Goal: Task Accomplishment & Management: Manage account settings

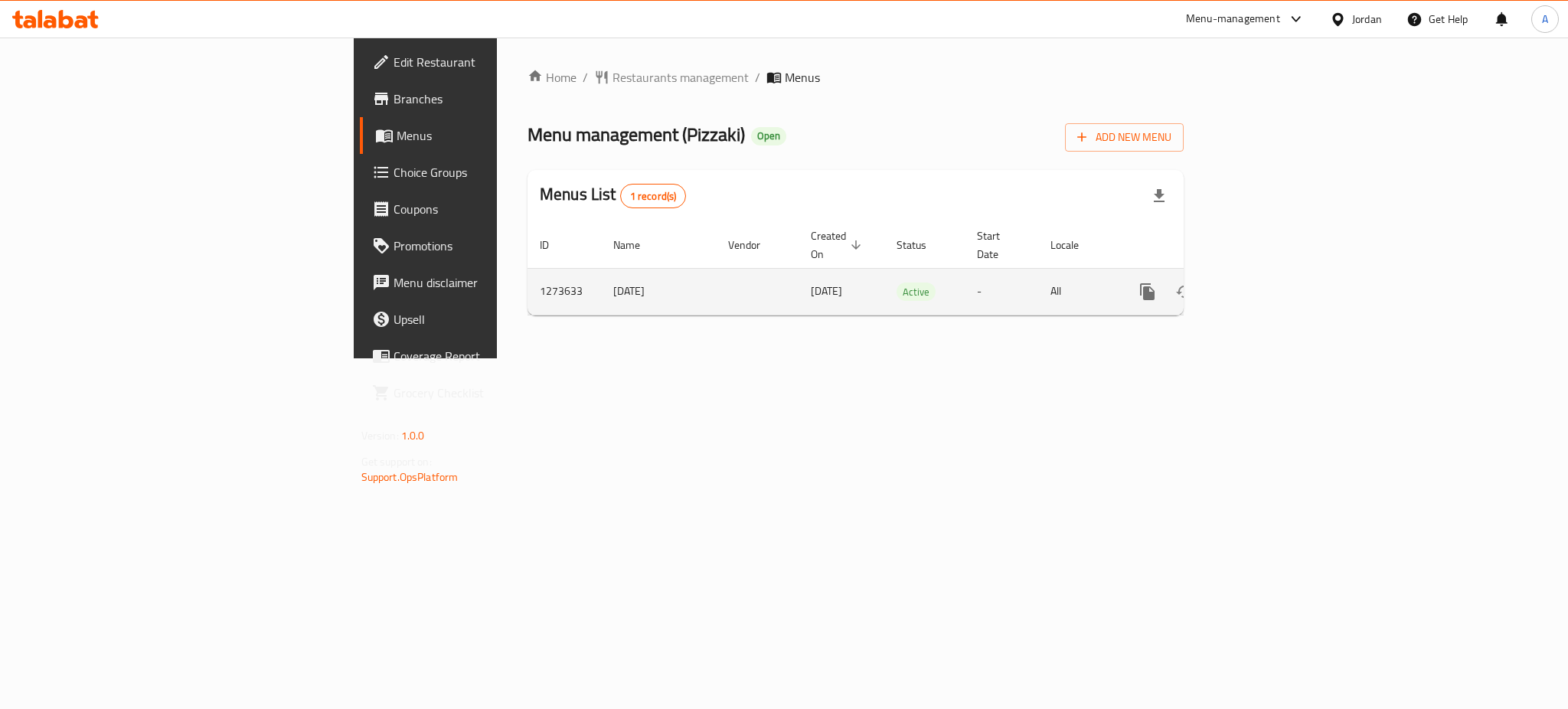
click at [1264, 285] on icon "enhanced table" at bounding box center [1257, 292] width 14 height 14
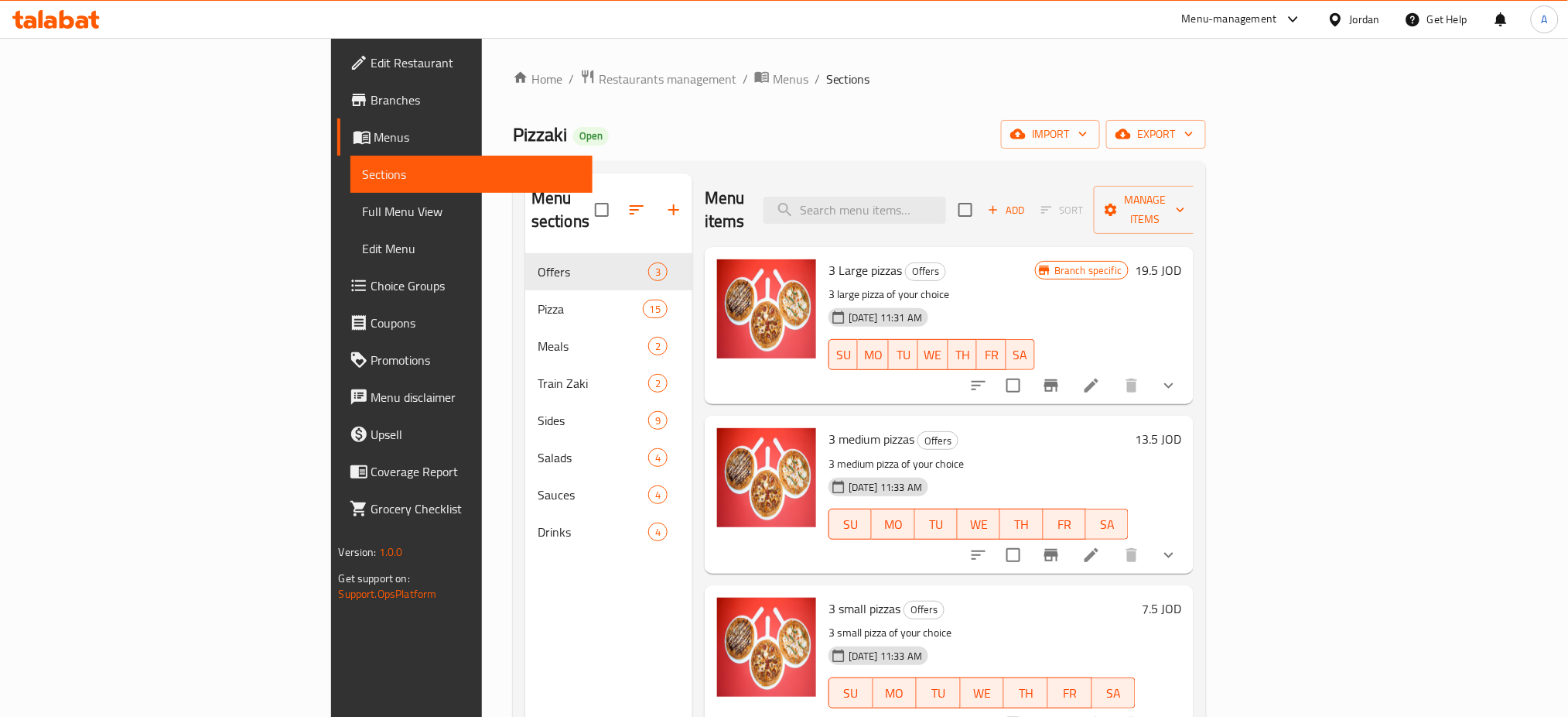
click at [992, 177] on div "Menu items Add Sort Manage items" at bounding box center [949, 210] width 489 height 73
click at [946, 197] on input "search" at bounding box center [855, 210] width 183 height 27
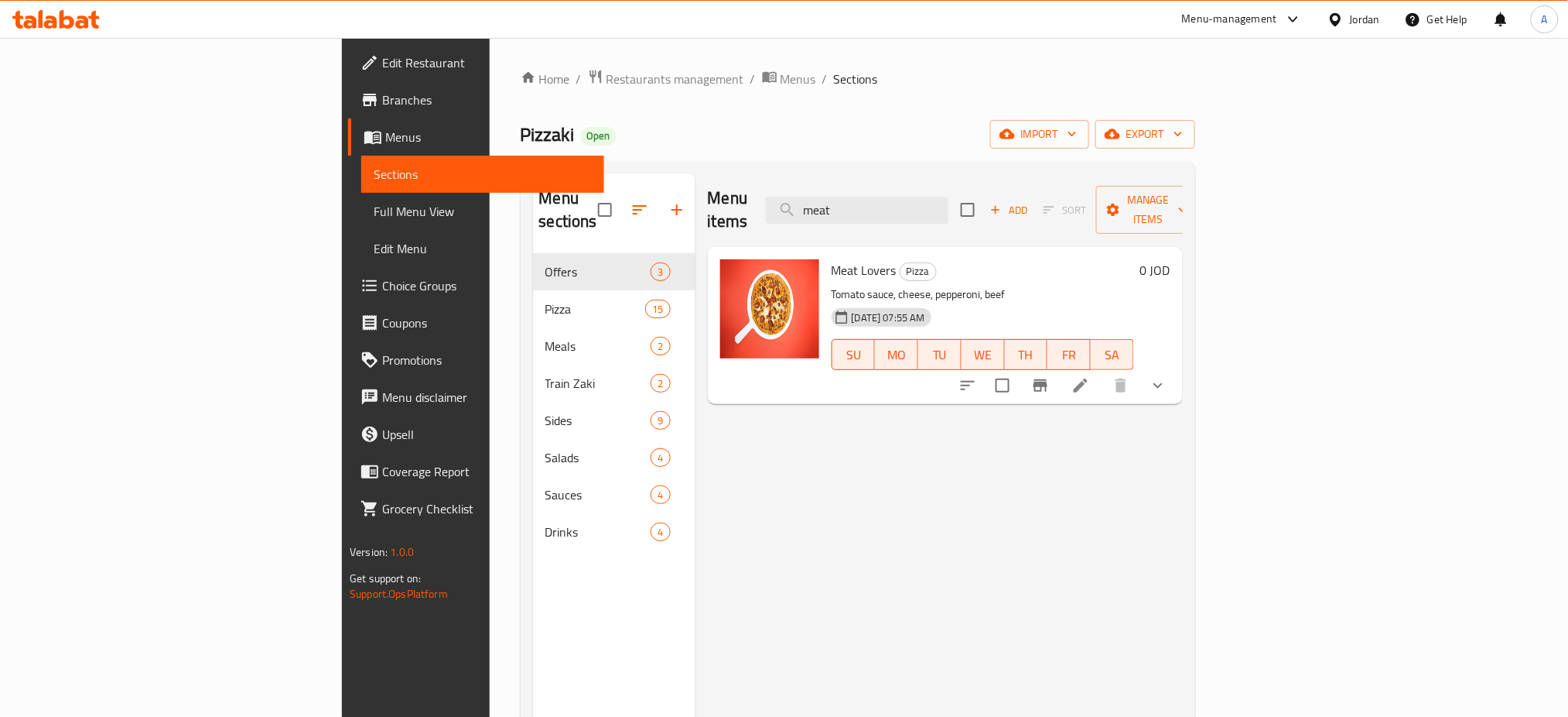
type input "meat"
click at [1102, 372] on li at bounding box center [1081, 385] width 43 height 28
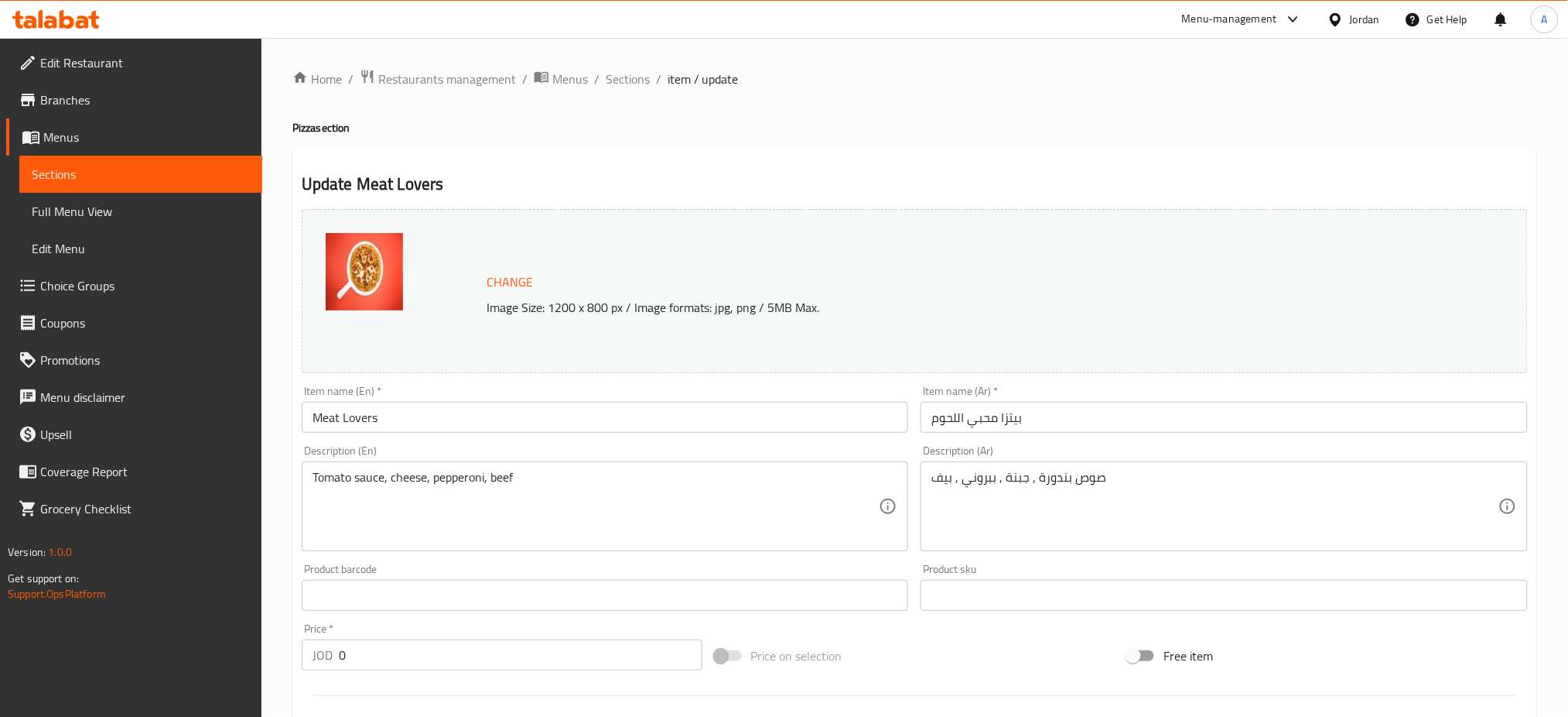
click at [564, 389] on div "Item name (En)   * Meat Lovers Item name (En) *" at bounding box center [605, 409] width 607 height 47
click at [564, 396] on div "Item name (En)   * Meat Lovers Item name (En) *" at bounding box center [605, 409] width 607 height 47
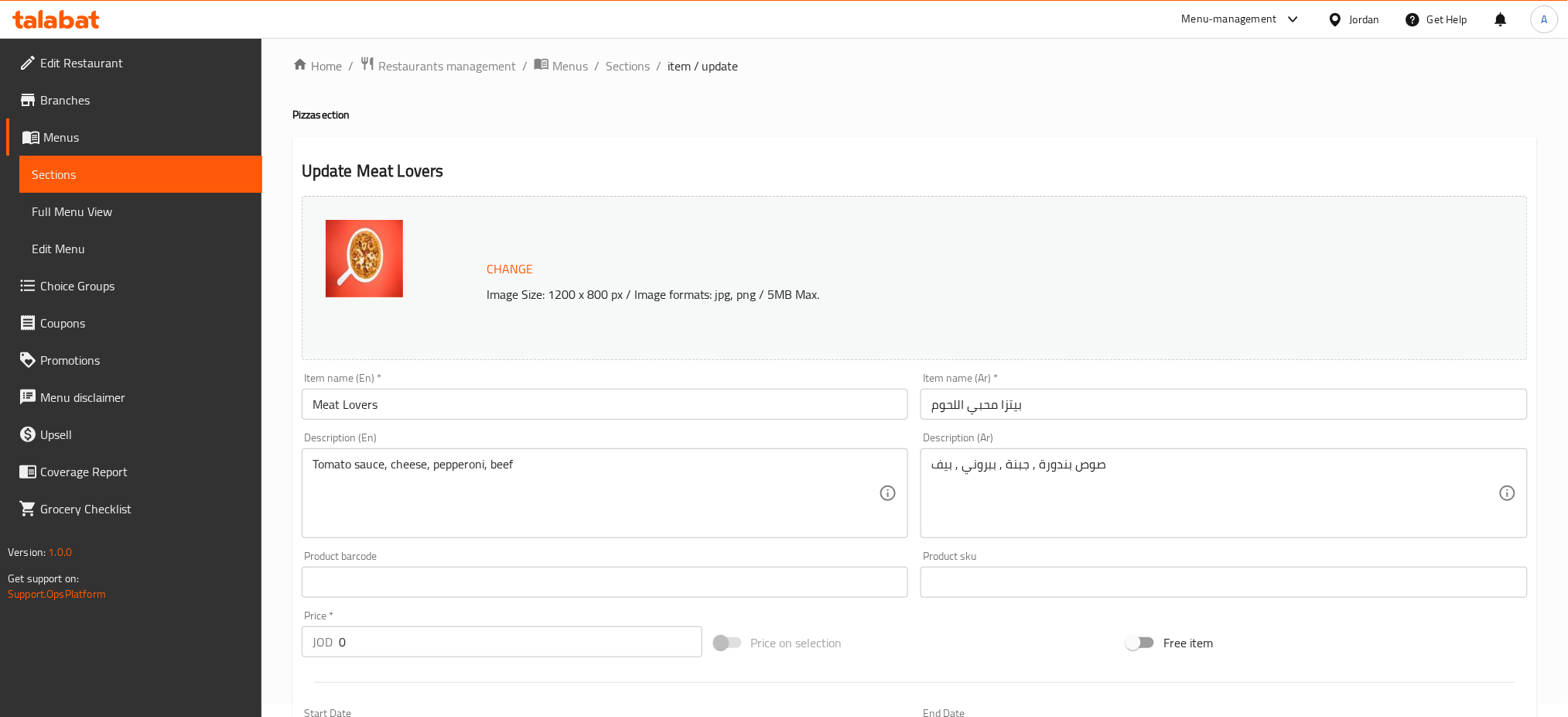
scroll to position [10, 0]
click at [486, 392] on input "Meat Lovers" at bounding box center [605, 406] width 607 height 31
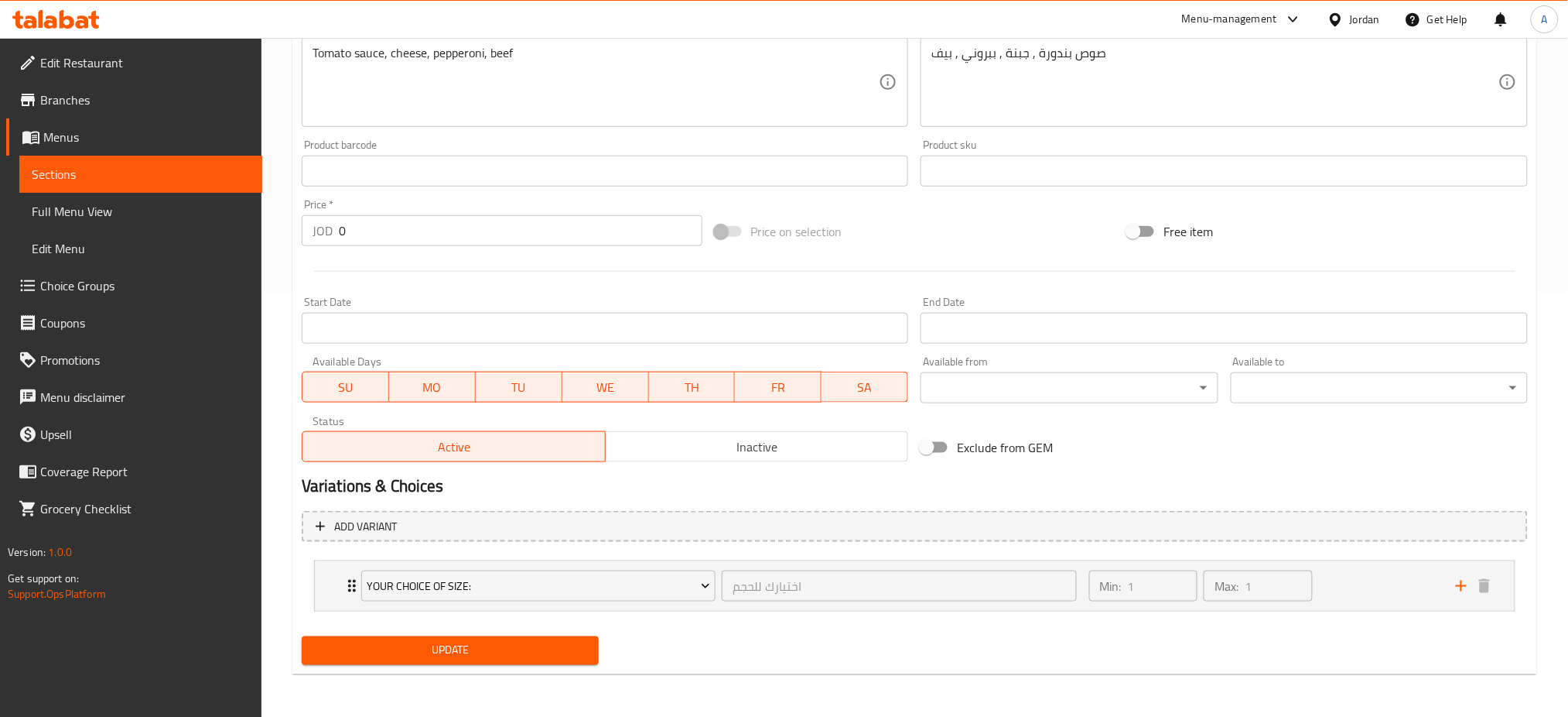
type input "Meat Lovers Pizza"
click at [508, 661] on button "Update" at bounding box center [450, 650] width 297 height 29
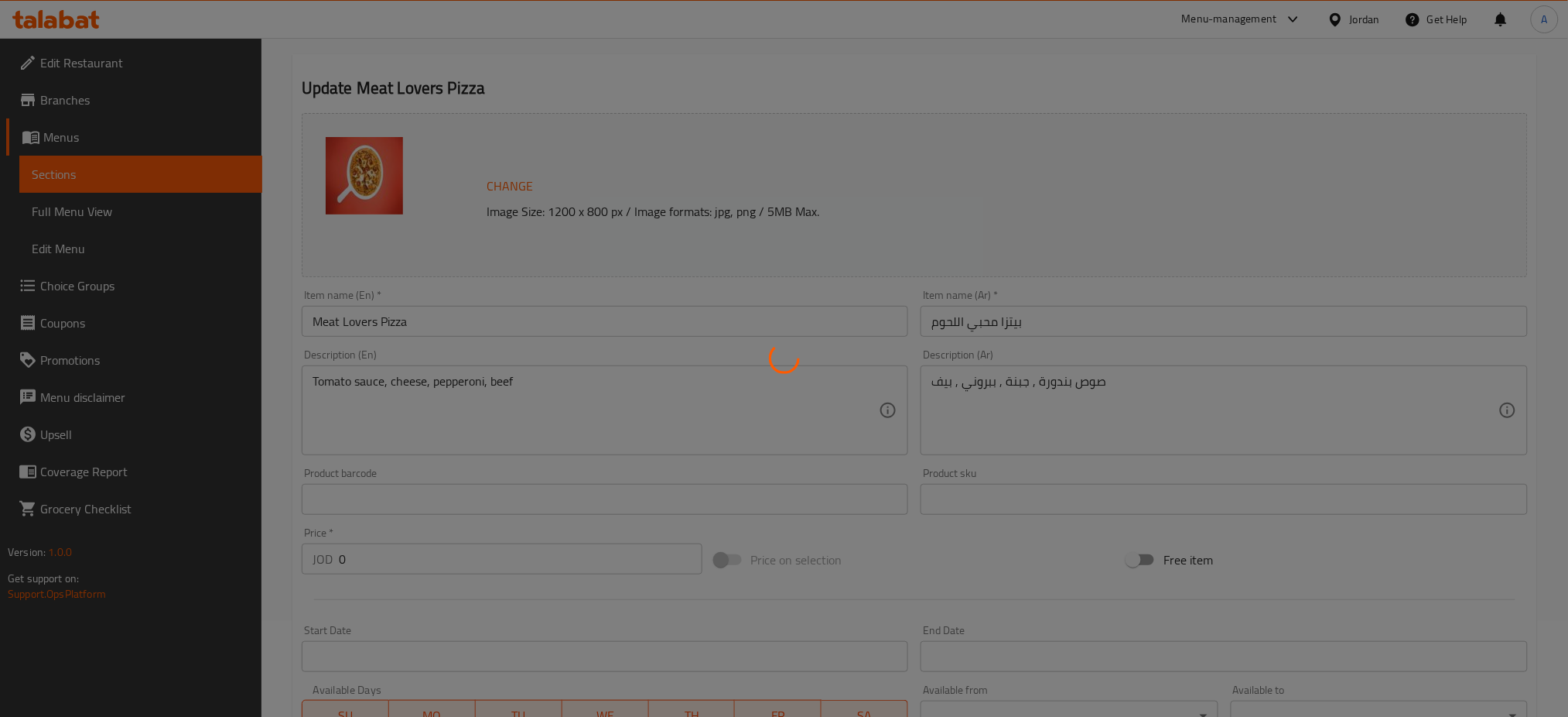
scroll to position [0, 0]
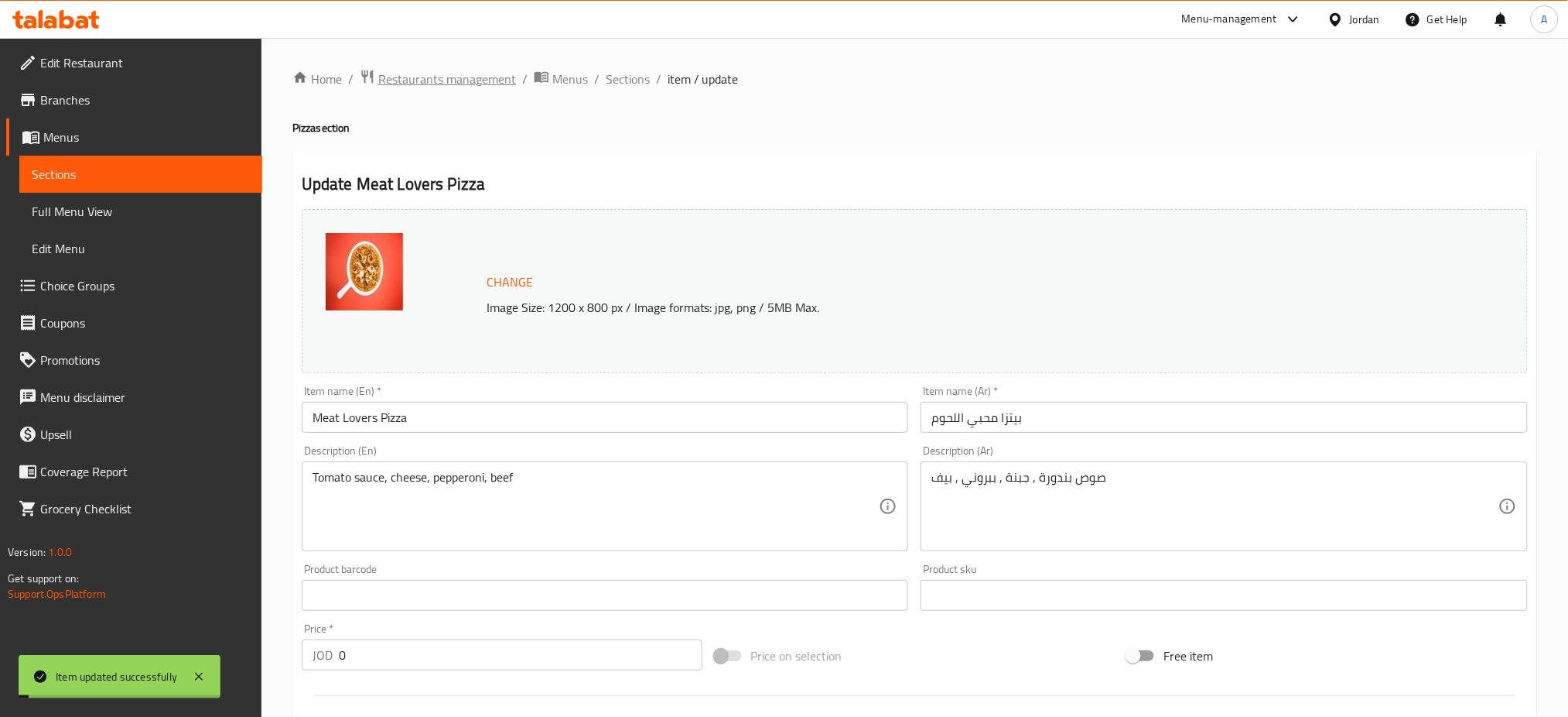
click at [479, 76] on span "Restaurants management" at bounding box center [447, 78] width 137 height 18
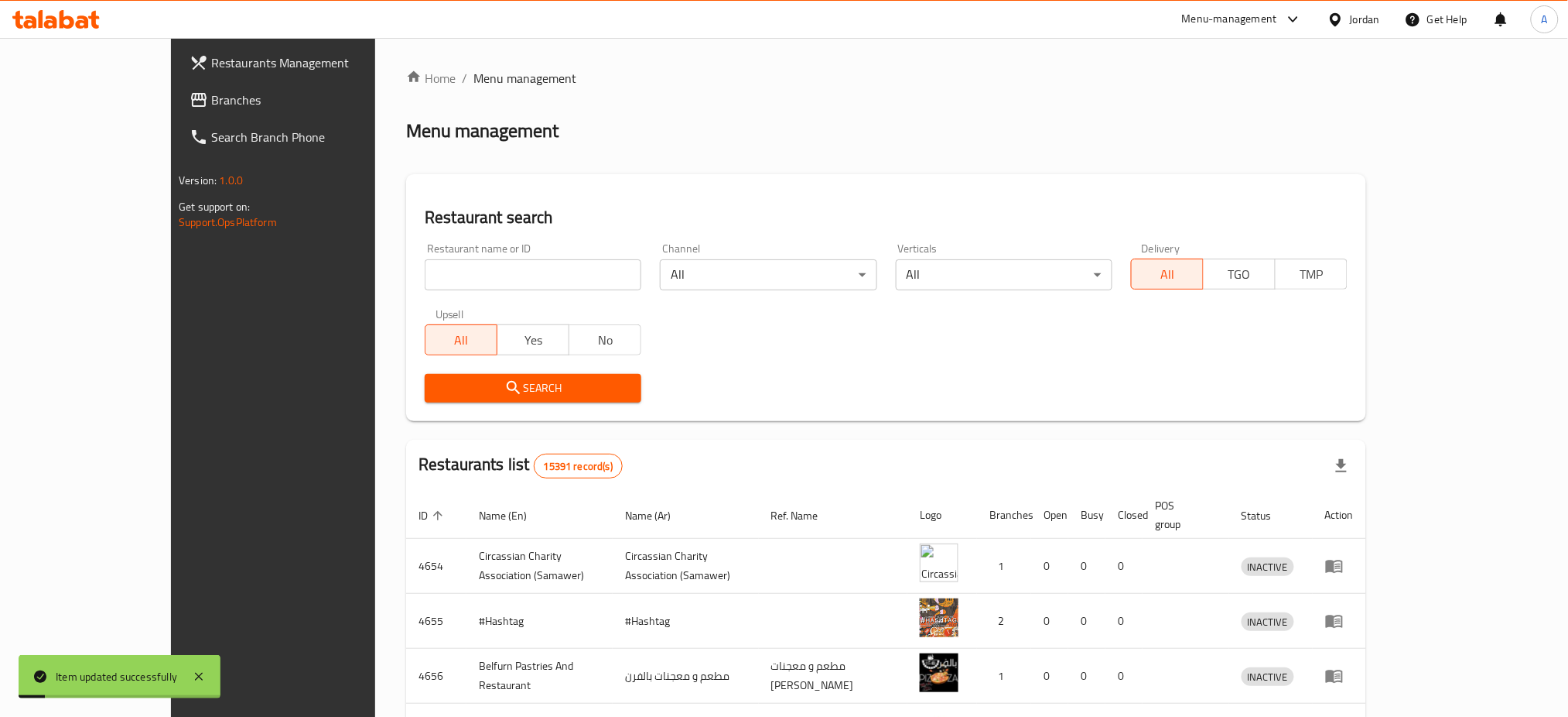
drag, startPoint x: 516, startPoint y: 269, endPoint x: 518, endPoint y: 257, distance: 12.2
click at [518, 267] on input "search" at bounding box center [532, 275] width 217 height 31
type input "mr zinger"
click button "Search" at bounding box center [532, 388] width 217 height 29
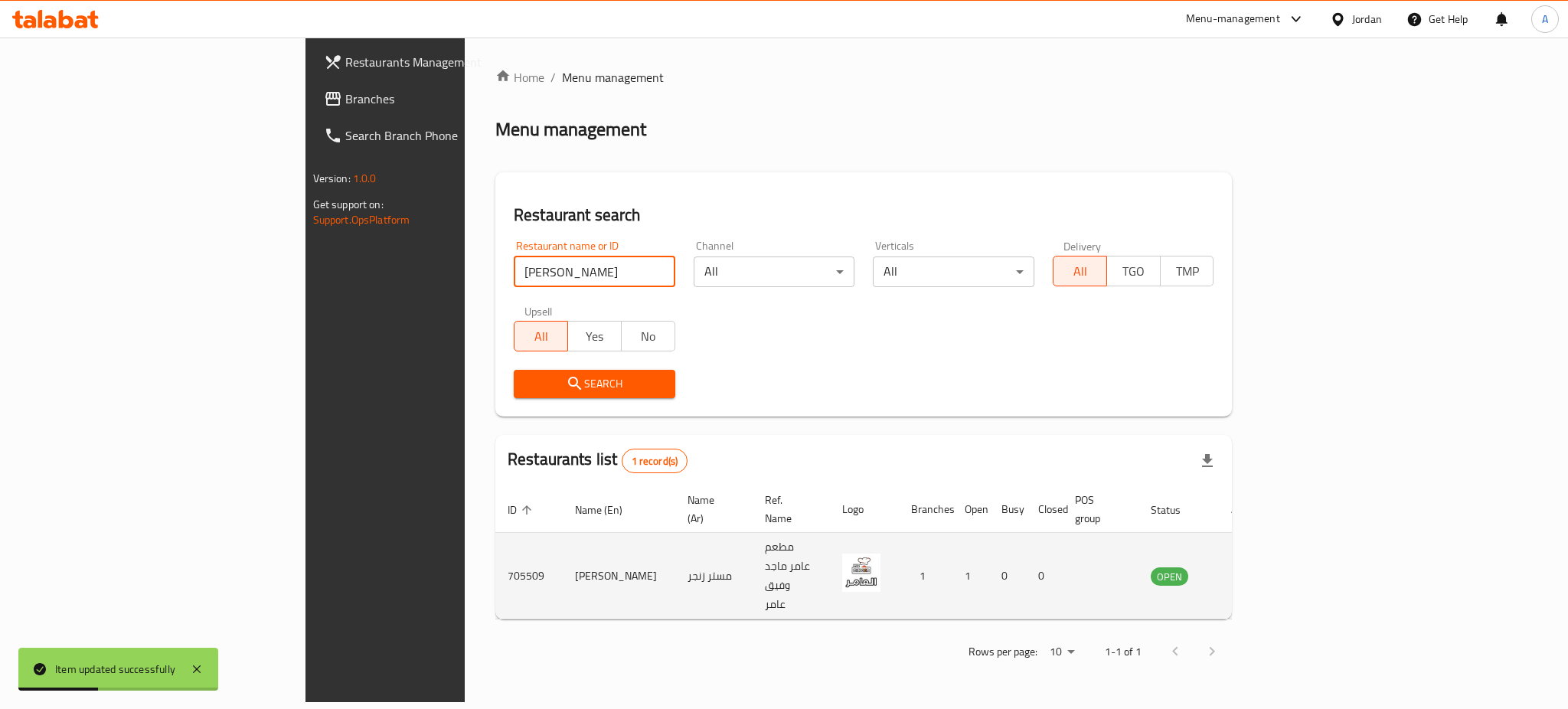
click at [1250, 566] on icon "enhanced table" at bounding box center [1239, 575] width 18 height 18
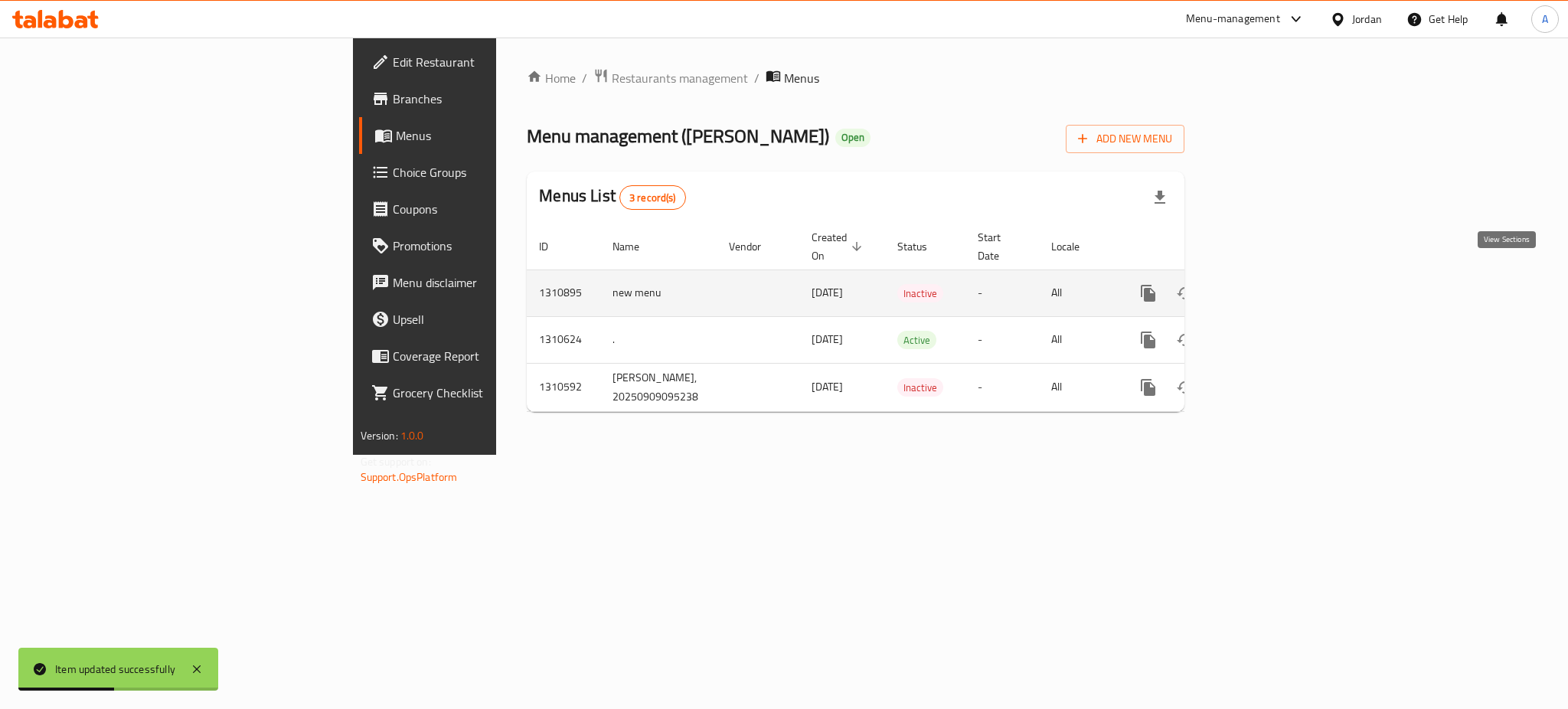
click at [1268, 284] on icon "enhanced table" at bounding box center [1258, 293] width 18 height 18
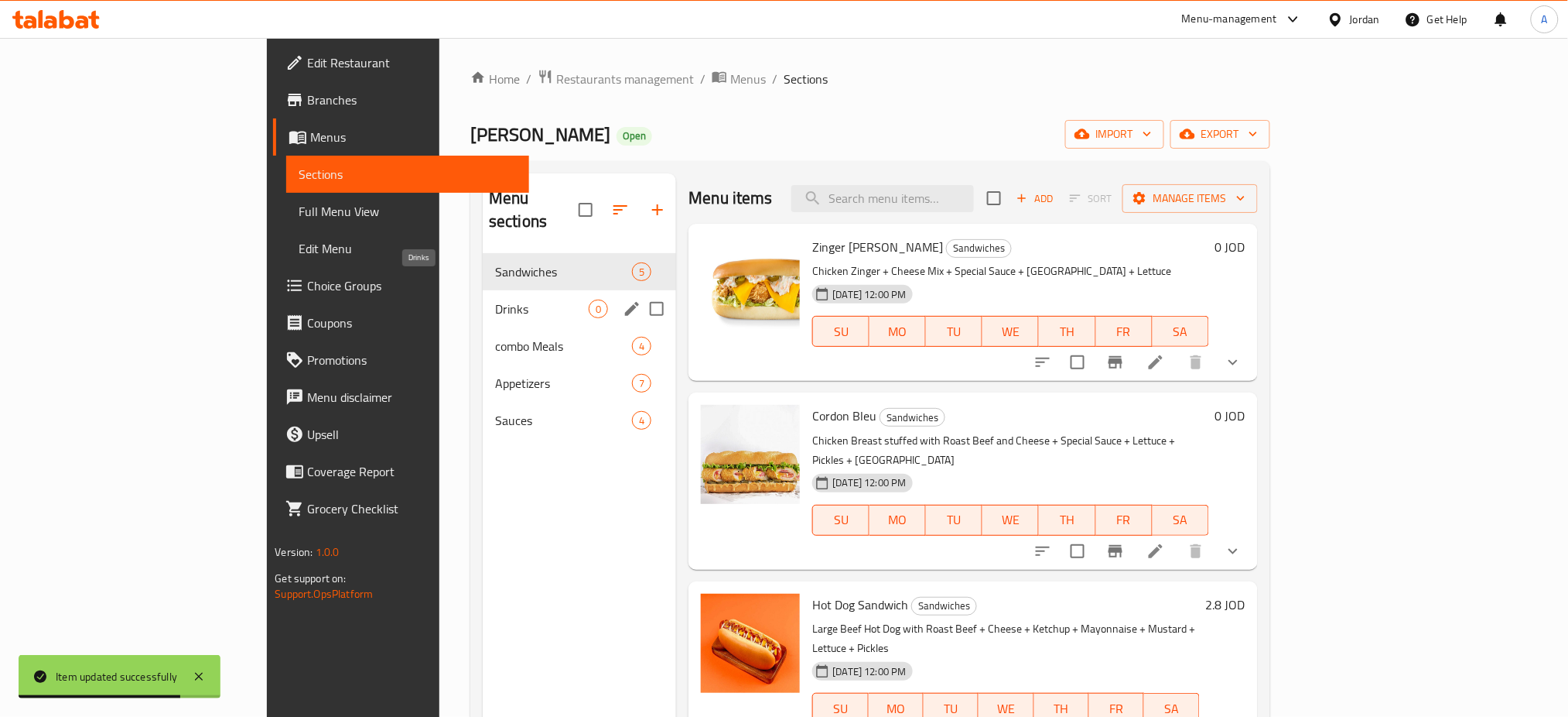
click at [495, 299] on span "Drinks" at bounding box center [542, 308] width 94 height 18
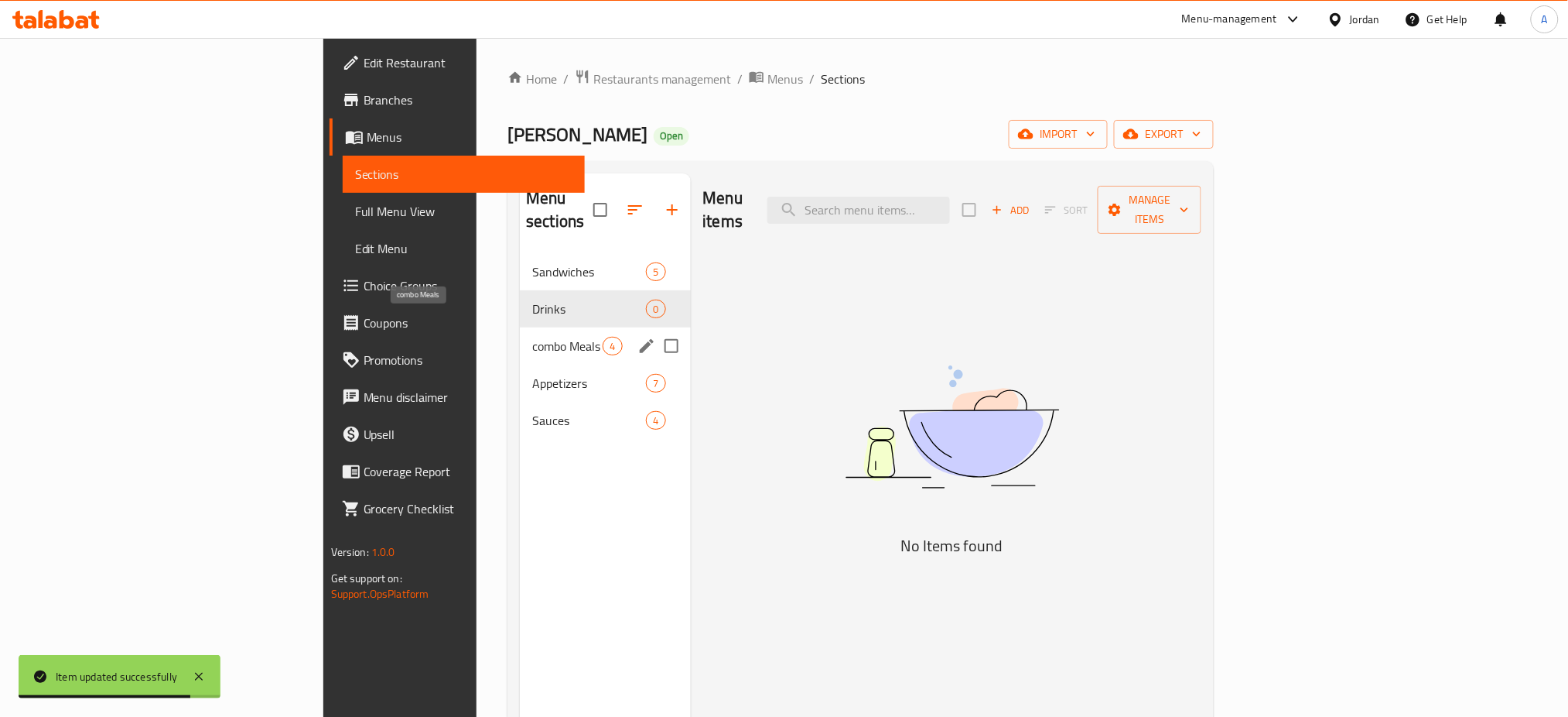
click at [532, 337] on span "combo Meals" at bounding box center [567, 345] width 70 height 18
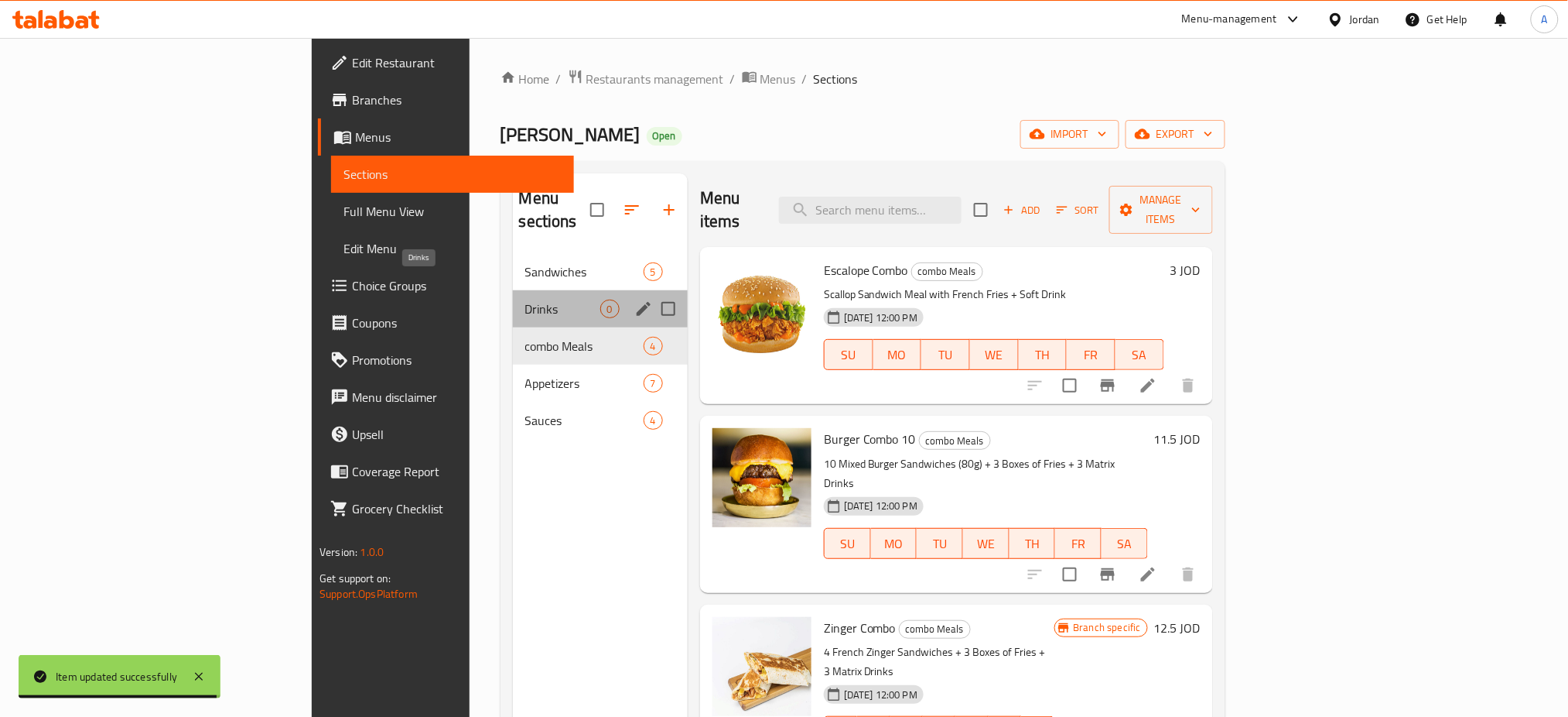
click at [525, 299] on span "Drinks" at bounding box center [563, 308] width 75 height 18
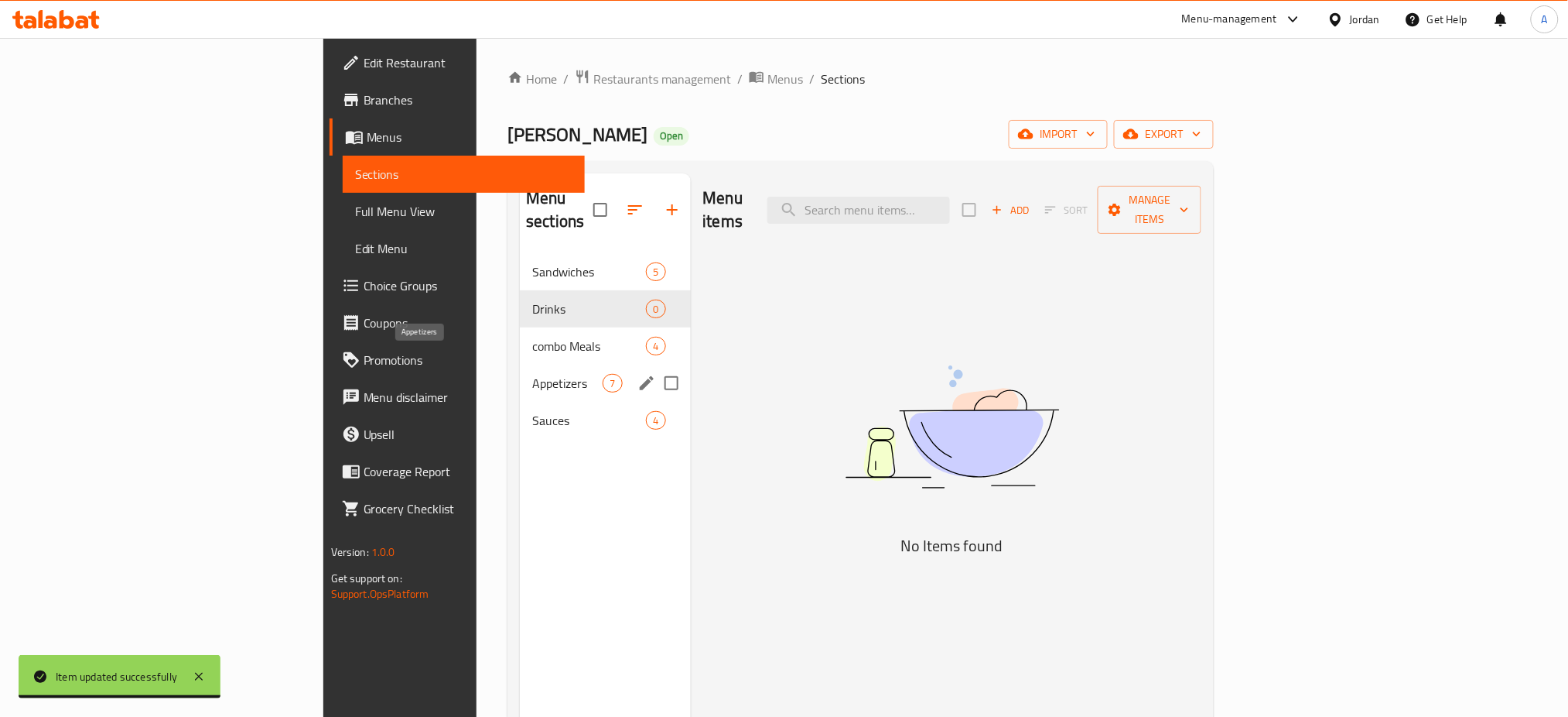
click at [532, 374] on span "Appetizers" at bounding box center [567, 383] width 70 height 18
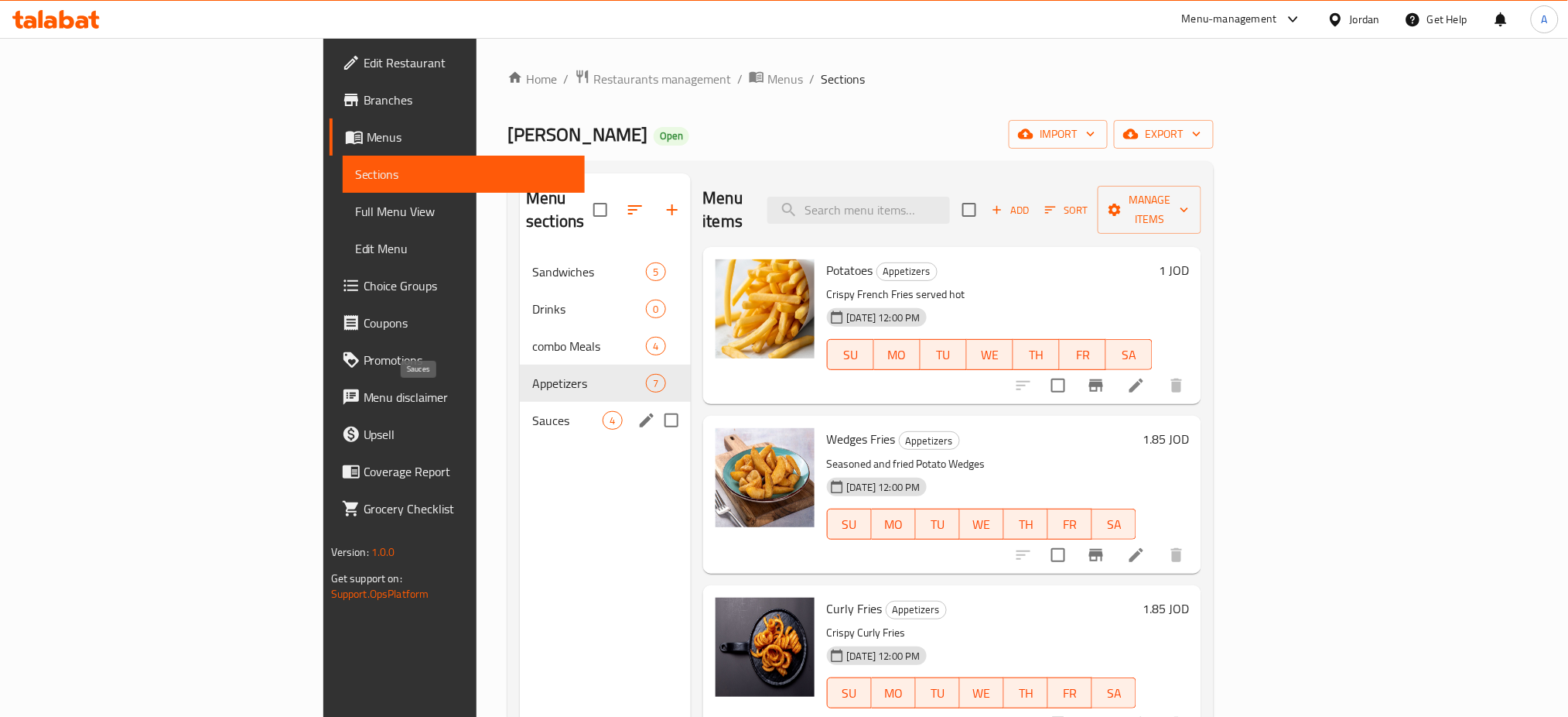
click at [532, 411] on span "Sauces" at bounding box center [567, 419] width 70 height 18
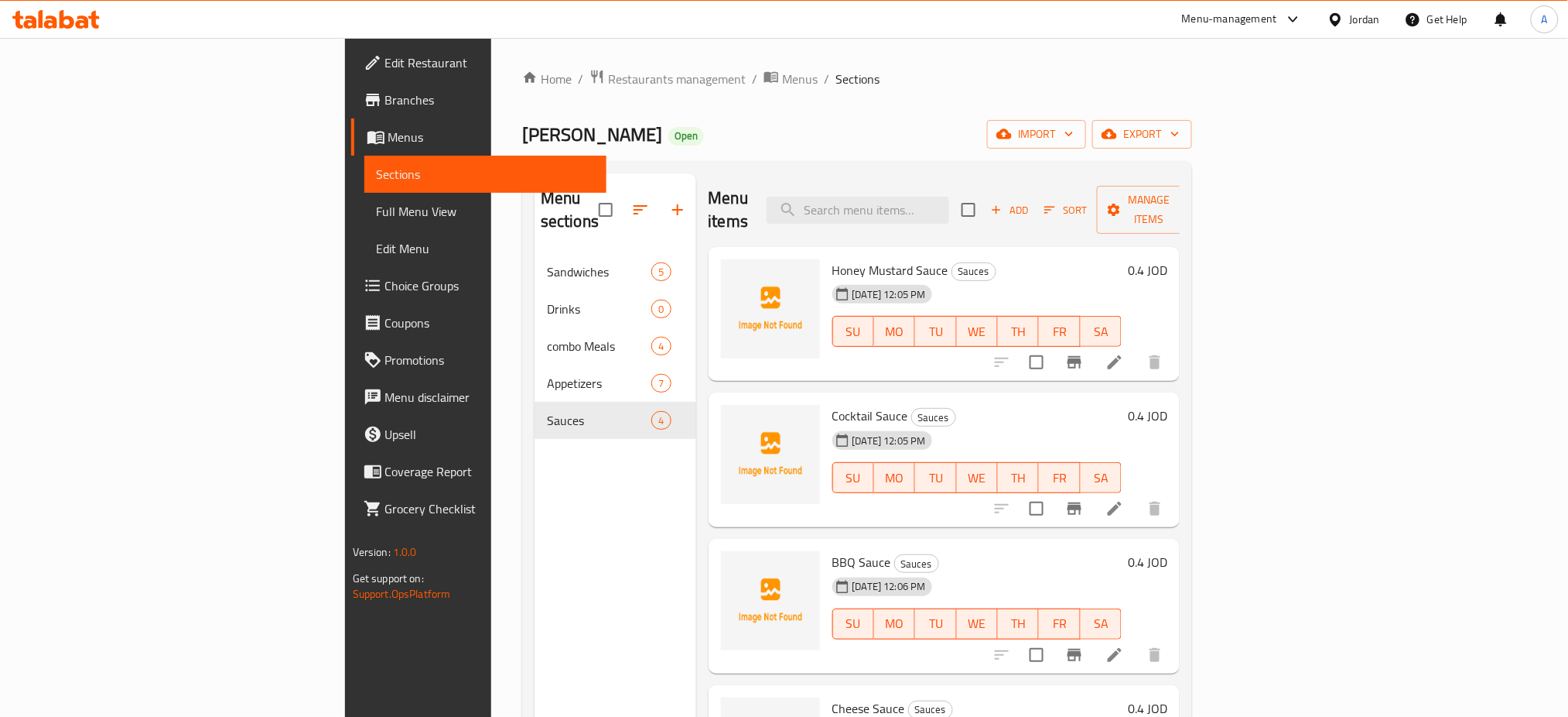
click at [491, 54] on div "Home / Restaurants management / Menus / Sections Mr Zinger Open import export M…" at bounding box center [857, 486] width 731 height 895
click at [608, 85] on span "Restaurants management" at bounding box center [677, 78] width 137 height 18
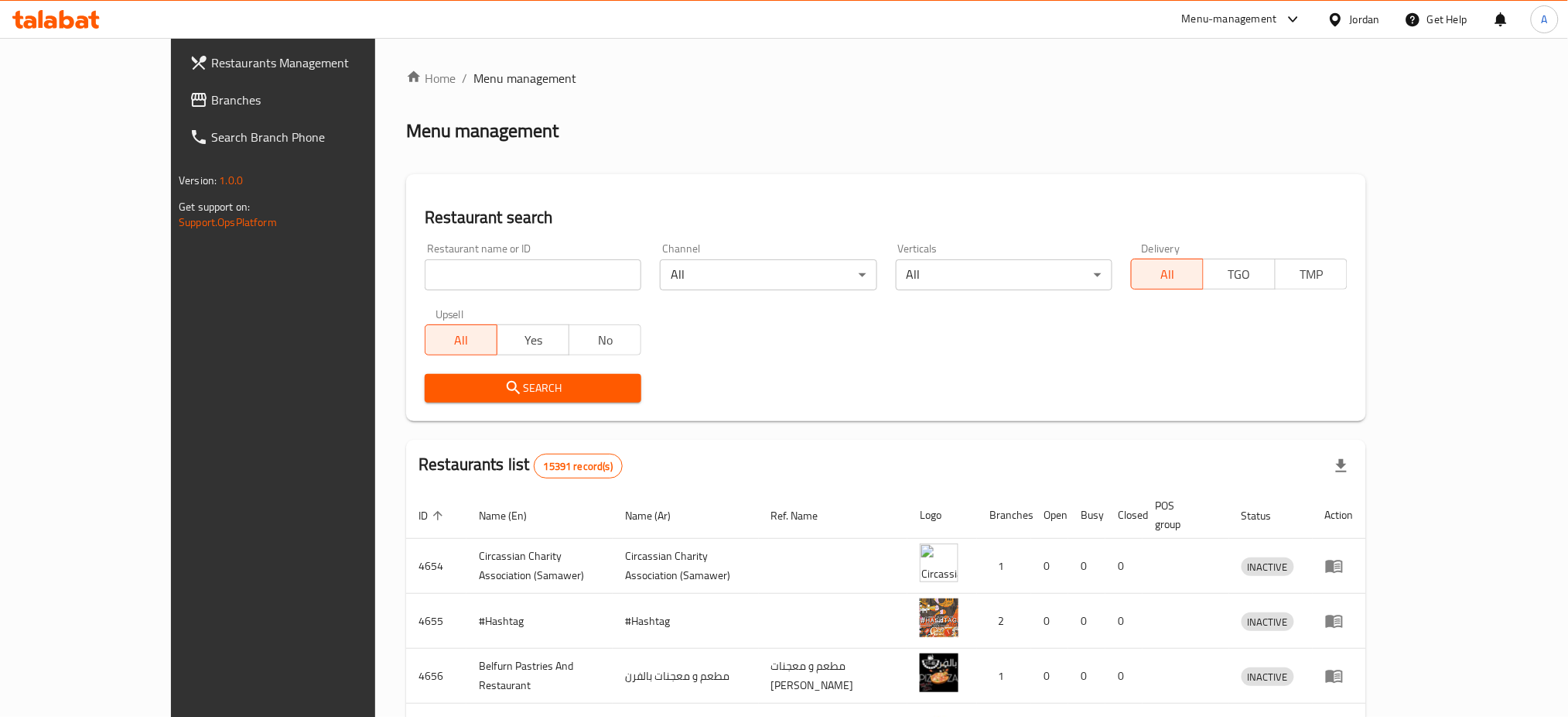
click at [1275, 2] on div "Menu-management" at bounding box center [1242, 19] width 145 height 37
click at [1273, 20] on div "Menu-management" at bounding box center [1229, 19] width 95 height 18
click at [1218, 109] on div "Agent Campaigns Center" at bounding box center [1186, 104] width 232 height 36
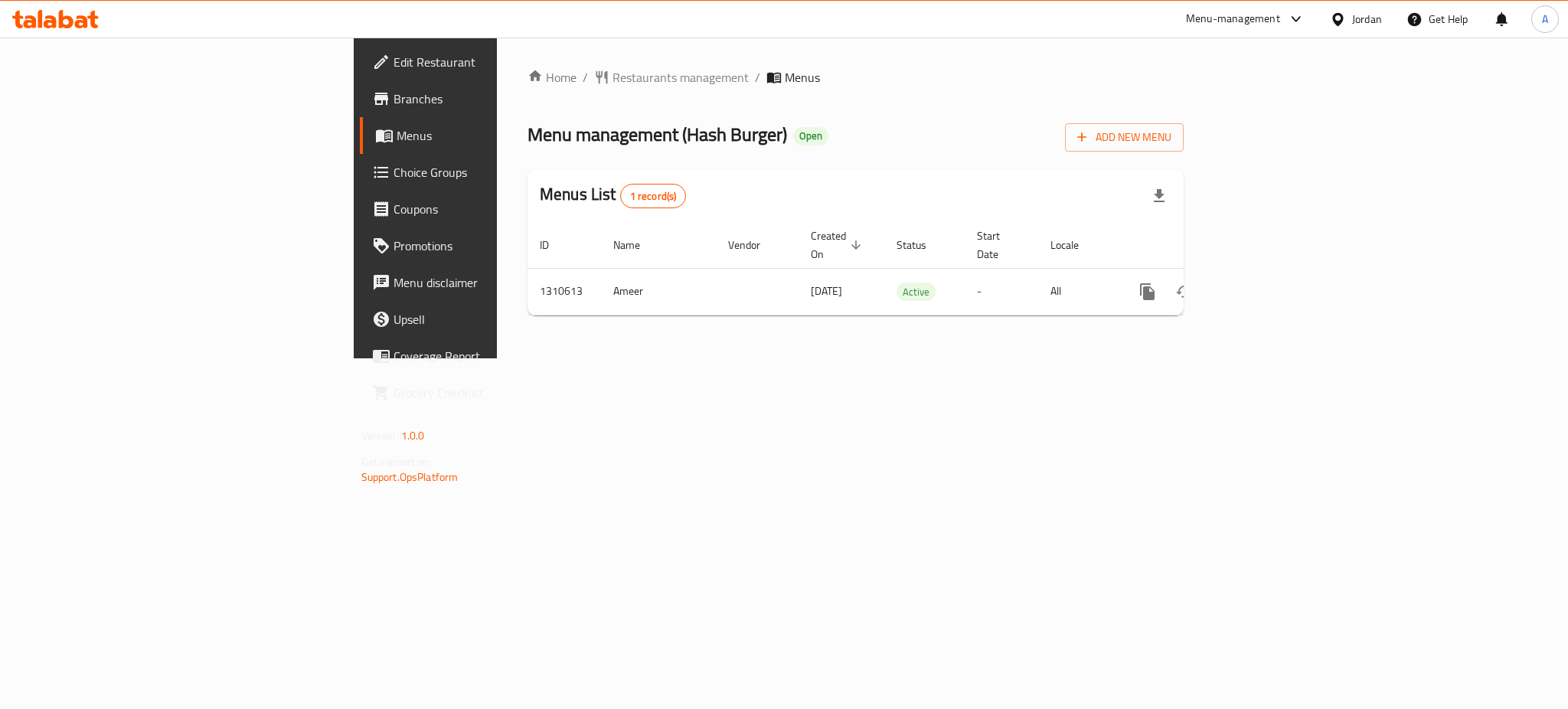
click at [1267, 282] on icon "enhanced table" at bounding box center [1257, 291] width 18 height 18
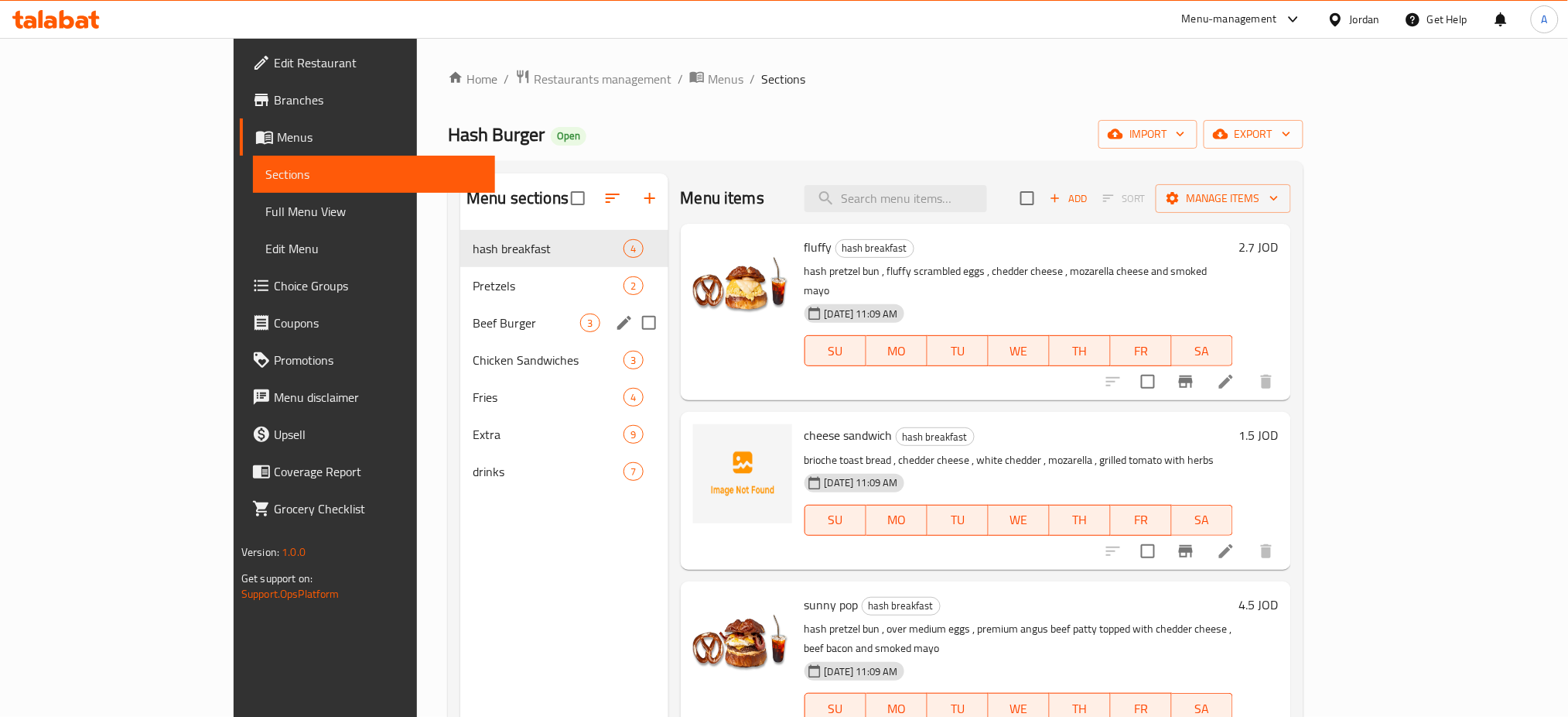
click at [472, 291] on span "Pretzels" at bounding box center [547, 285] width 150 height 18
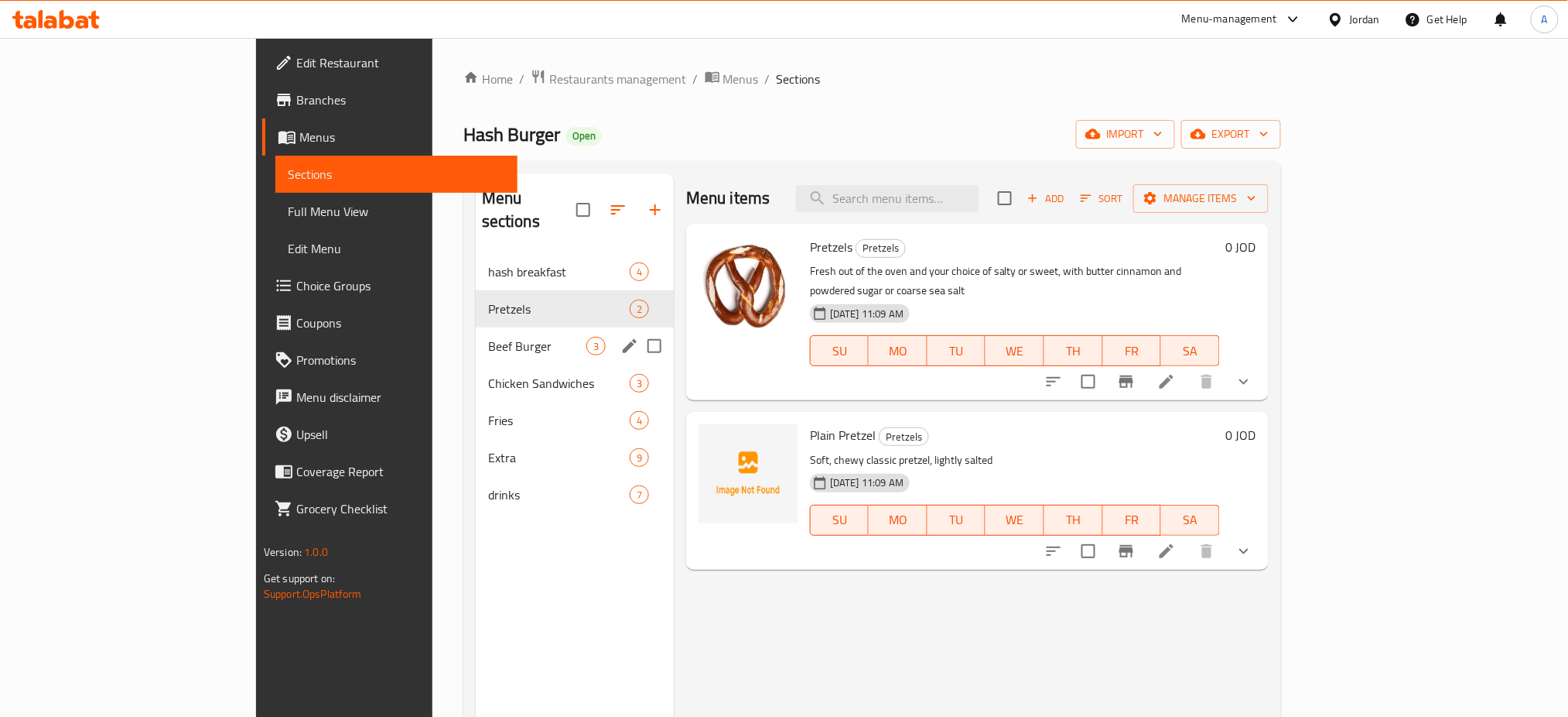
click at [476, 327] on div "Beef Burger 3" at bounding box center [575, 345] width 198 height 37
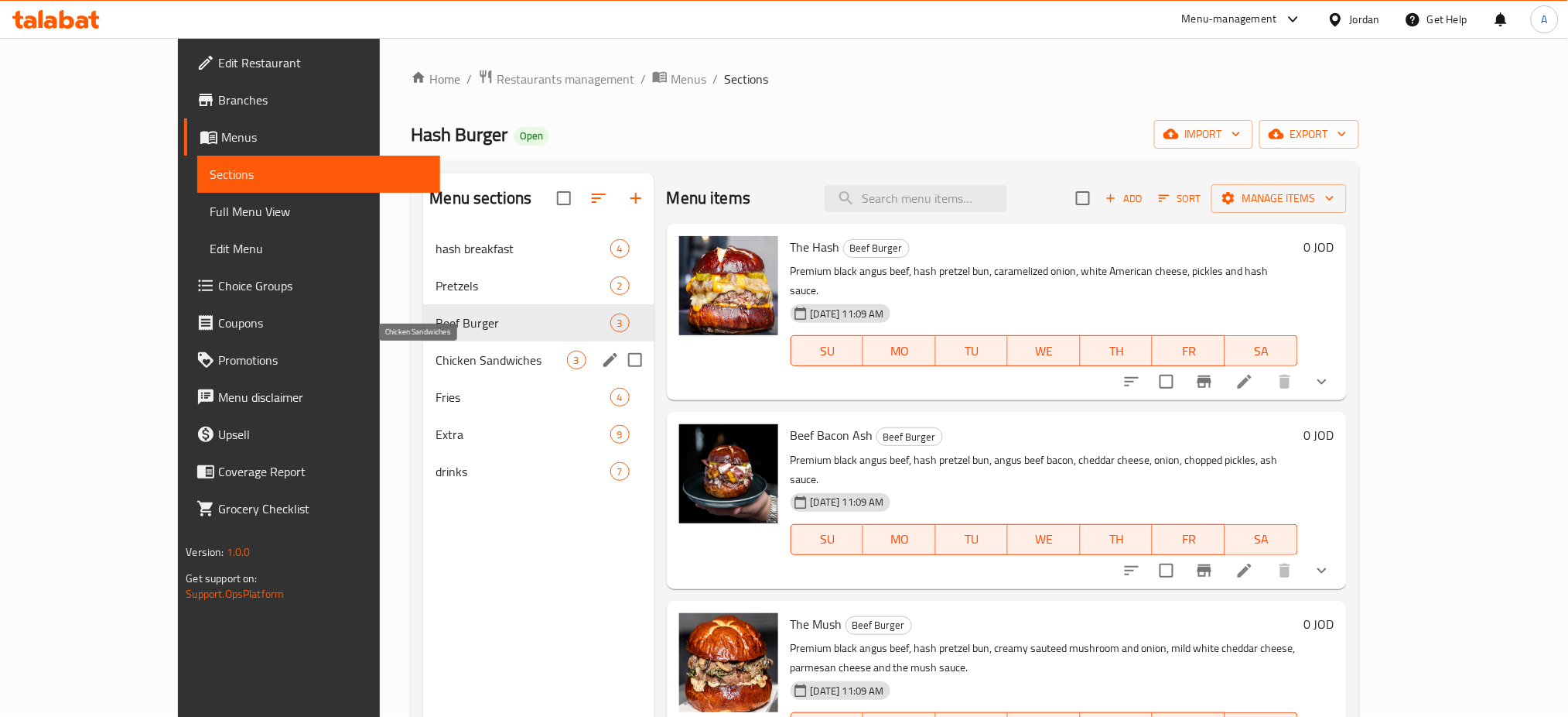
click at [436, 353] on span "Chicken Sandwiches" at bounding box center [501, 359] width 130 height 18
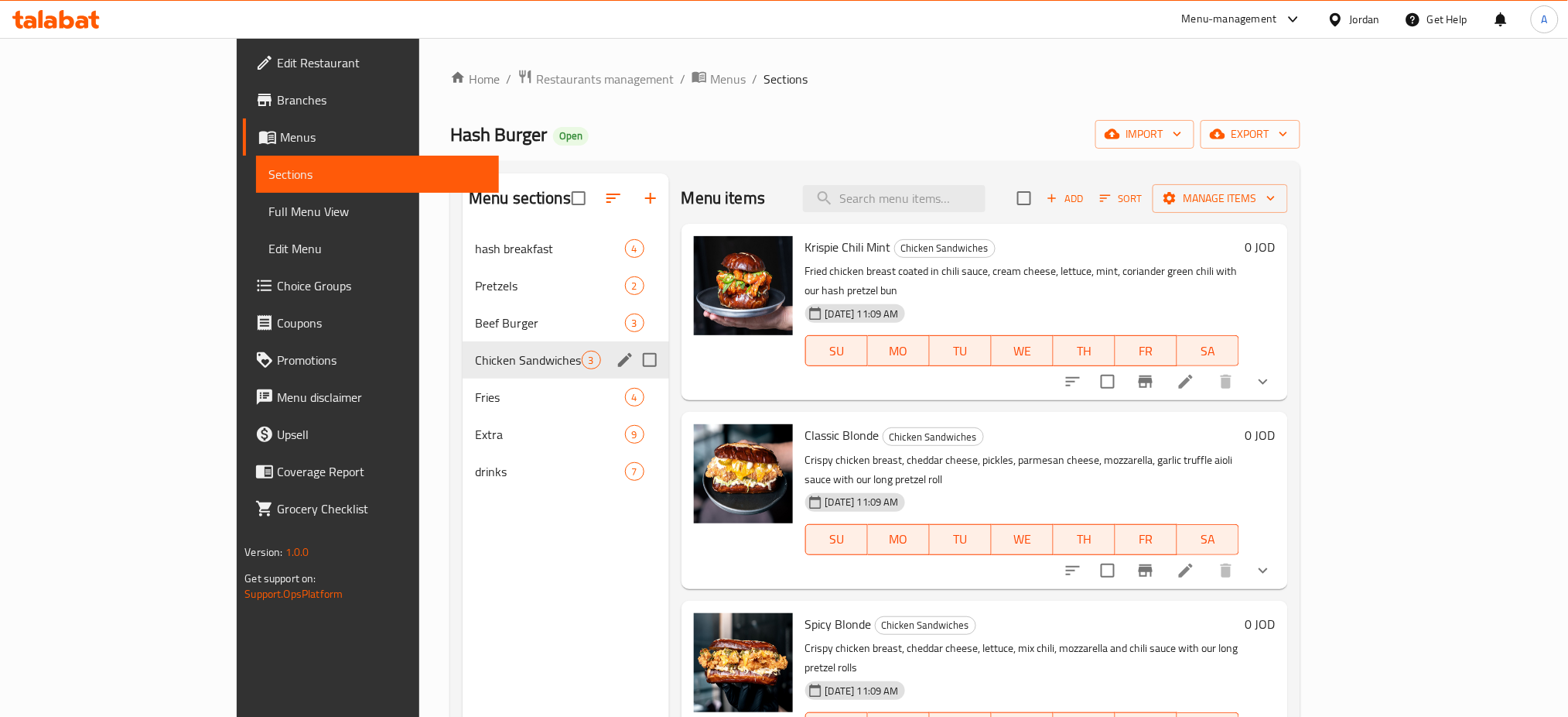
click at [463, 375] on div "Chicken Sandwiches 3" at bounding box center [565, 359] width 206 height 37
click at [475, 388] on span "Fries" at bounding box center [528, 397] width 106 height 18
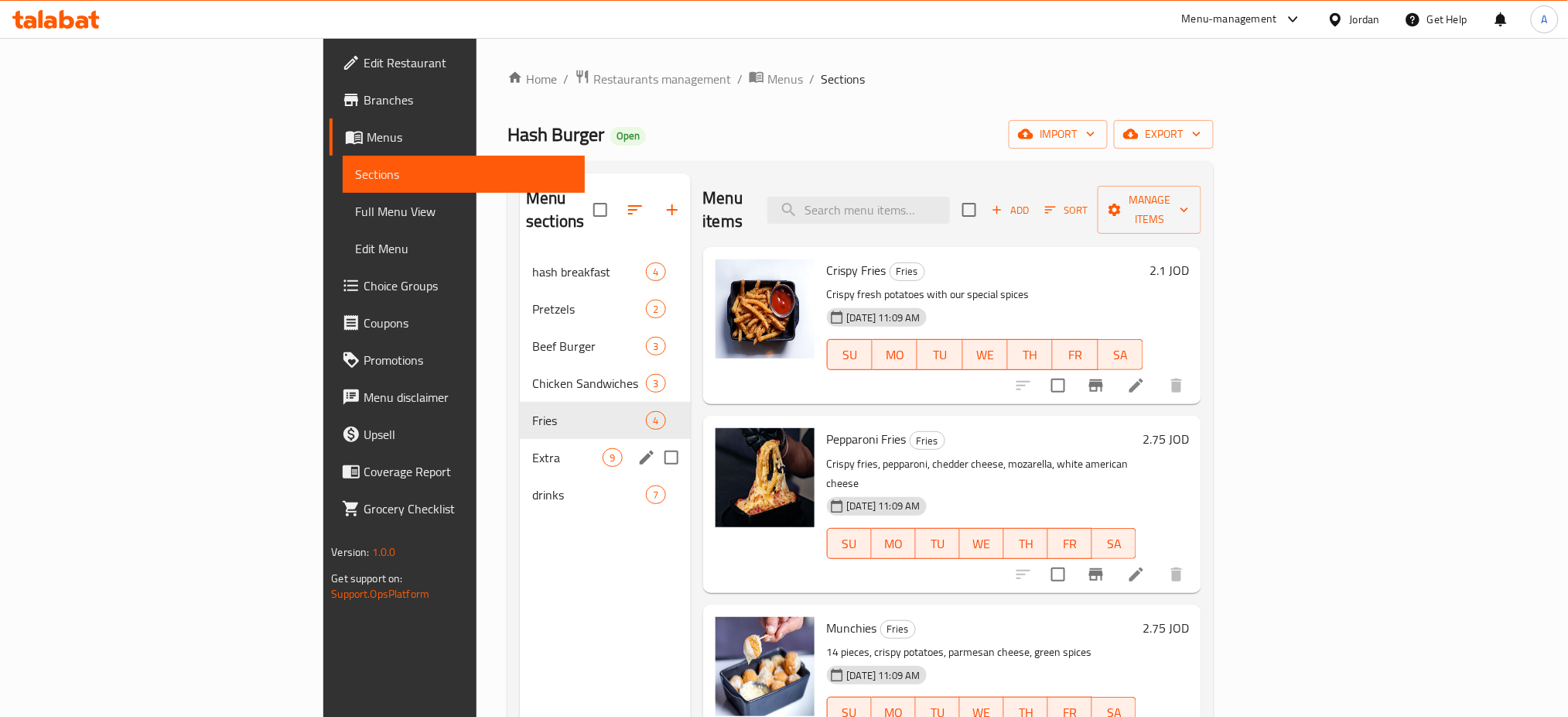
click at [520, 439] on div "Extra 9" at bounding box center [605, 457] width 170 height 37
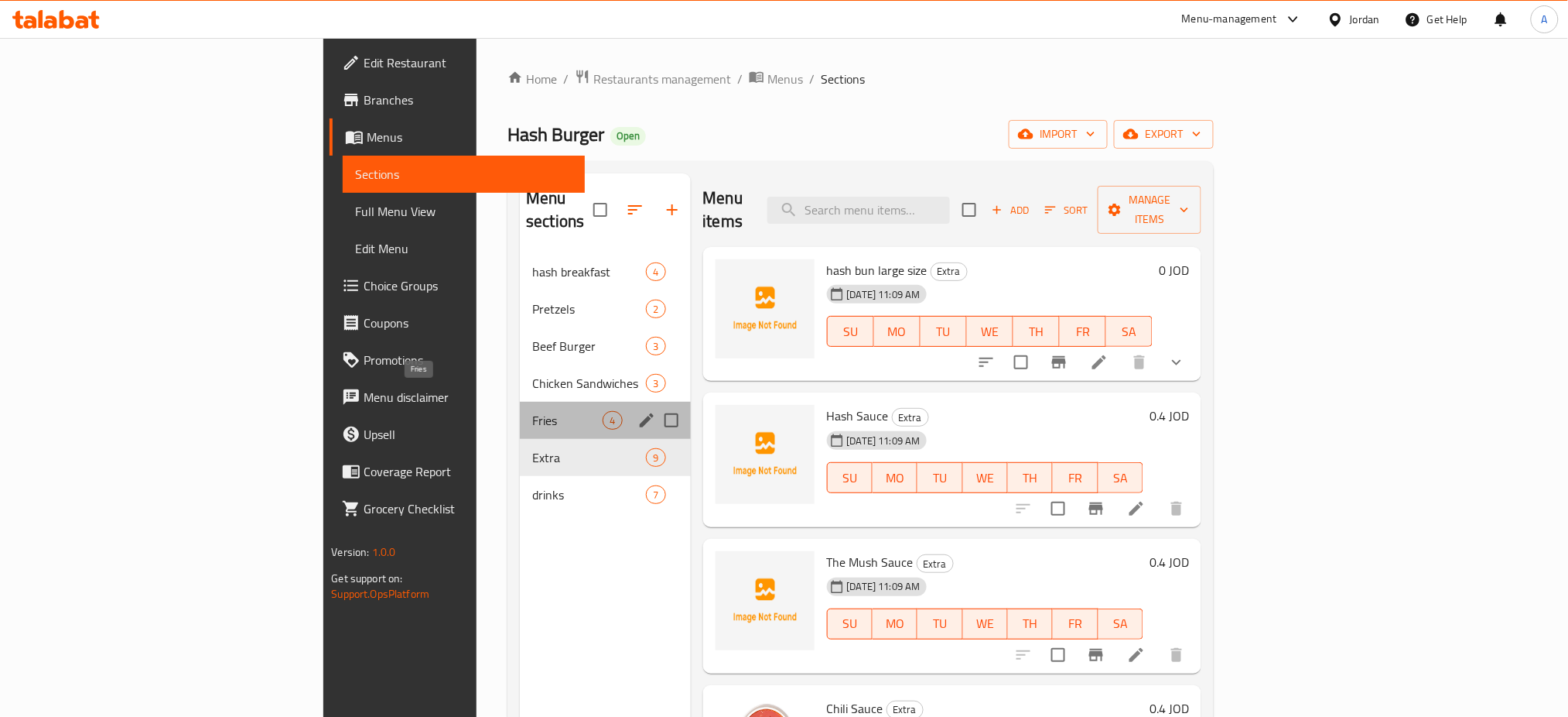
click at [532, 411] on span "Fries" at bounding box center [567, 419] width 70 height 18
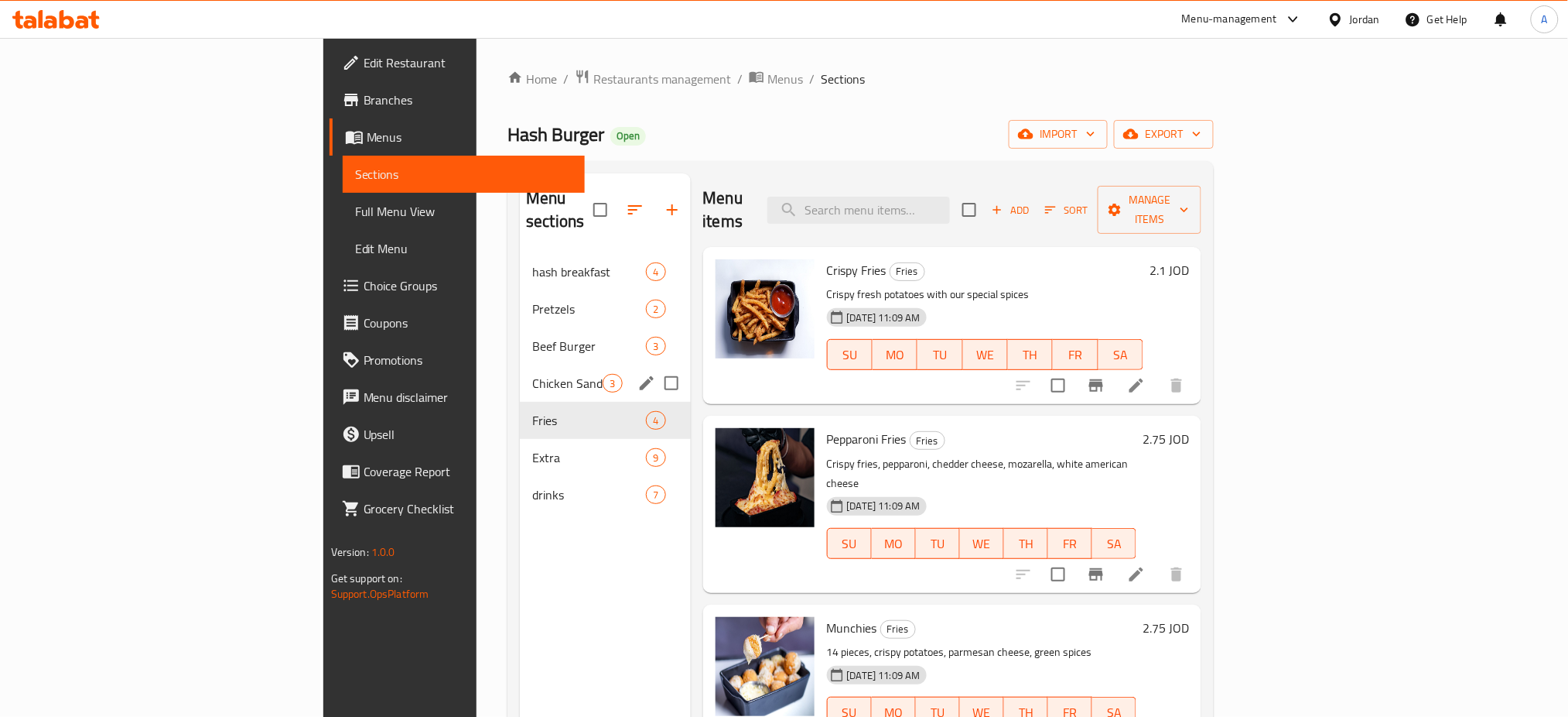
click at [520, 365] on div "Chicken Sandwiches 3" at bounding box center [605, 383] width 170 height 37
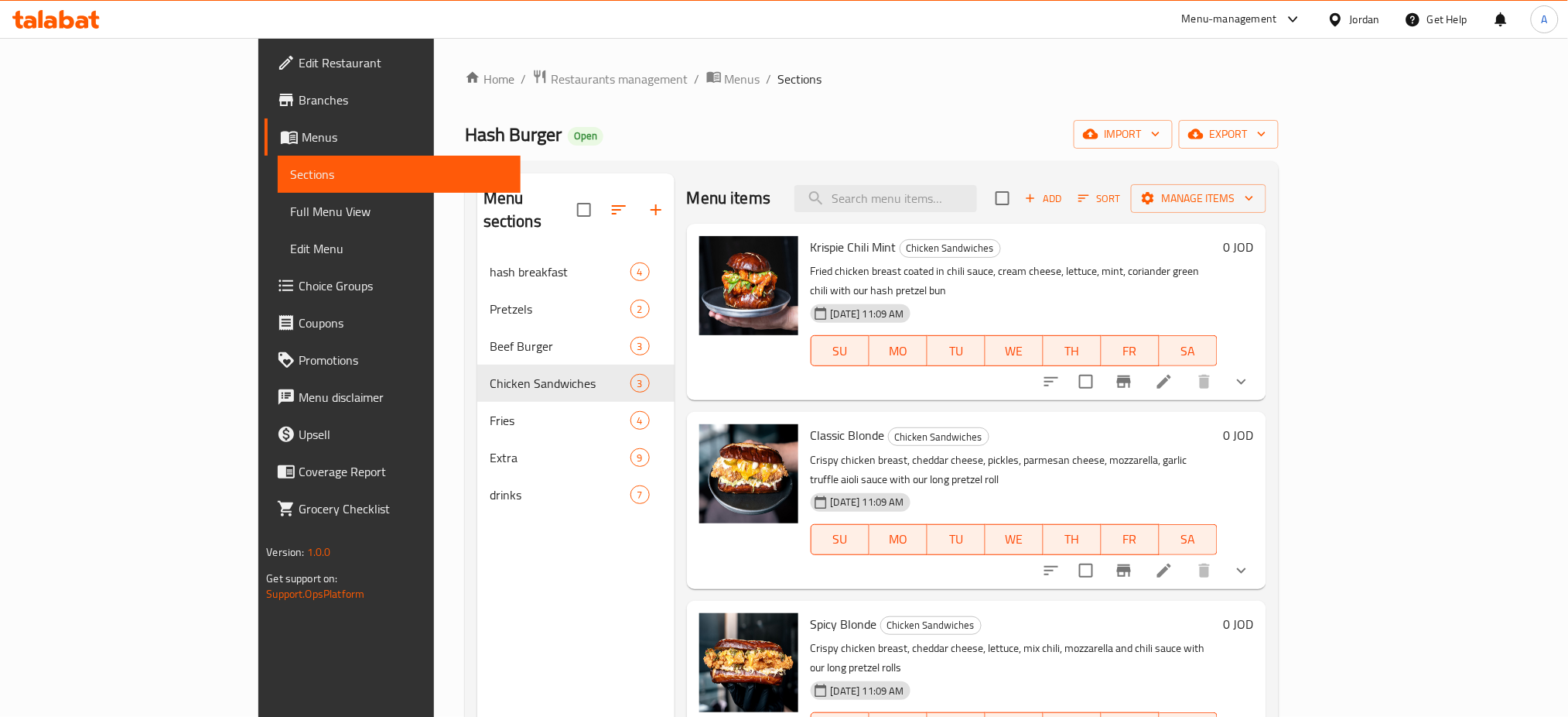
click at [1296, 31] on div "Menu-management" at bounding box center [1242, 19] width 145 height 37
click at [1287, 11] on icon at bounding box center [1293, 19] width 18 height 18
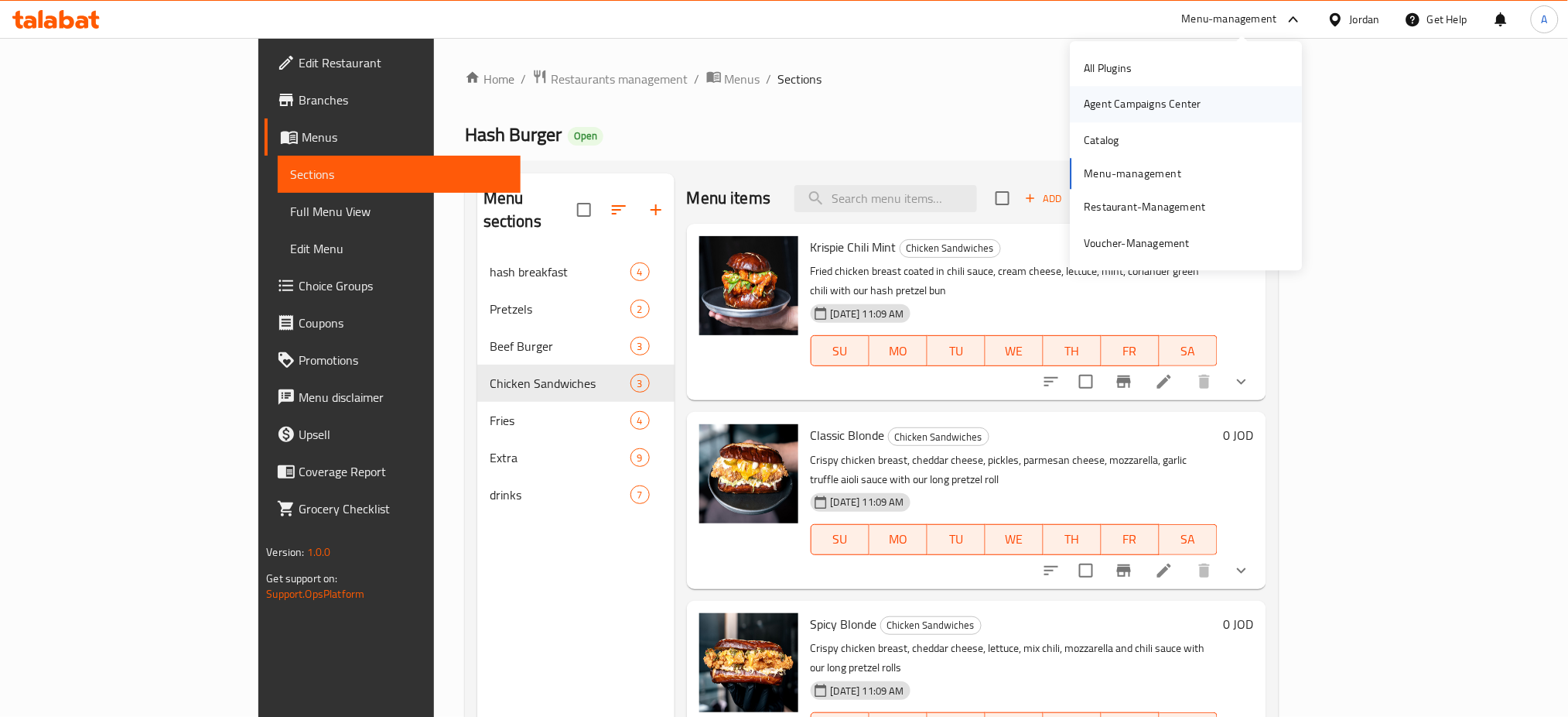
click at [1219, 103] on div "Agent Campaigns Center" at bounding box center [1186, 104] width 232 height 36
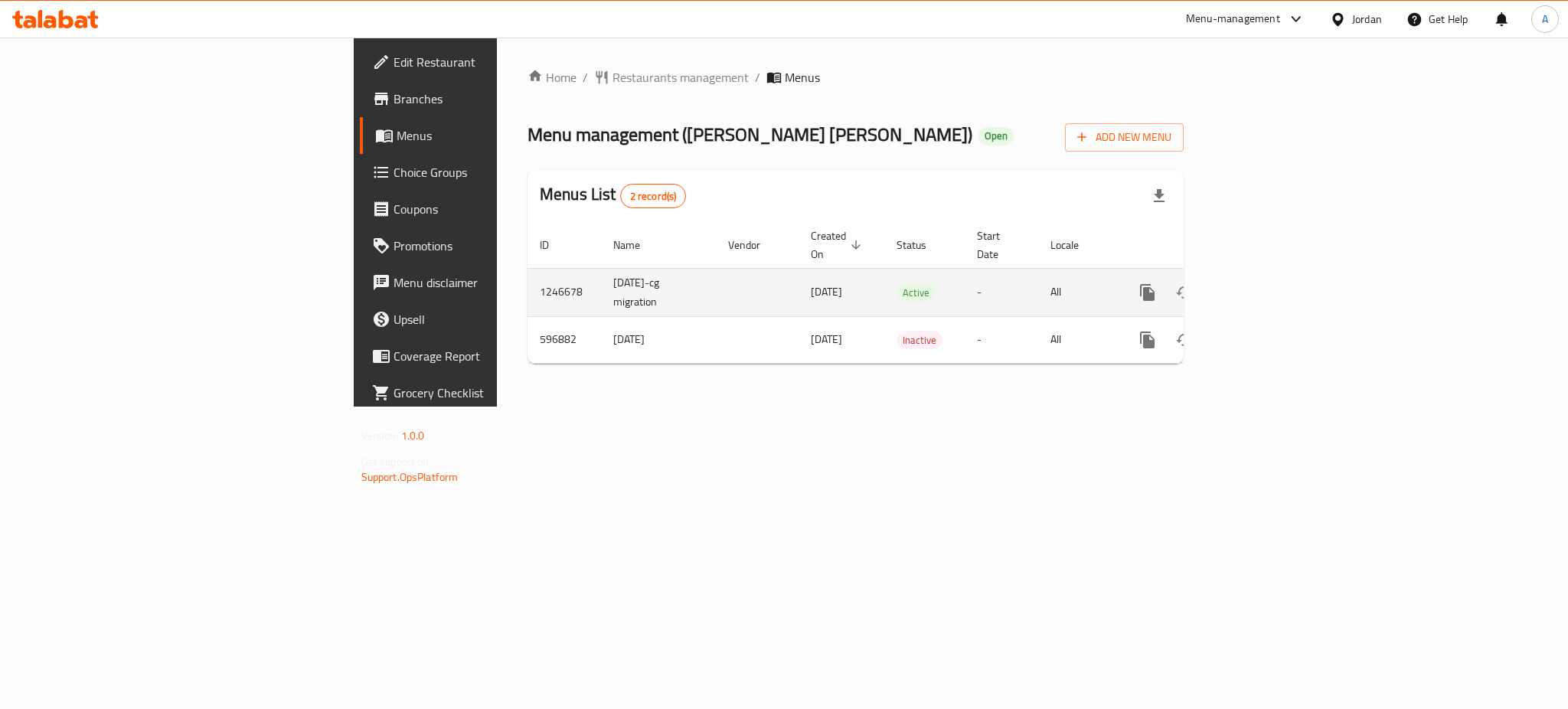
click at [1264, 286] on icon "enhanced table" at bounding box center [1257, 293] width 14 height 14
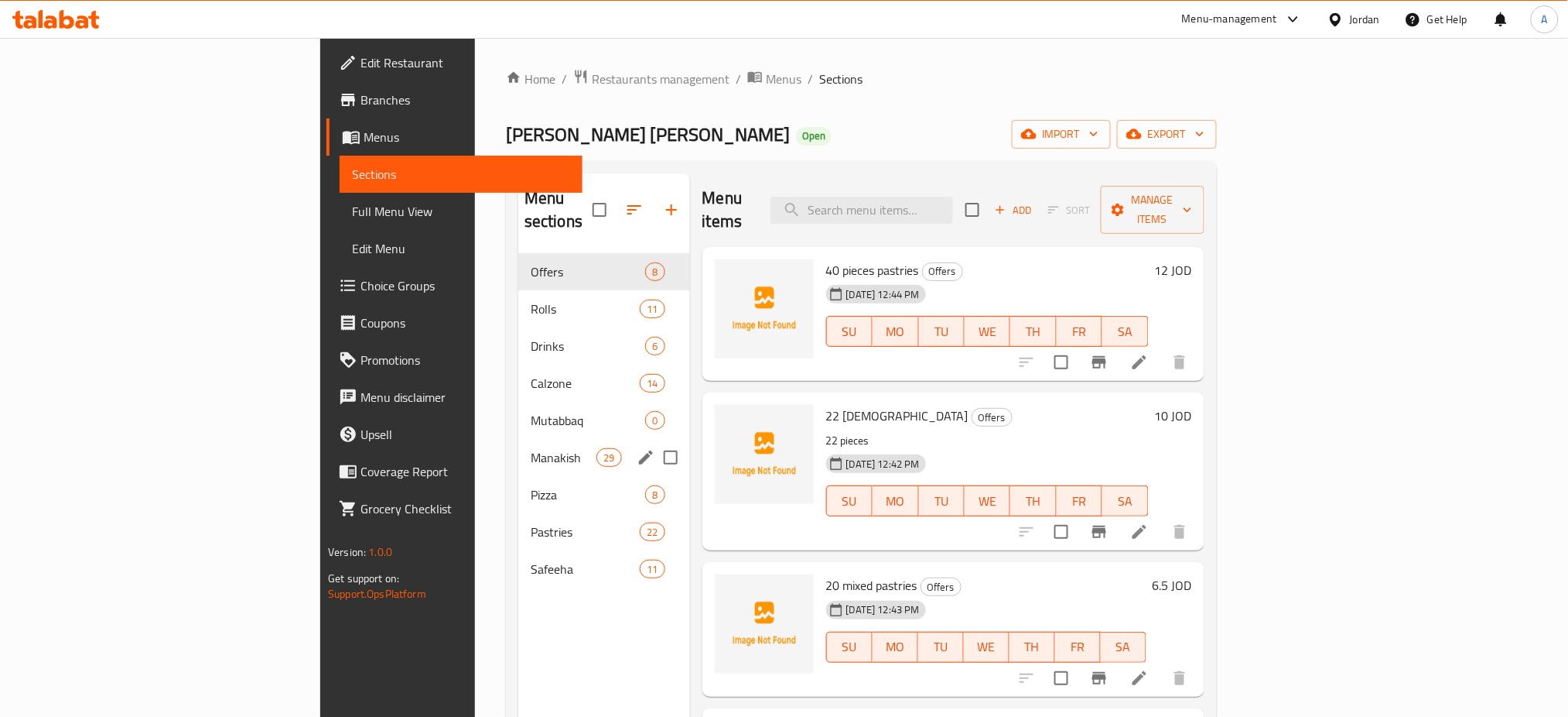
click at [518, 439] on div "Manakish 29" at bounding box center [604, 457] width 171 height 37
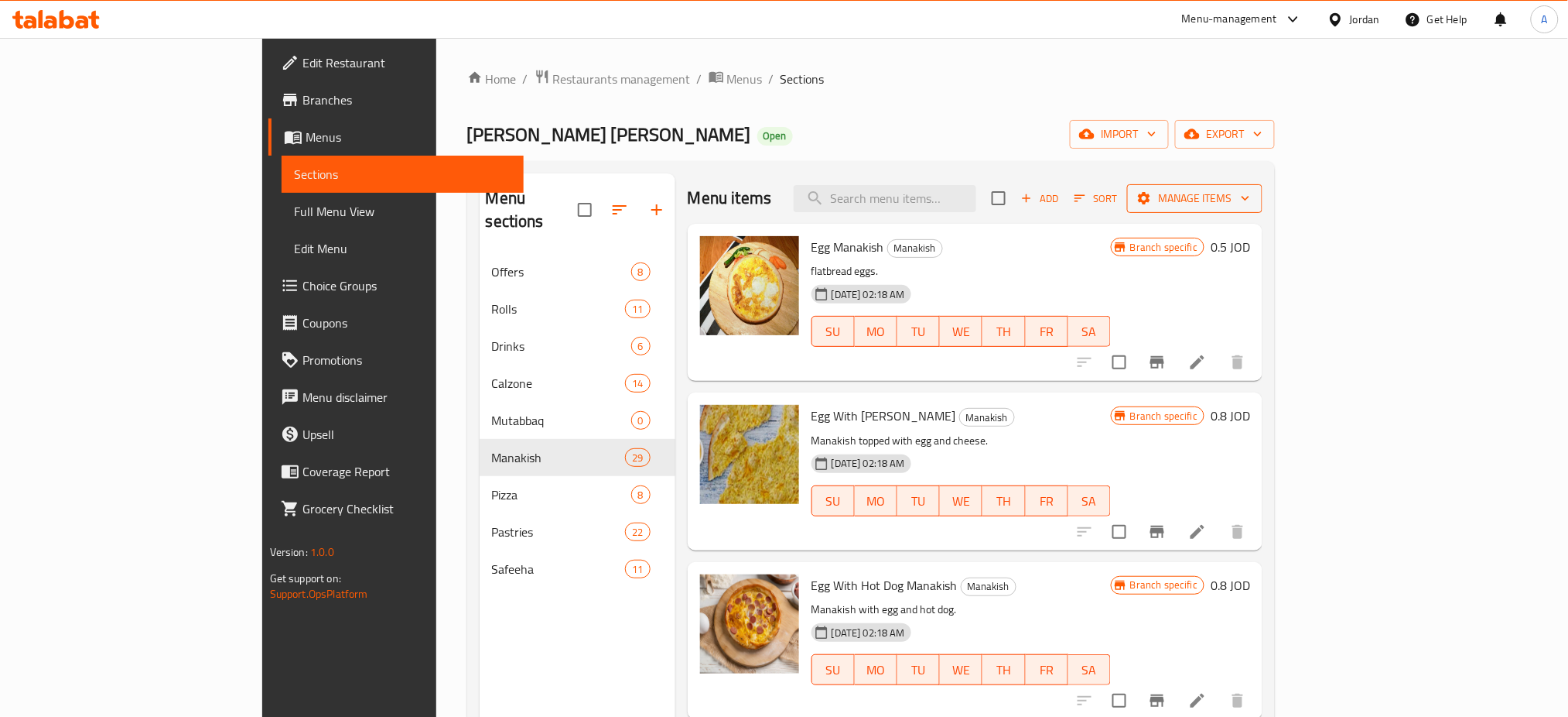
click at [1250, 199] on span "Manage items" at bounding box center [1194, 198] width 110 height 19
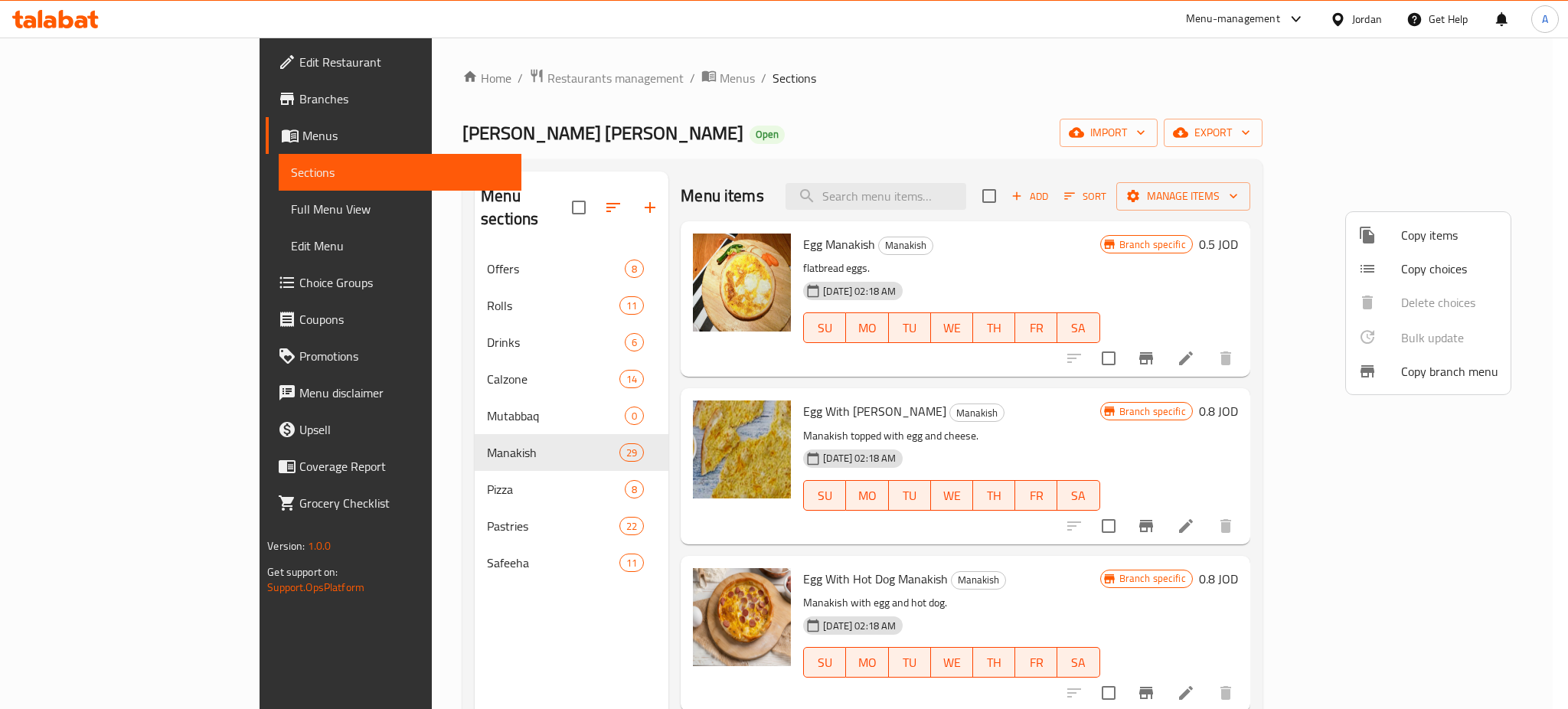
click at [1146, 274] on div at bounding box center [784, 354] width 1568 height 709
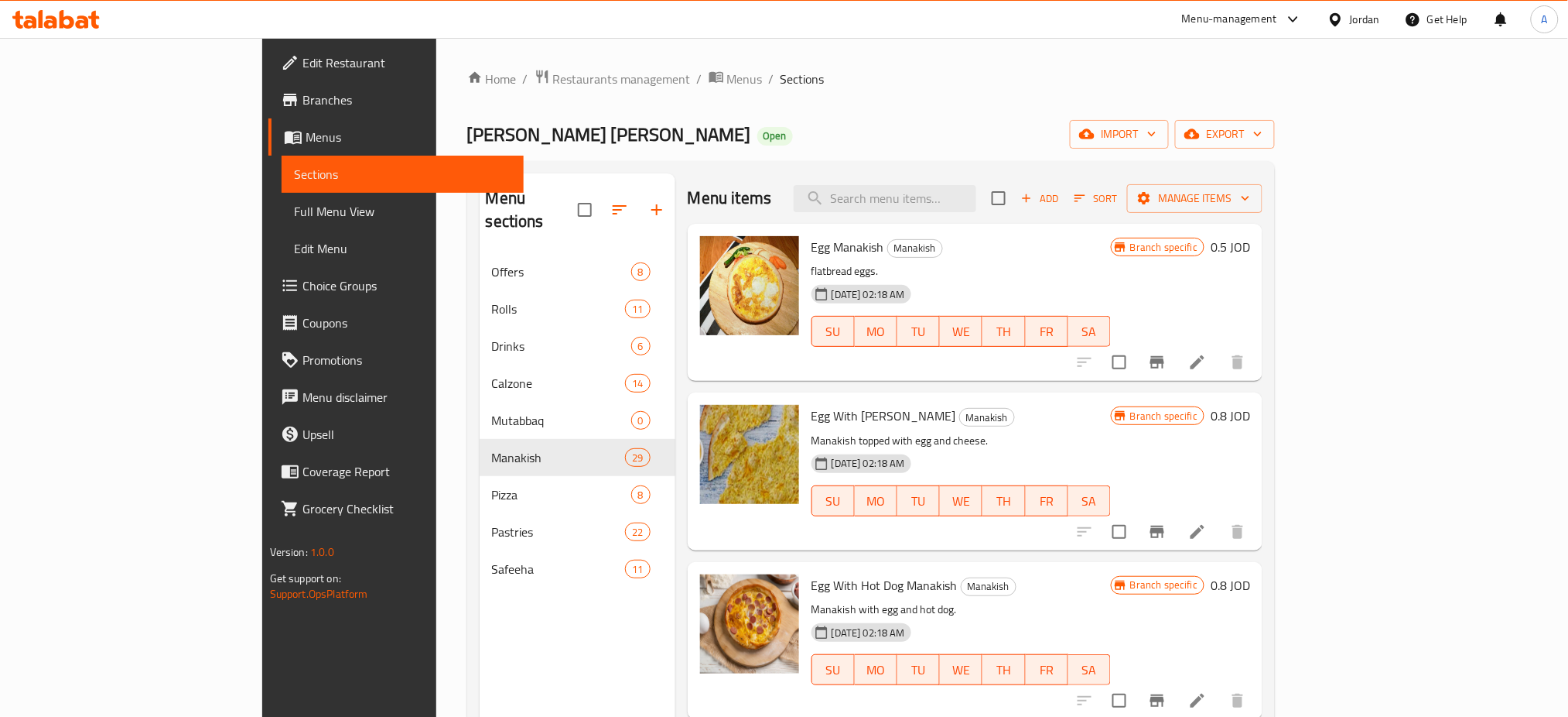
click at [1276, 302] on div "Menu sections Offers 8 Rolls 11 Drinks 6 Calzone 14 Mutabbaq 0 Manakish 29 Pizz…" at bounding box center [871, 532] width 808 height 741
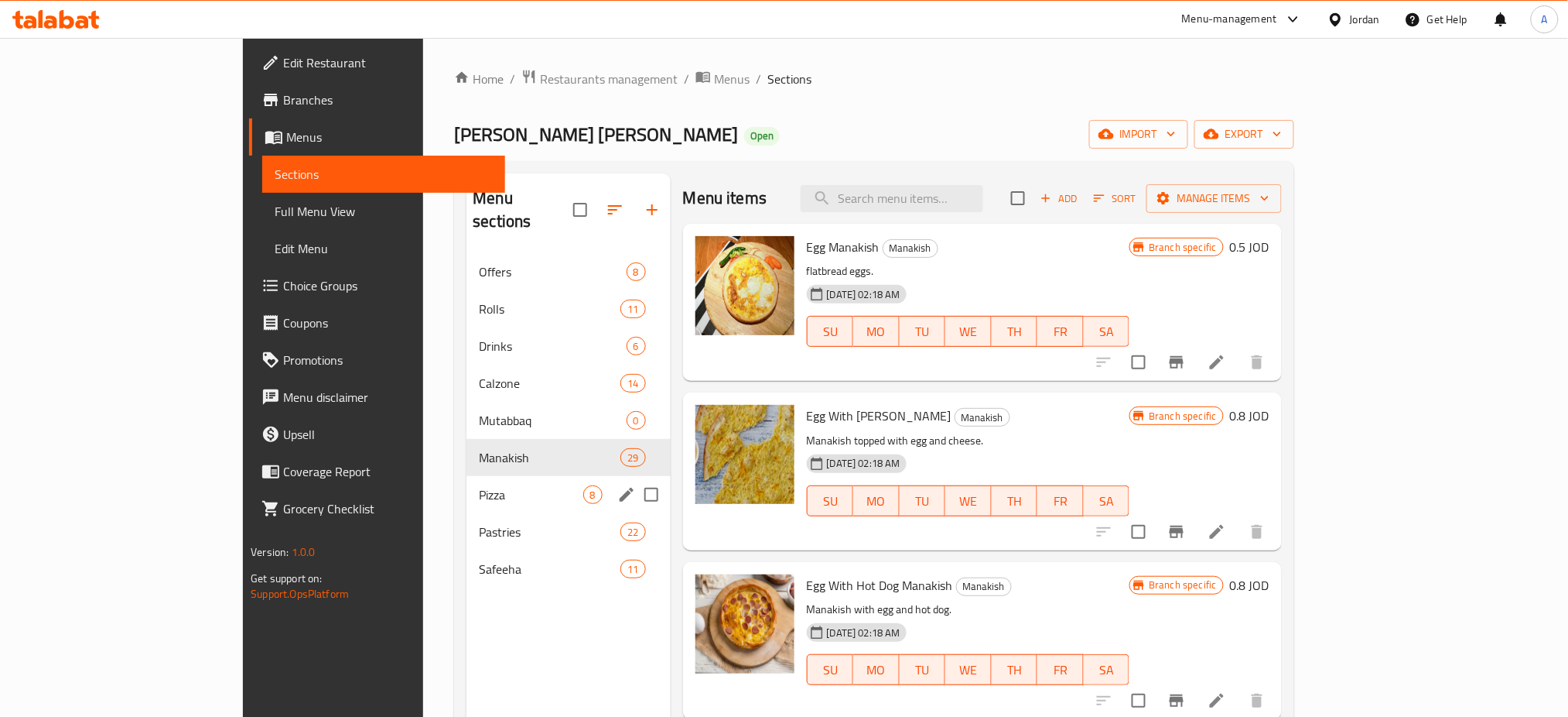
click at [466, 513] on div "Pastries 22" at bounding box center [568, 532] width 204 height 37
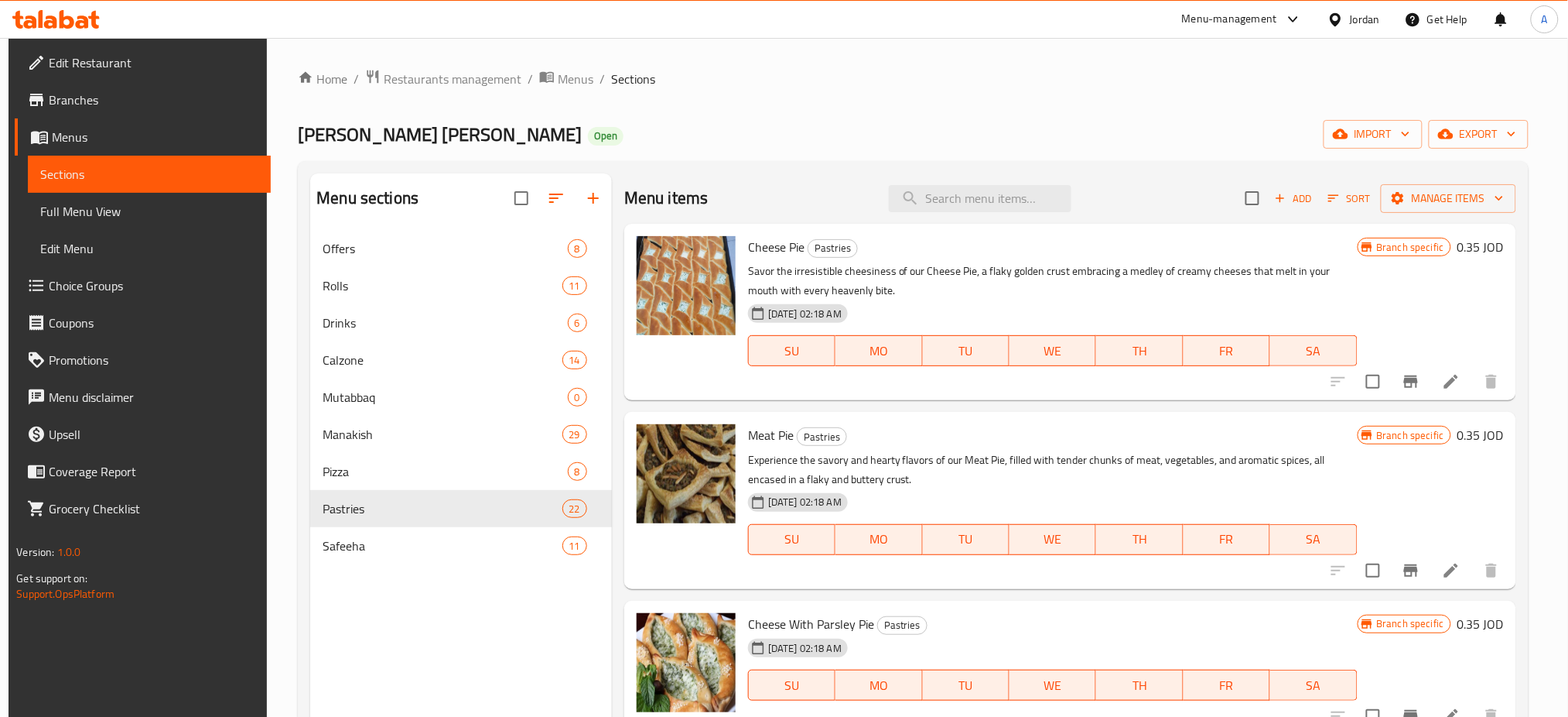
click at [1265, 63] on div "Home / Restaurants management / Menus / Sections Khubara'a AlAjeen Pastries Ope…" at bounding box center [912, 486] width 1291 height 895
click at [1462, 197] on span "Manage items" at bounding box center [1448, 198] width 110 height 19
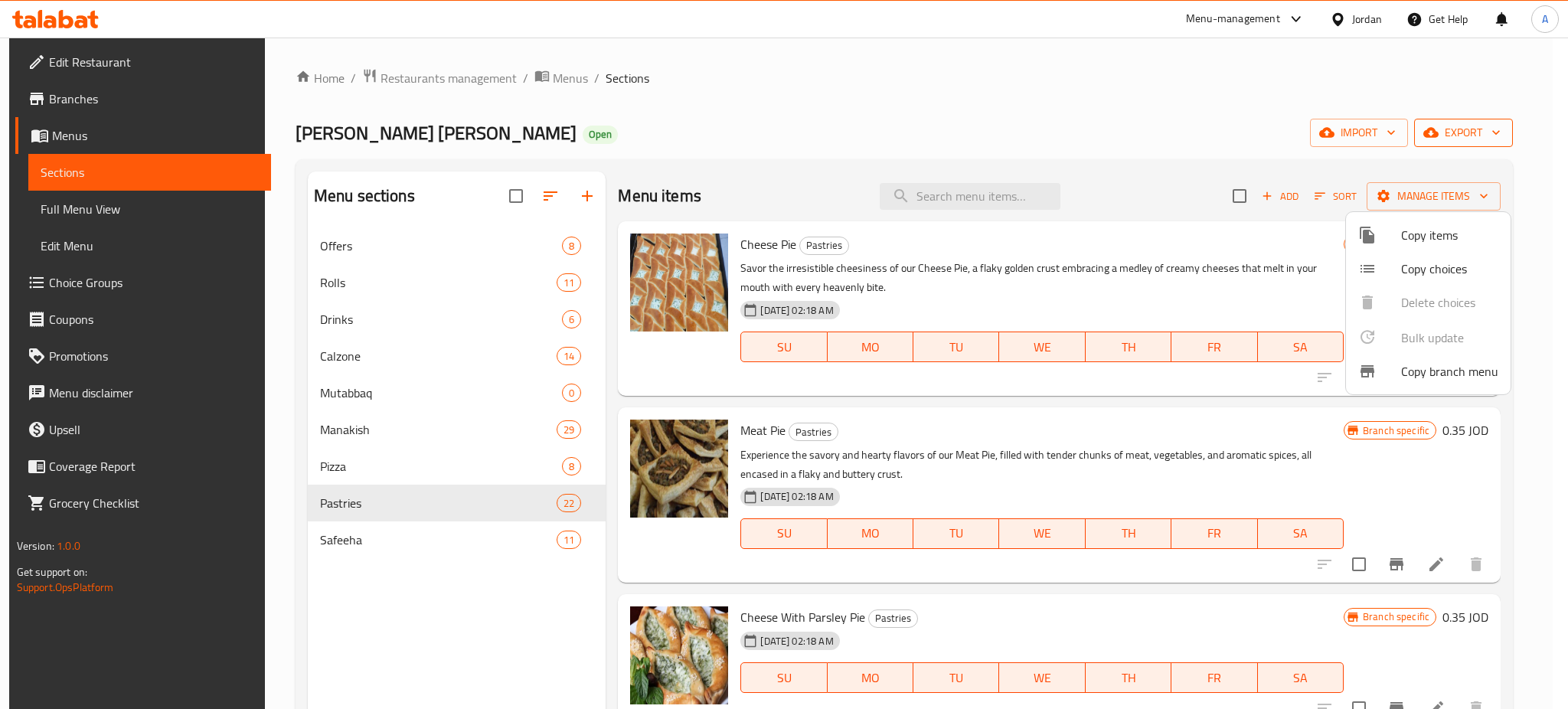
click at [1451, 116] on div at bounding box center [784, 354] width 1568 height 709
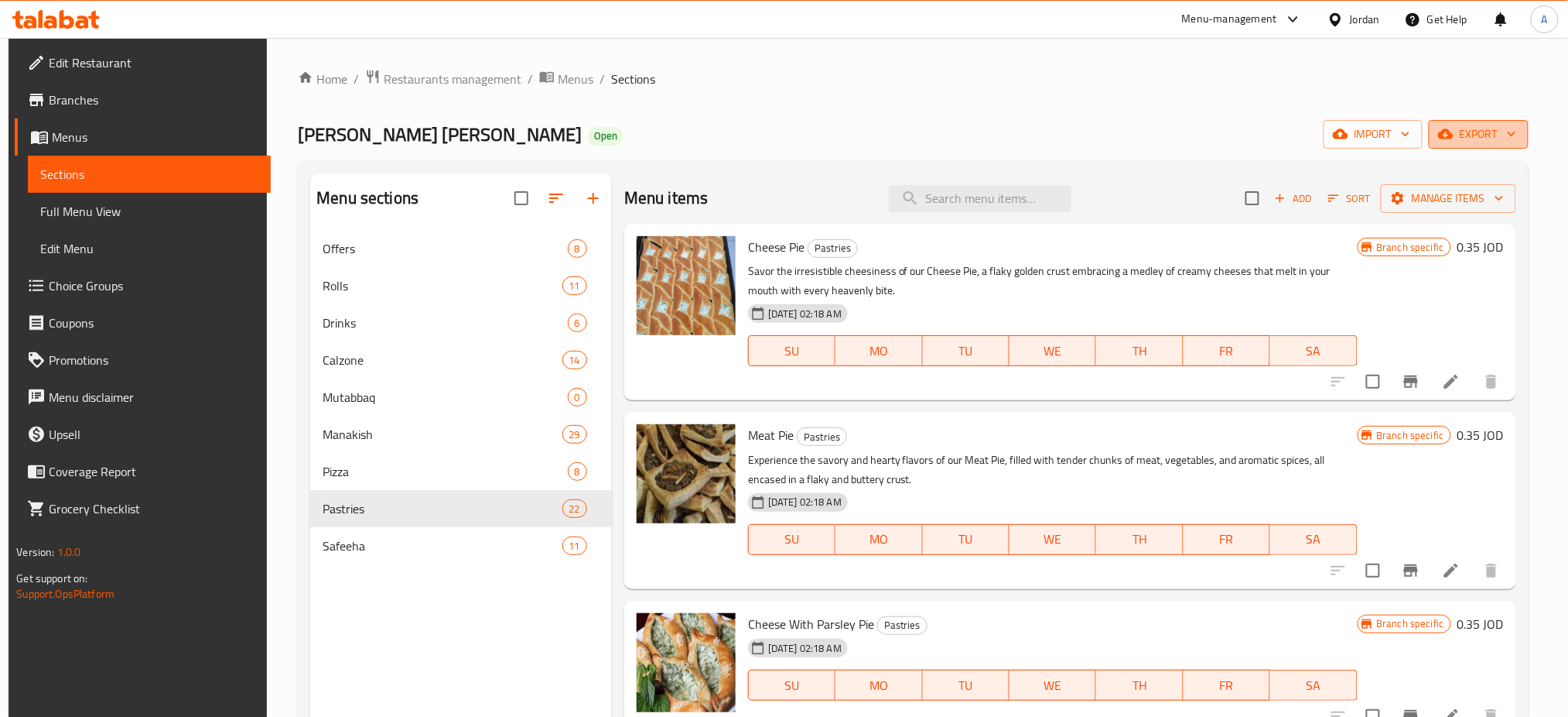
click at [1468, 135] on span "export" at bounding box center [1478, 134] width 75 height 19
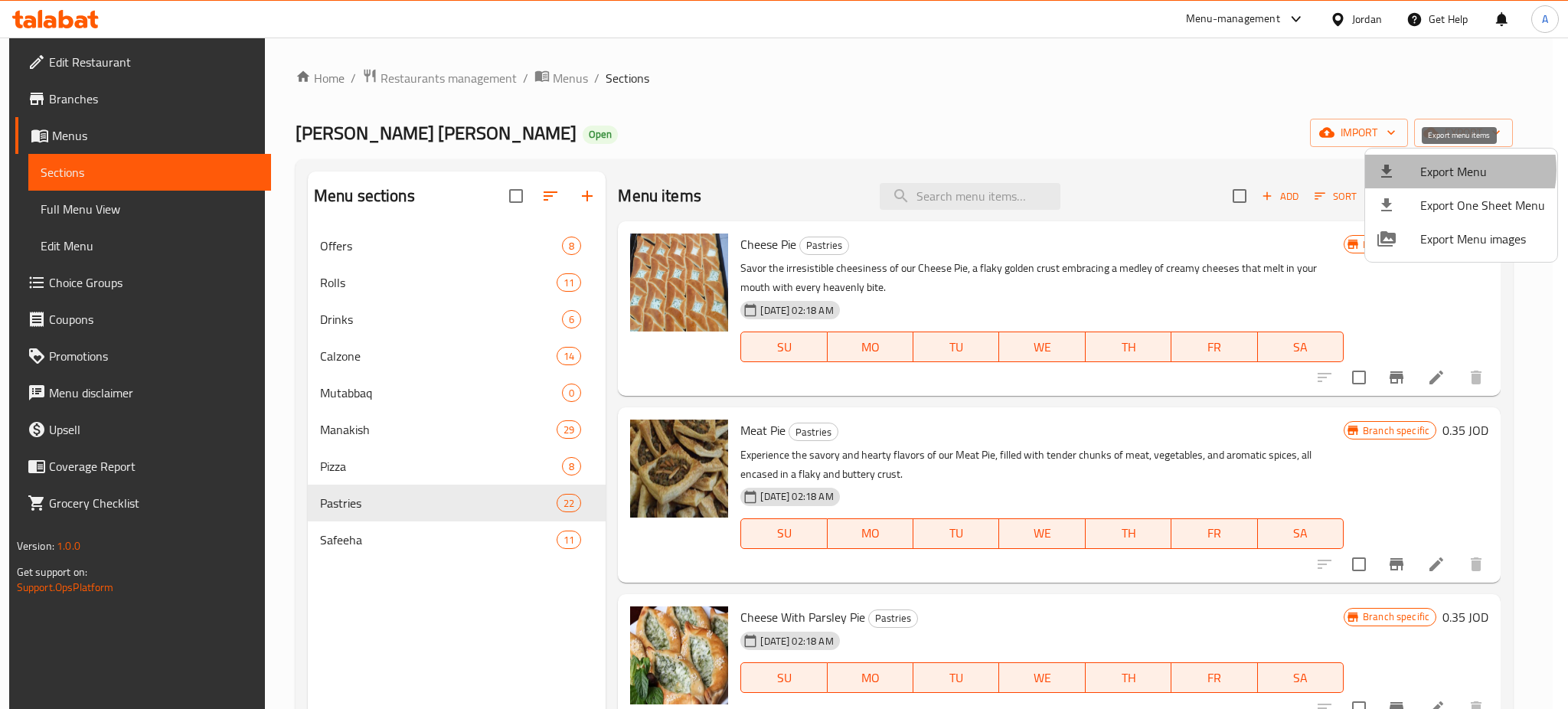
click at [1448, 170] on span "Export Menu" at bounding box center [1482, 171] width 125 height 18
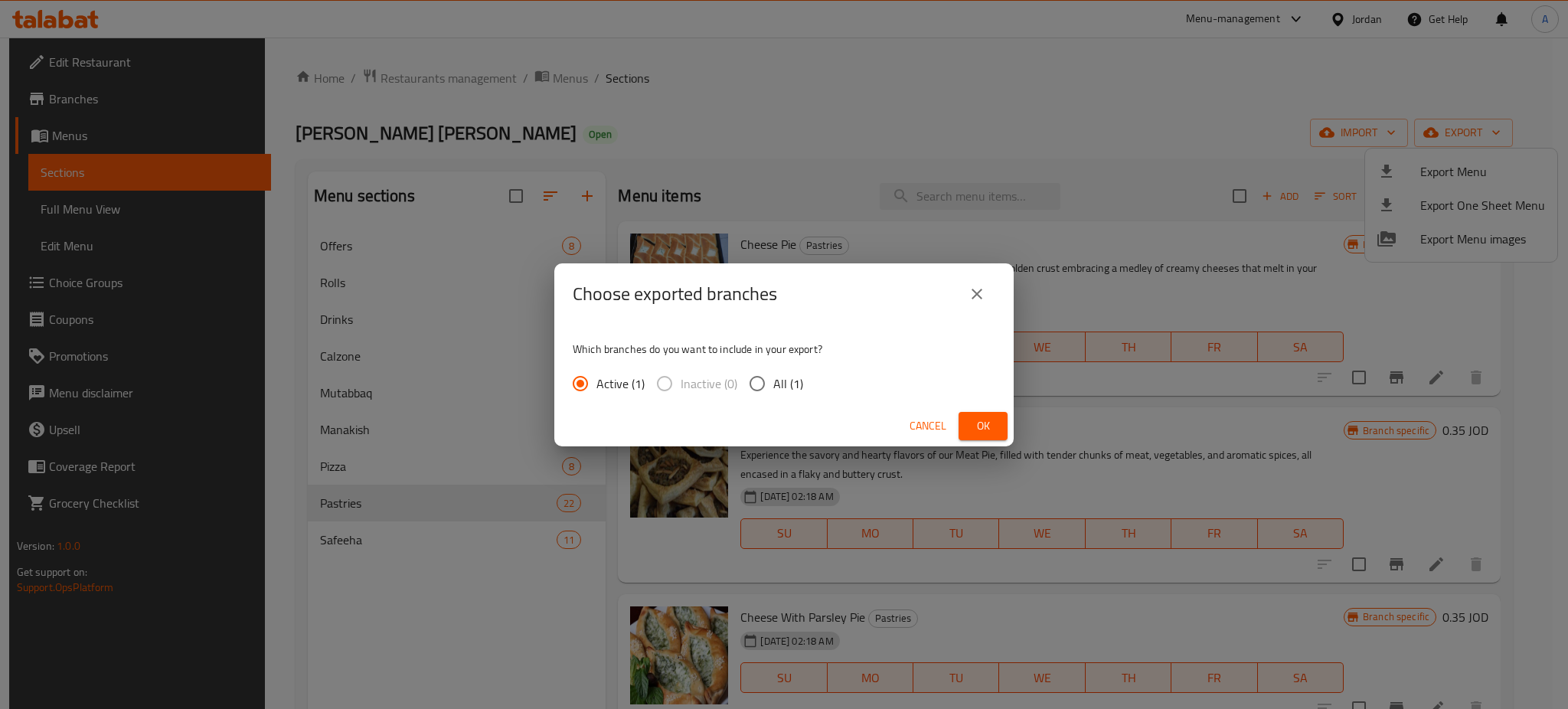
click at [974, 421] on span "Ok" at bounding box center [983, 426] width 24 height 19
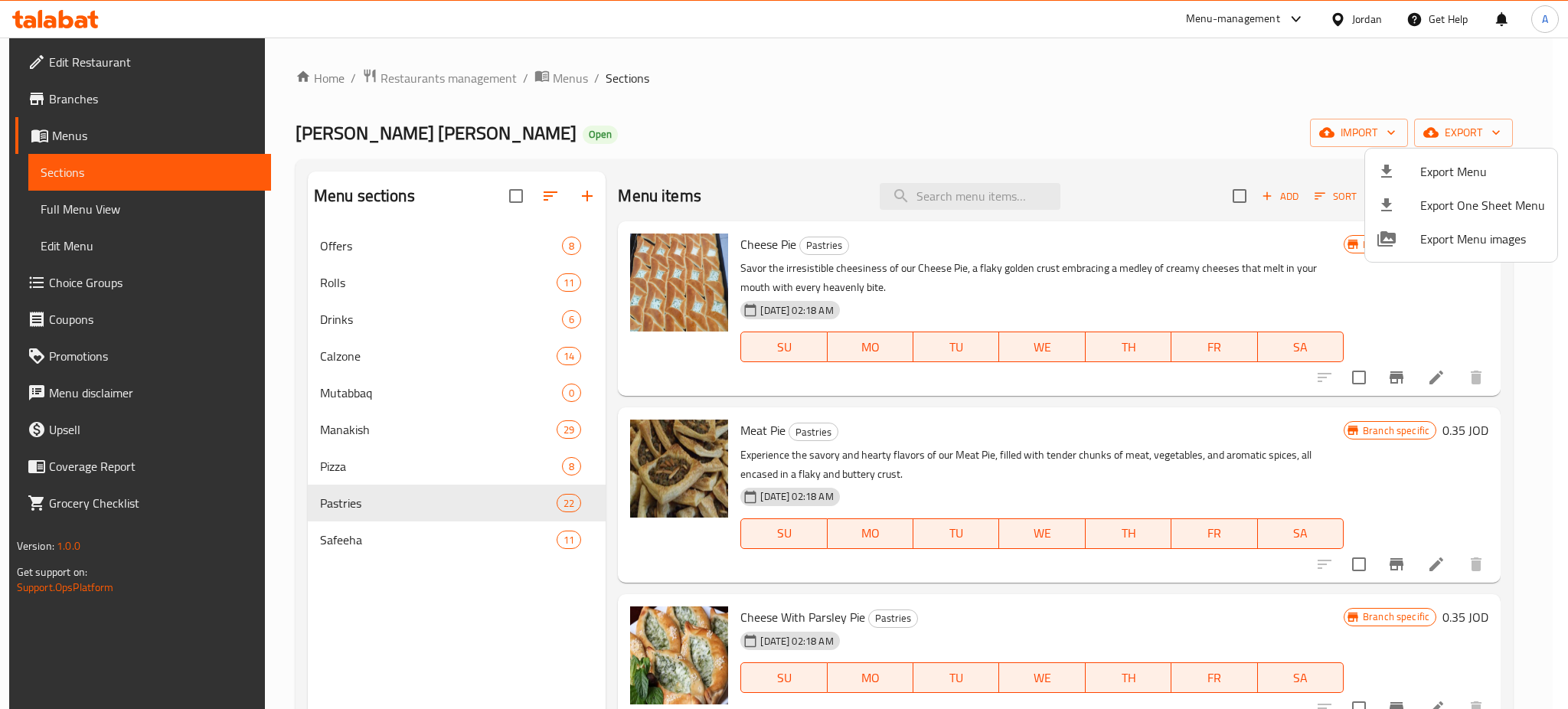
click at [960, 278] on div at bounding box center [784, 354] width 1568 height 709
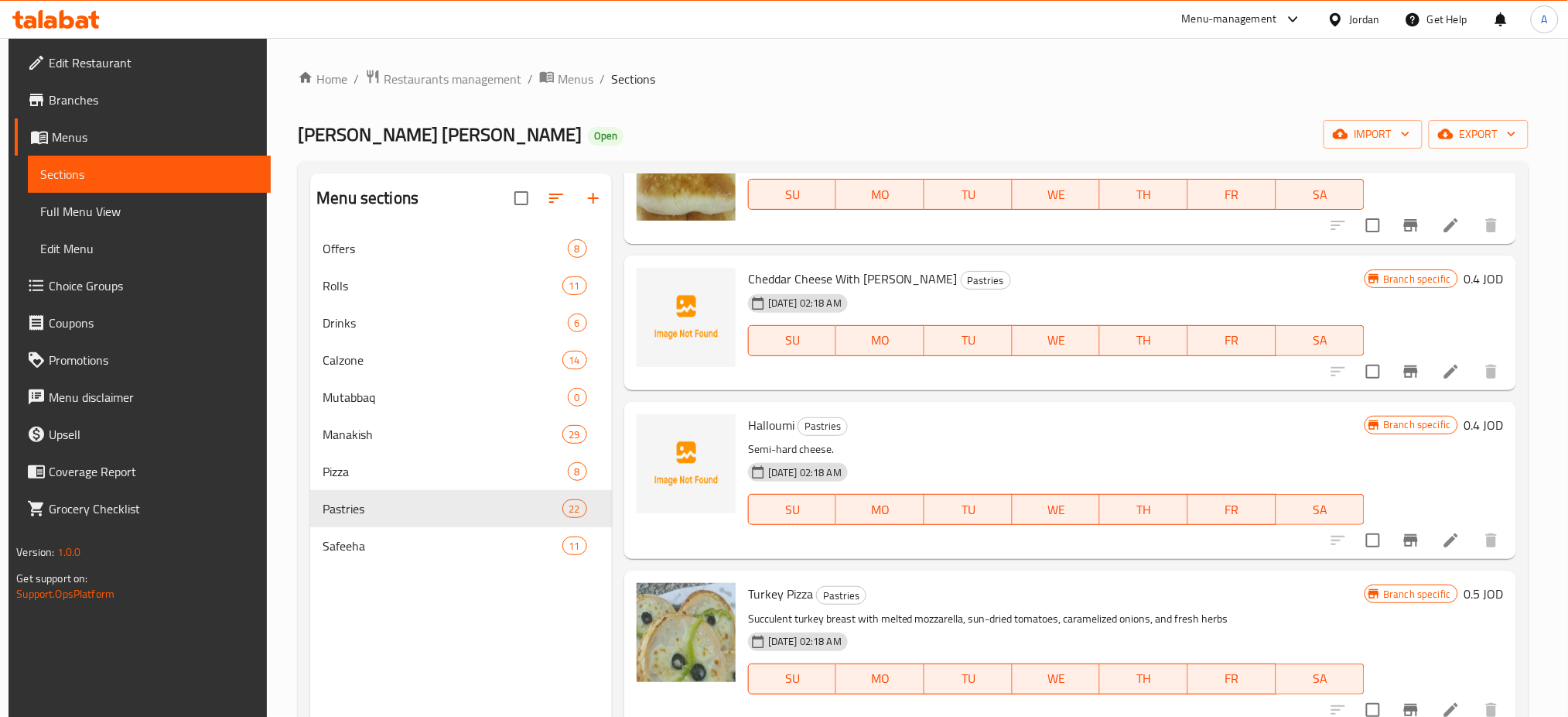
scroll to position [2957, 0]
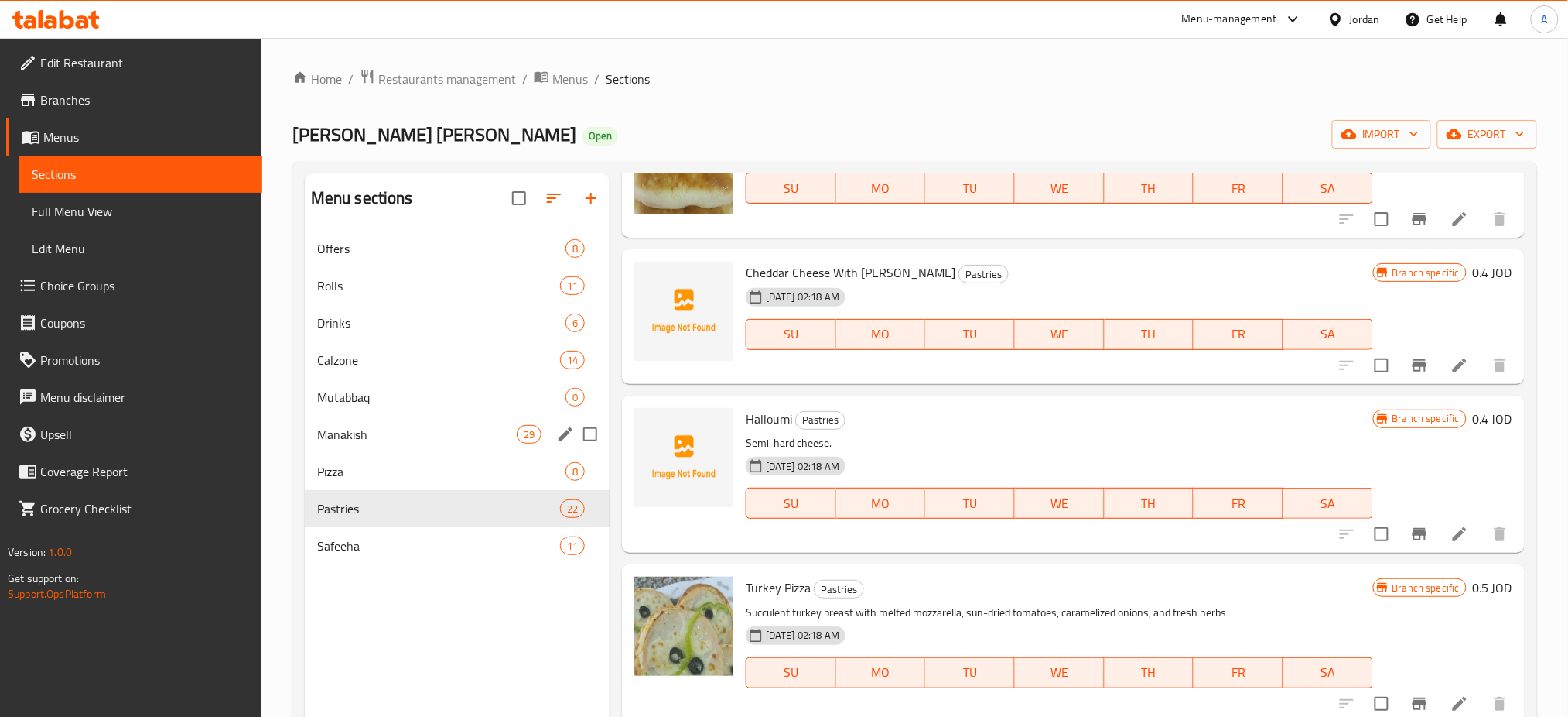
click at [476, 418] on div "Manakish 29" at bounding box center [457, 434] width 304 height 37
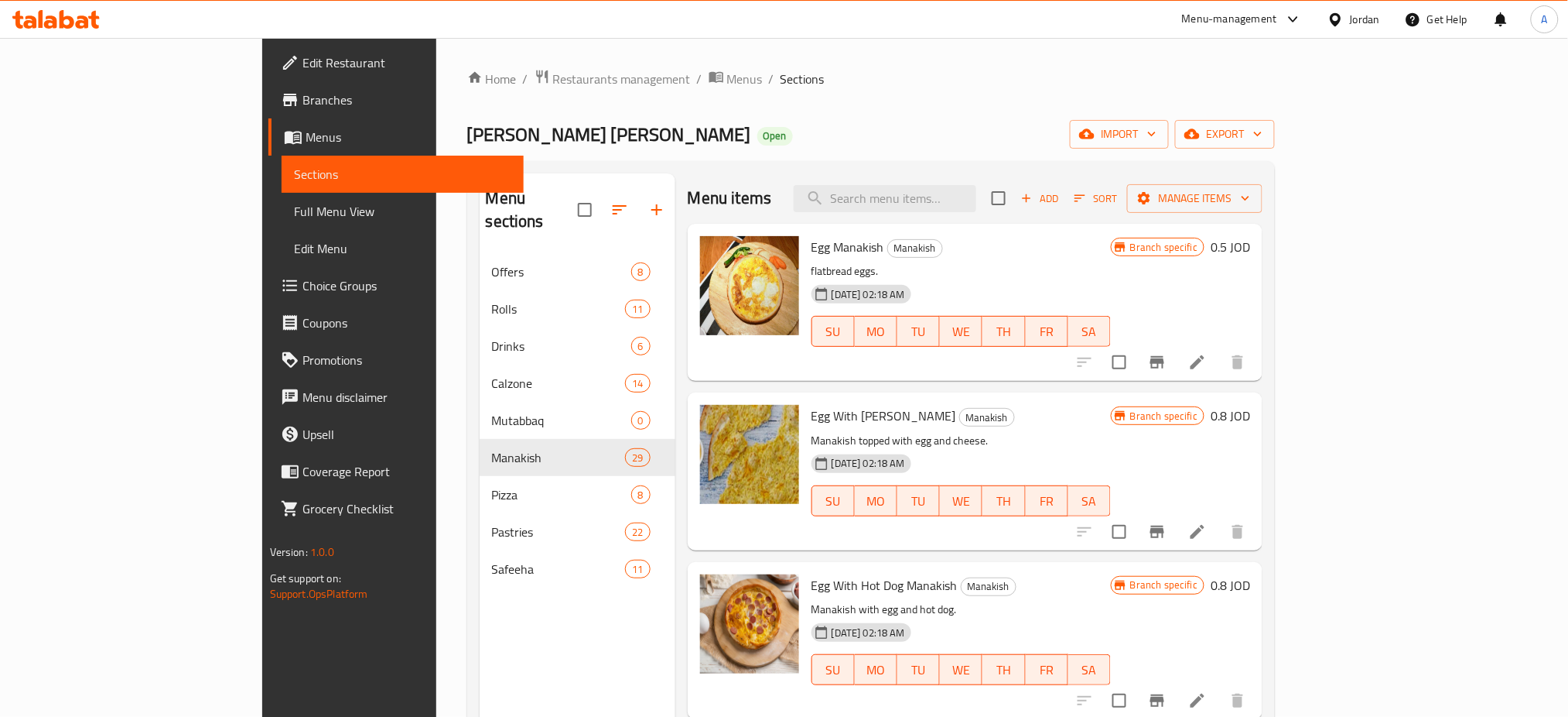
click at [1250, 248] on h6 "0.5 JOD" at bounding box center [1230, 246] width 39 height 22
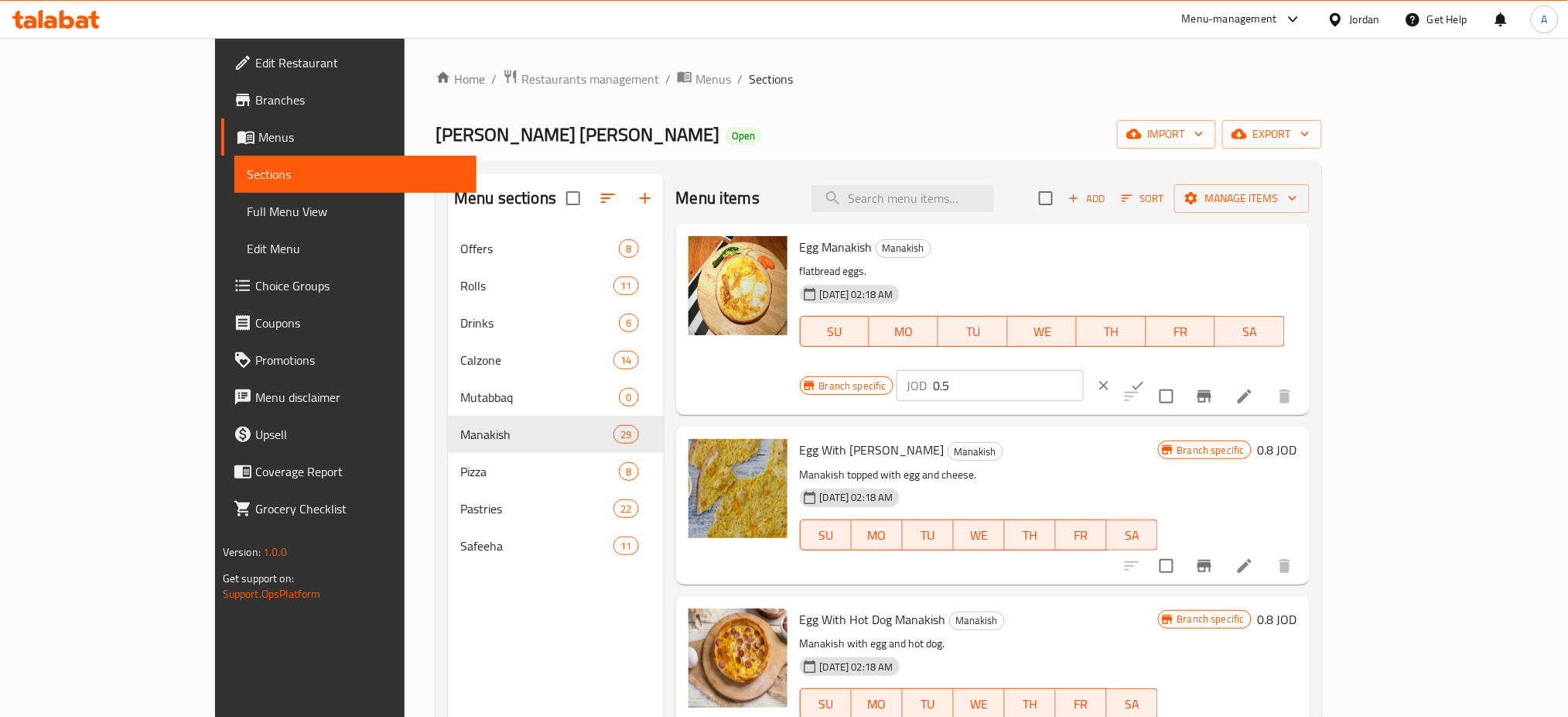
click at [1084, 370] on input "0.5" at bounding box center [1009, 385] width 150 height 31
type input "0.75"
click at [1111, 378] on icon "clear" at bounding box center [1104, 385] width 16 height 16
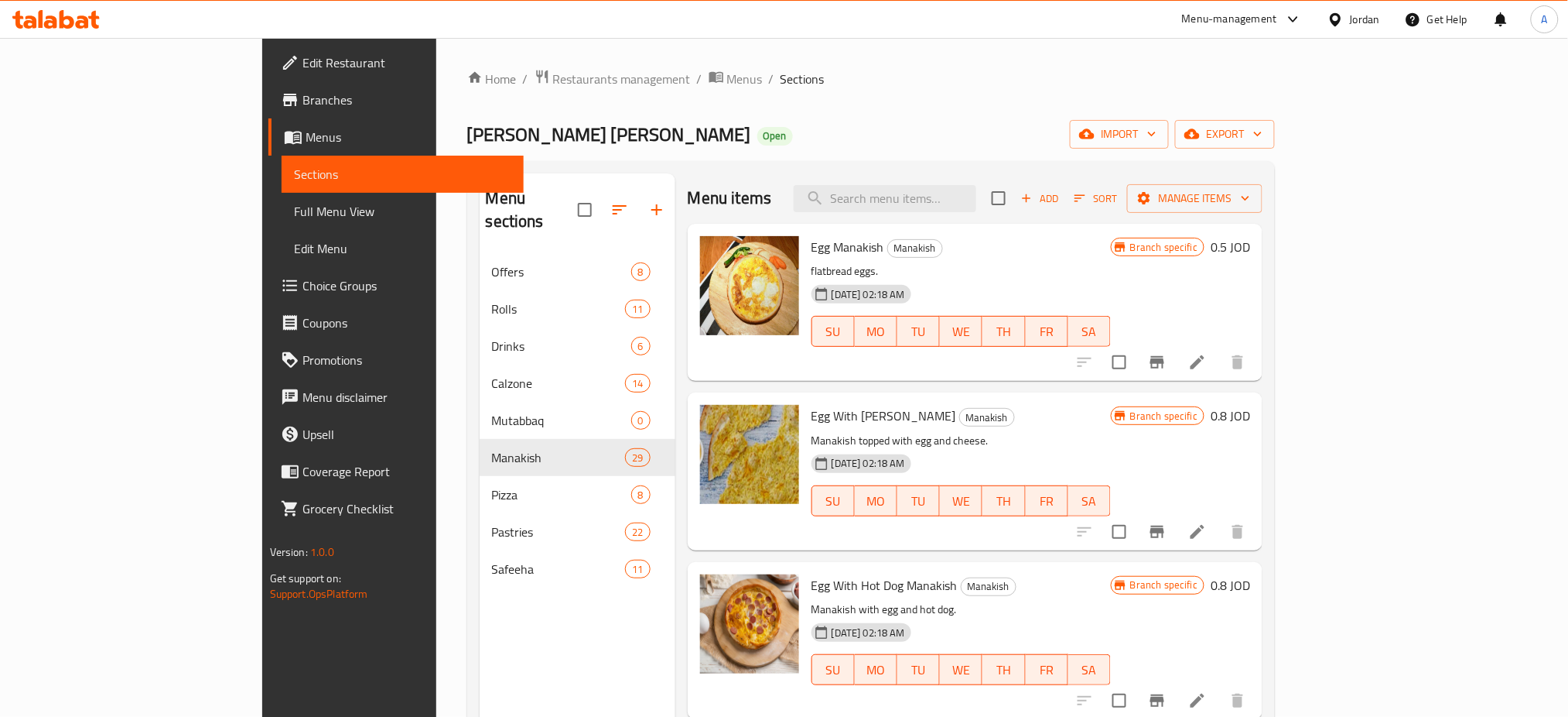
click at [1250, 245] on h6 "0.5 JOD" at bounding box center [1230, 246] width 39 height 22
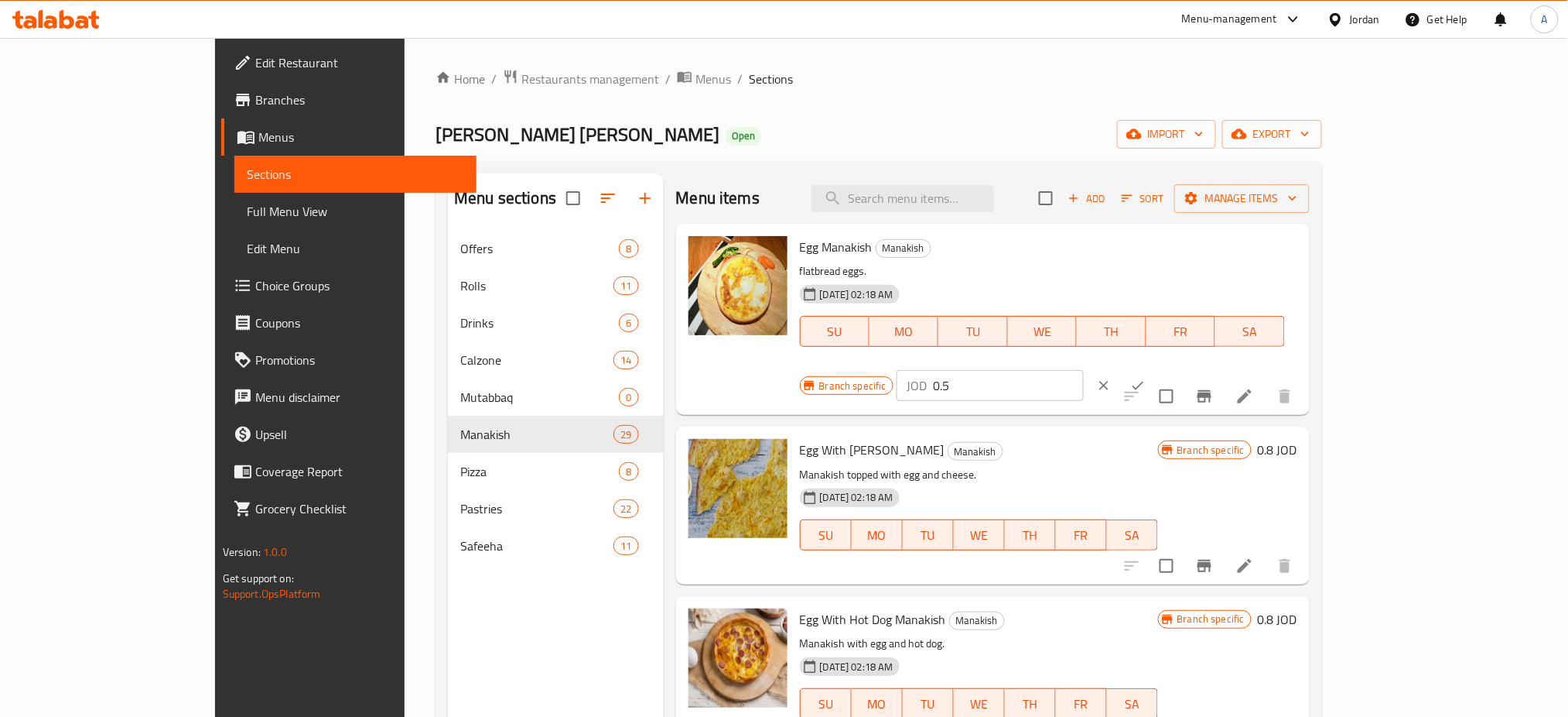
click at [1084, 370] on input "0.5" at bounding box center [1009, 385] width 150 height 31
type input "0.75"
click at [1145, 378] on icon "ok" at bounding box center [1138, 385] width 16 height 16
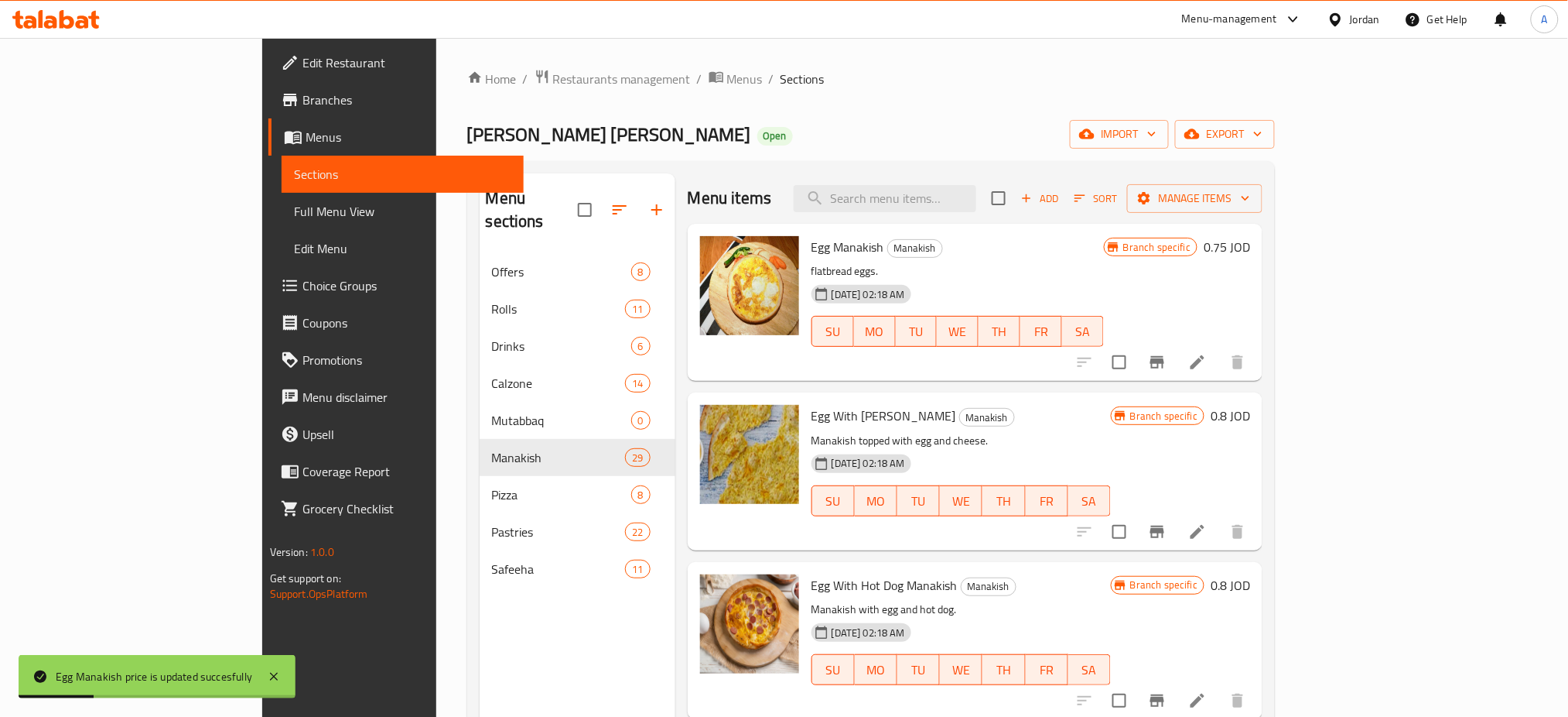
click at [1250, 419] on h6 "0.8 JOD" at bounding box center [1230, 415] width 39 height 22
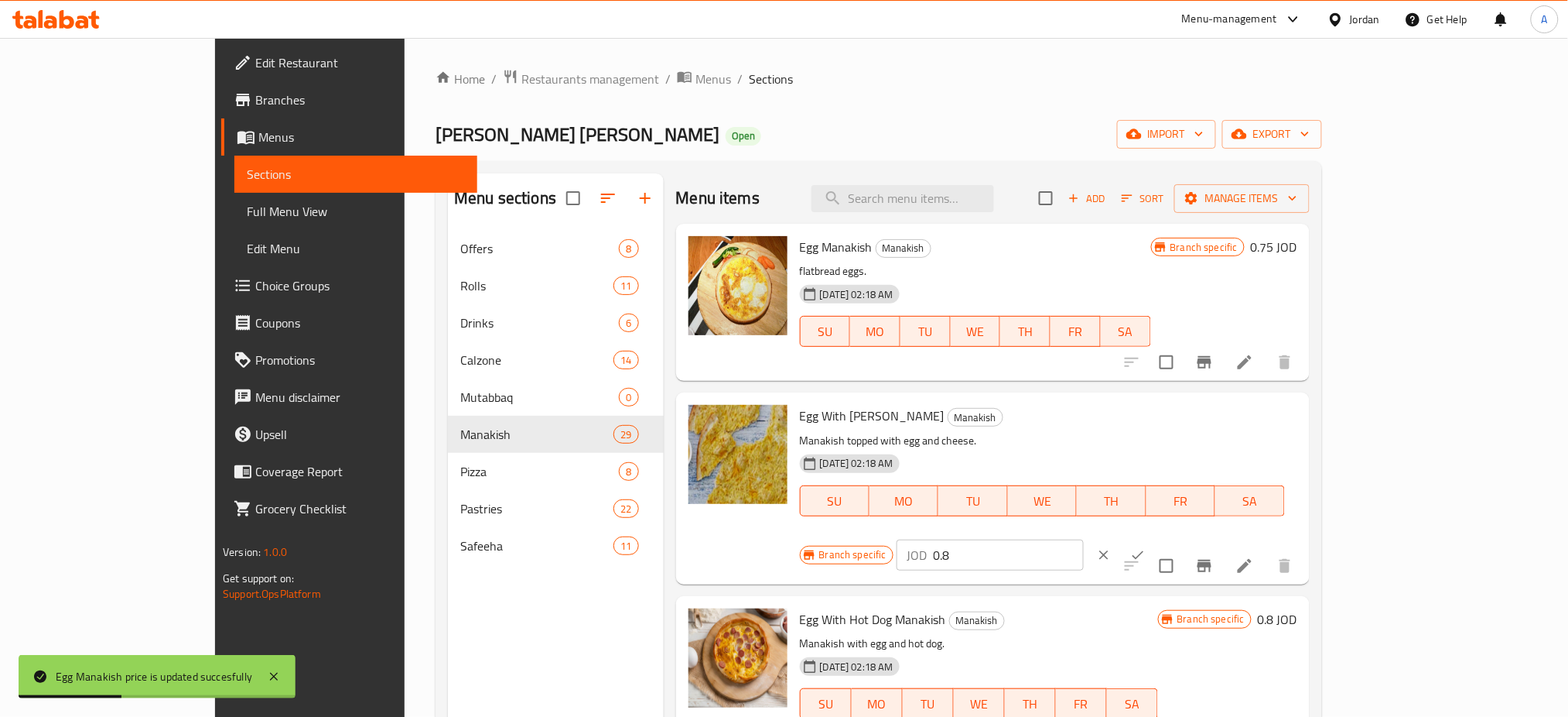
drag, startPoint x: 1338, startPoint y: 414, endPoint x: 1177, endPoint y: 417, distance: 161.0
click at [1178, 538] on div "Branch specific JOD 0.8 ​" at bounding box center [989, 554] width 377 height 34
paste input "1.05"
type input "1.05"
click at [1144, 550] on icon "ok" at bounding box center [1138, 554] width 11 height 9
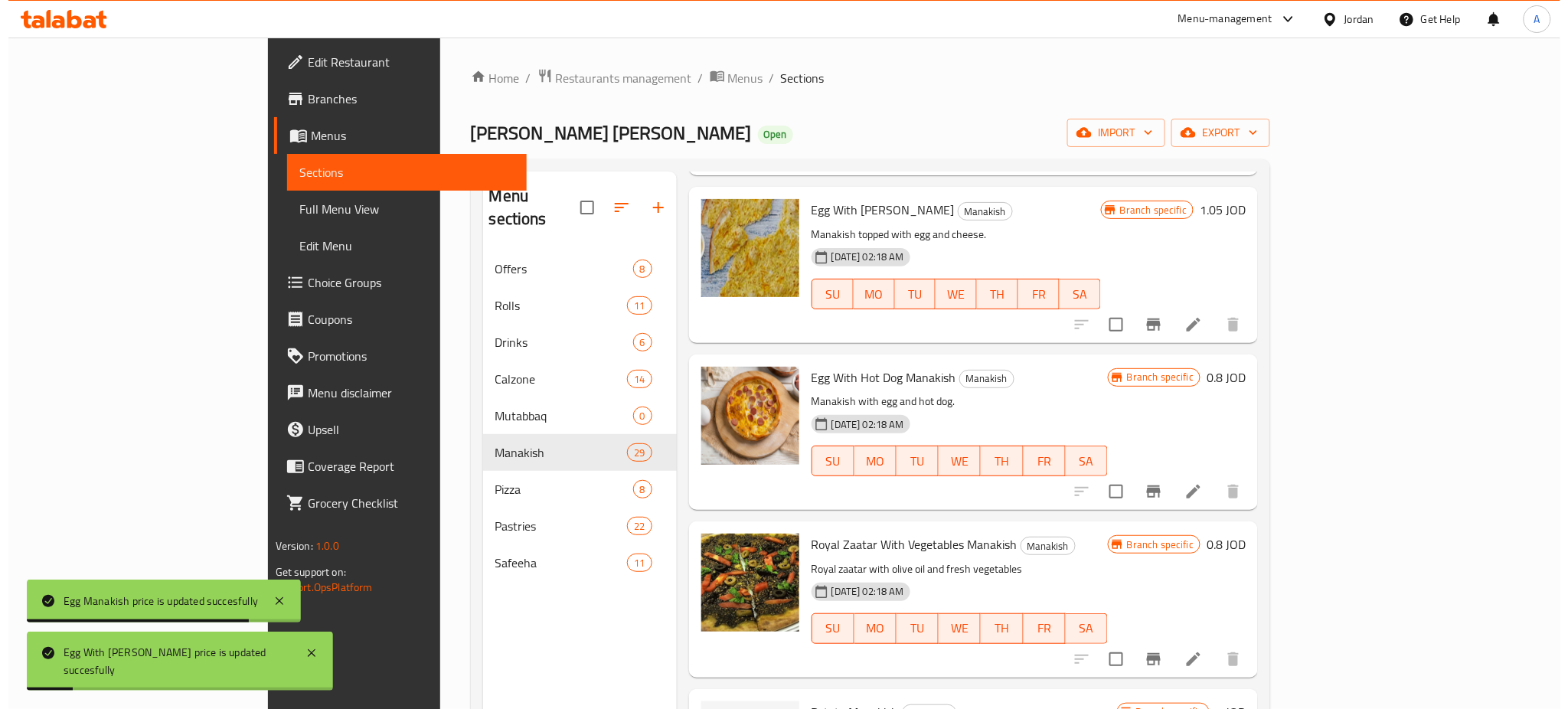
scroll to position [204, 0]
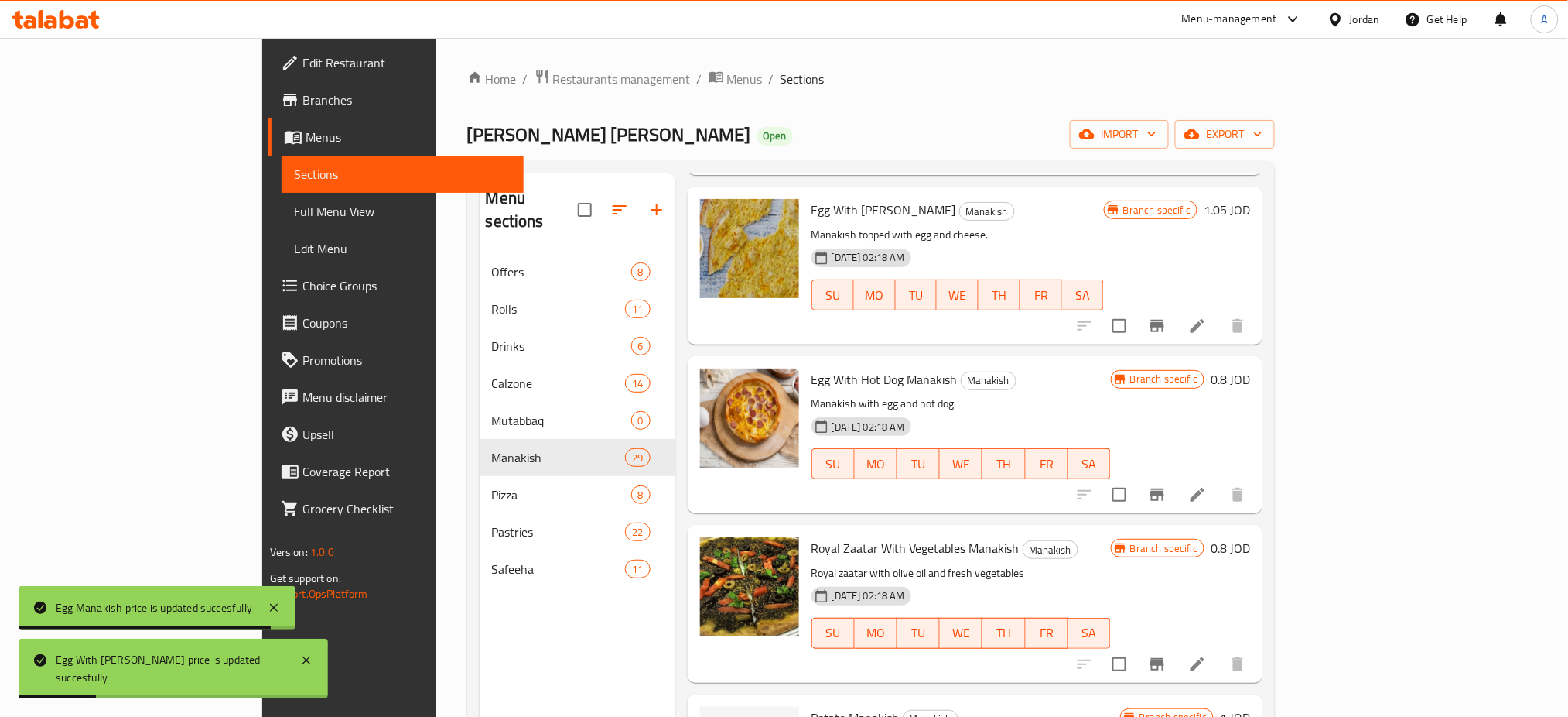
click at [1250, 379] on h6 "0.8 JOD" at bounding box center [1230, 379] width 39 height 22
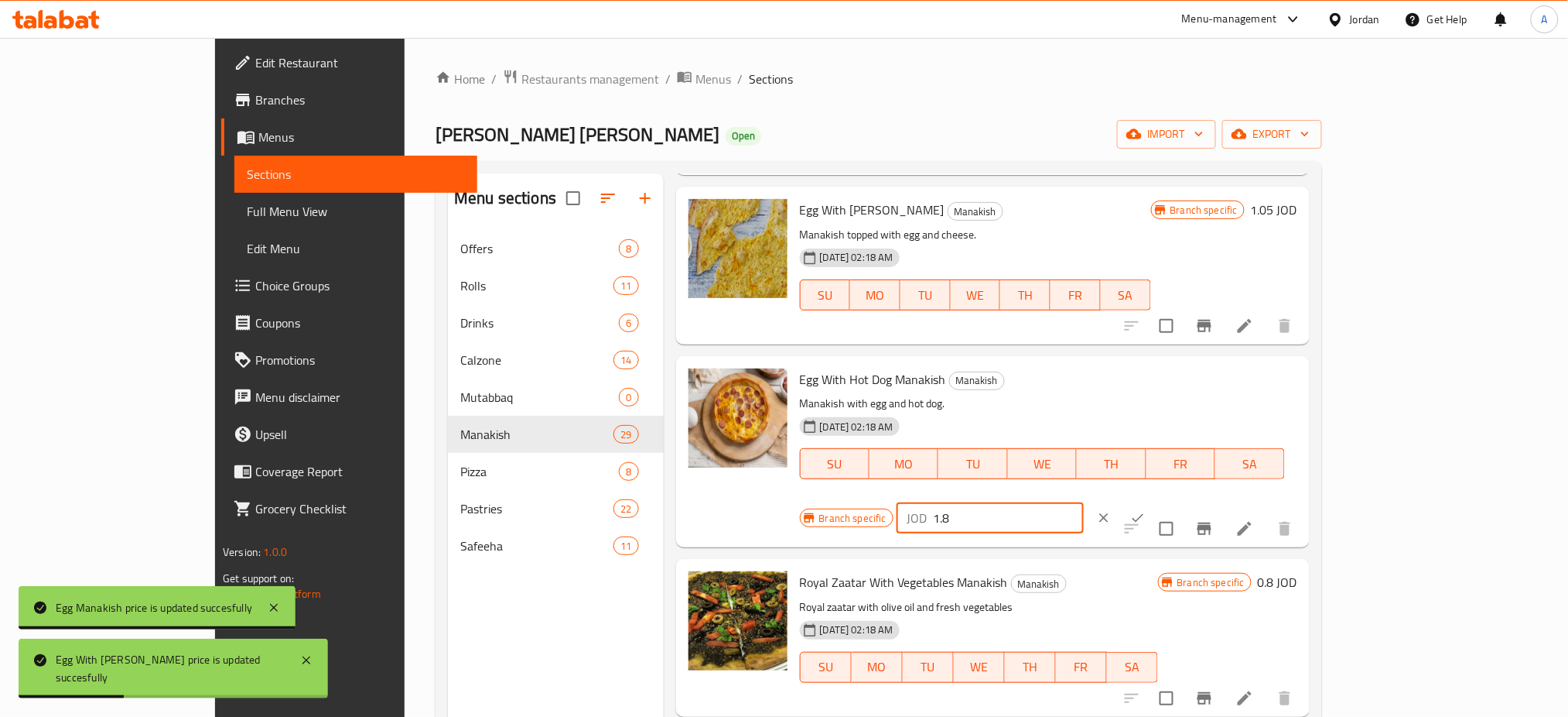
drag, startPoint x: 1329, startPoint y: 380, endPoint x: 1265, endPoint y: 380, distance: 64.0
click at [1084, 502] on input "1.8" at bounding box center [1009, 518] width 150 height 31
paste input "105"
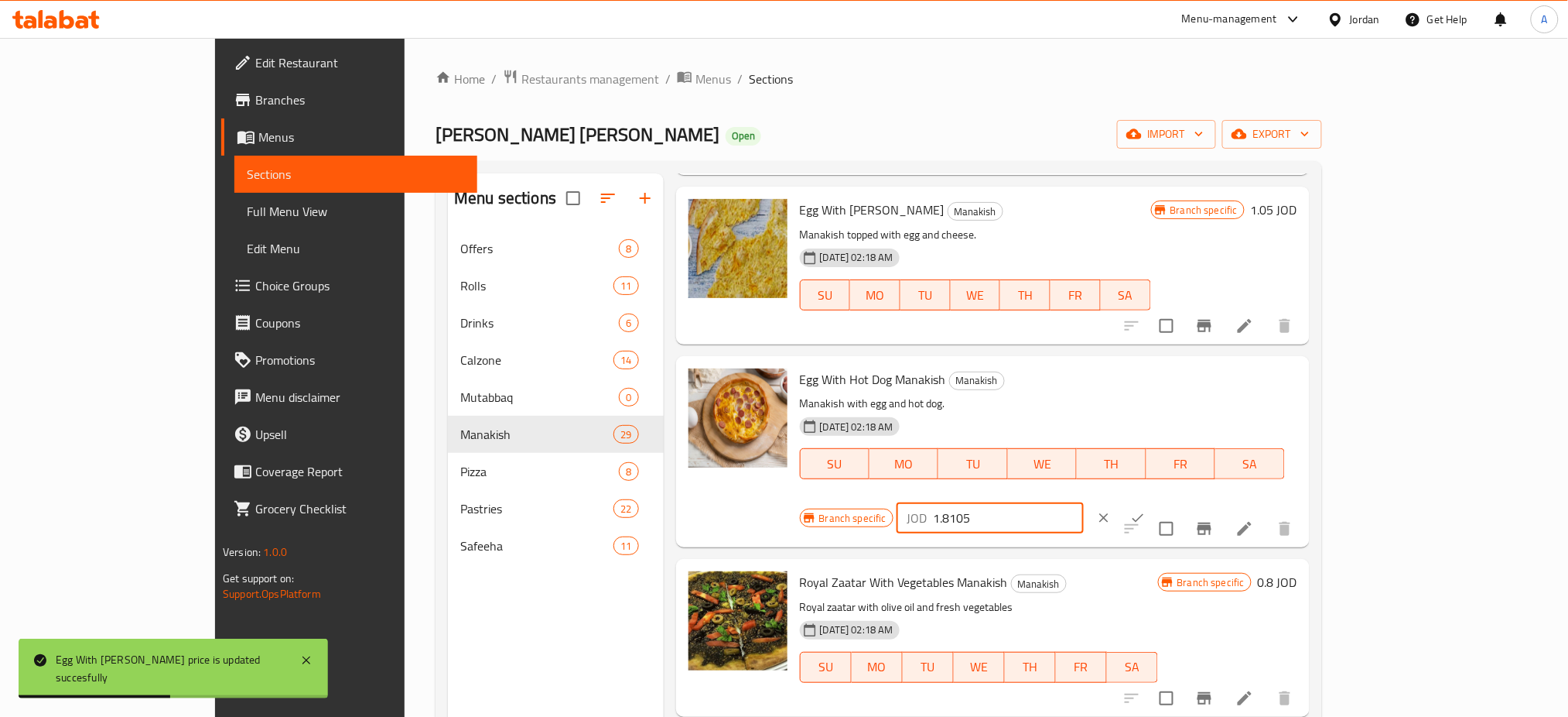
drag, startPoint x: 1311, startPoint y: 383, endPoint x: 1342, endPoint y: 388, distance: 31.4
click at [1178, 500] on div "Branch specific JOD 1.8105 ​" at bounding box center [989, 517] width 377 height 34
paste input "number"
type input "1.05"
click at [1145, 510] on icon "ok" at bounding box center [1138, 518] width 16 height 16
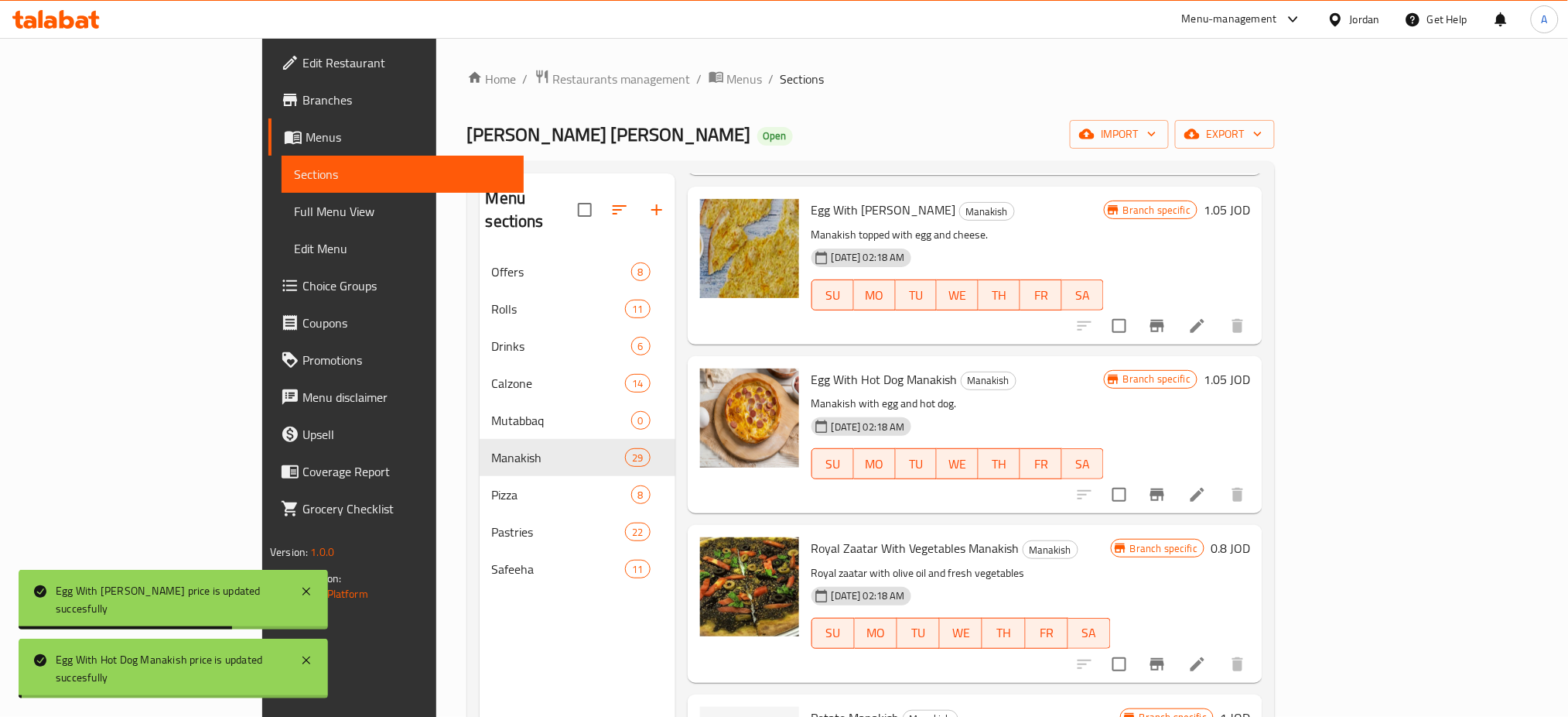
click at [1250, 551] on h6 "0.8 JOD" at bounding box center [1230, 547] width 39 height 22
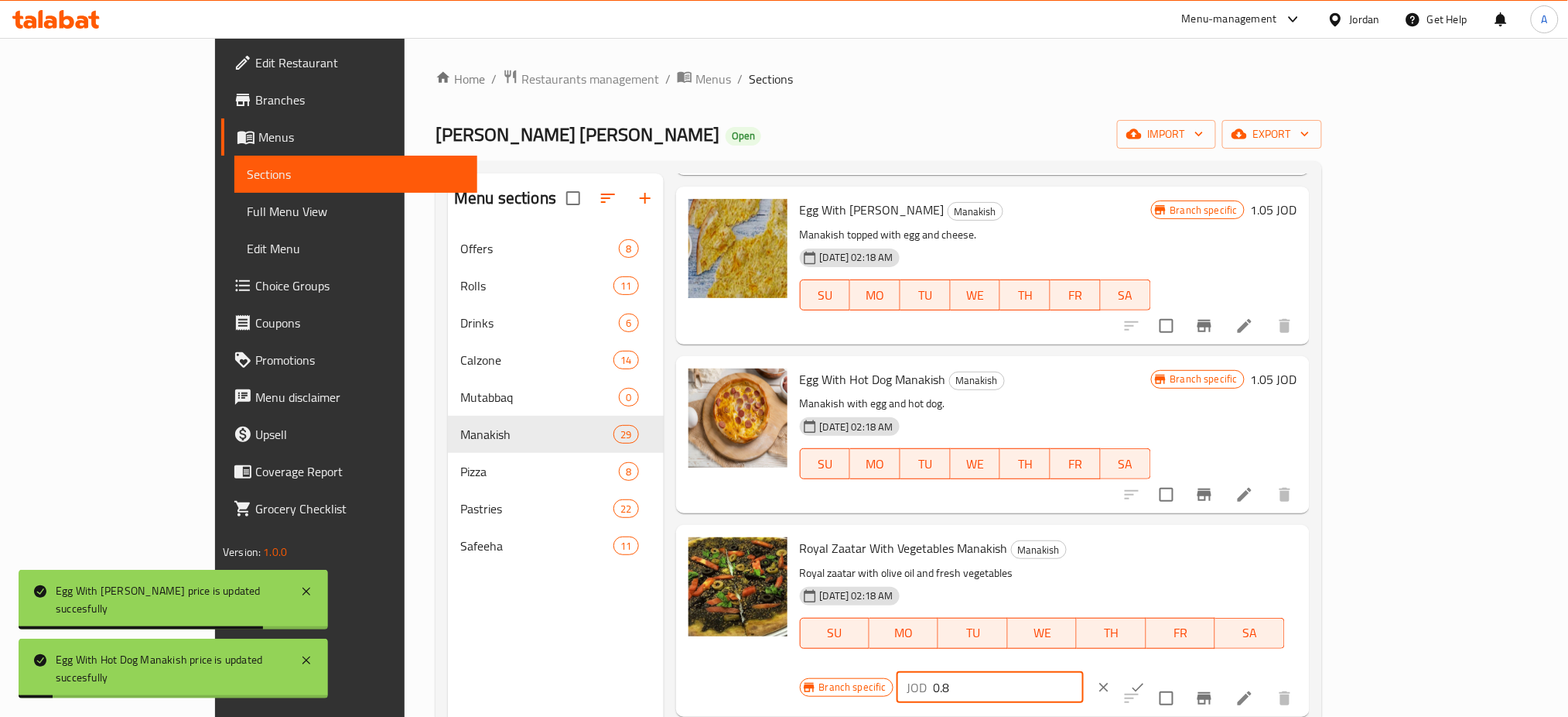
drag, startPoint x: 1371, startPoint y: 550, endPoint x: 1215, endPoint y: 560, distance: 156.3
click at [1178, 670] on div "Branch specific JOD 0.8 ​" at bounding box center [989, 687] width 377 height 34
paste input "1.05"
type input "1.05"
click at [1145, 680] on icon "ok" at bounding box center [1138, 687] width 16 height 16
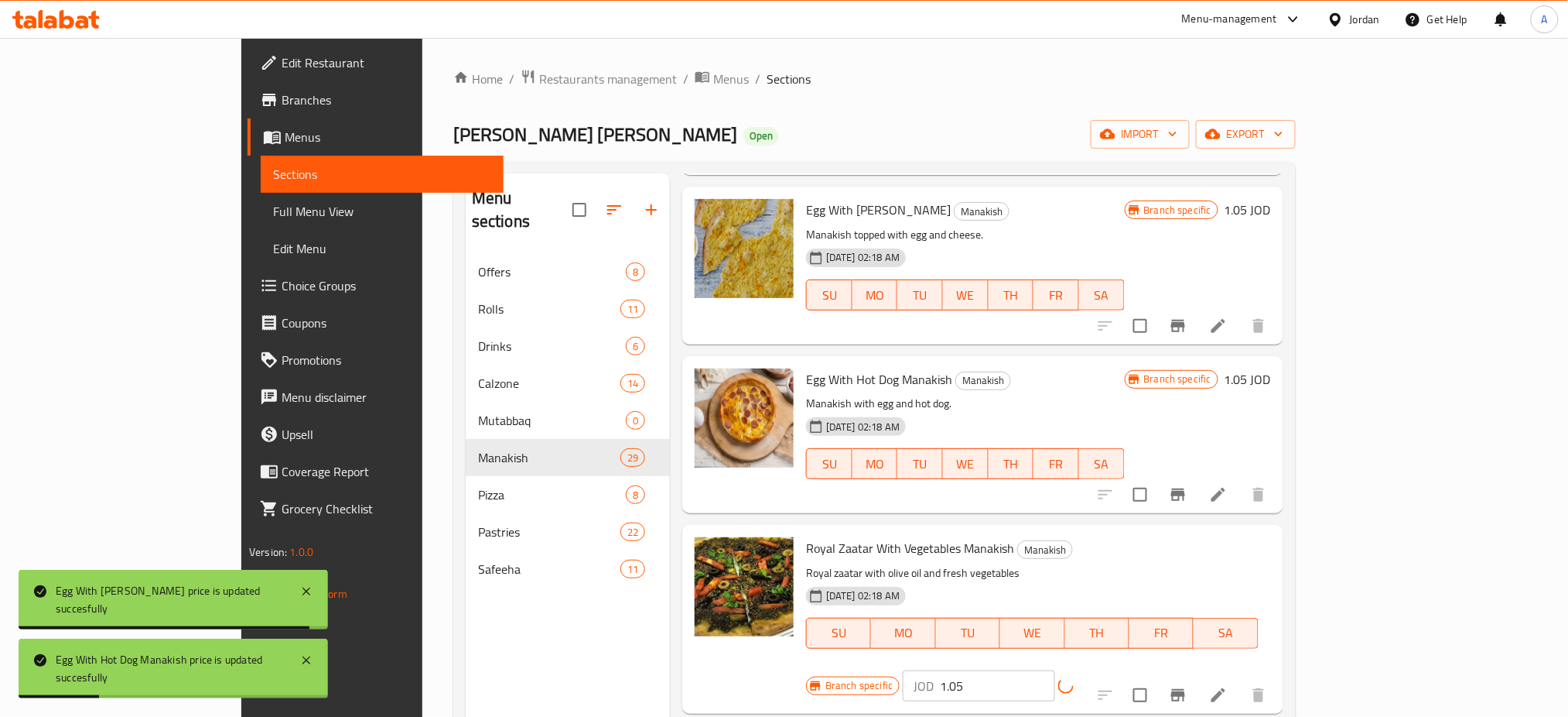
click at [1197, 676] on button "Branch-specific-item" at bounding box center [1178, 694] width 37 height 37
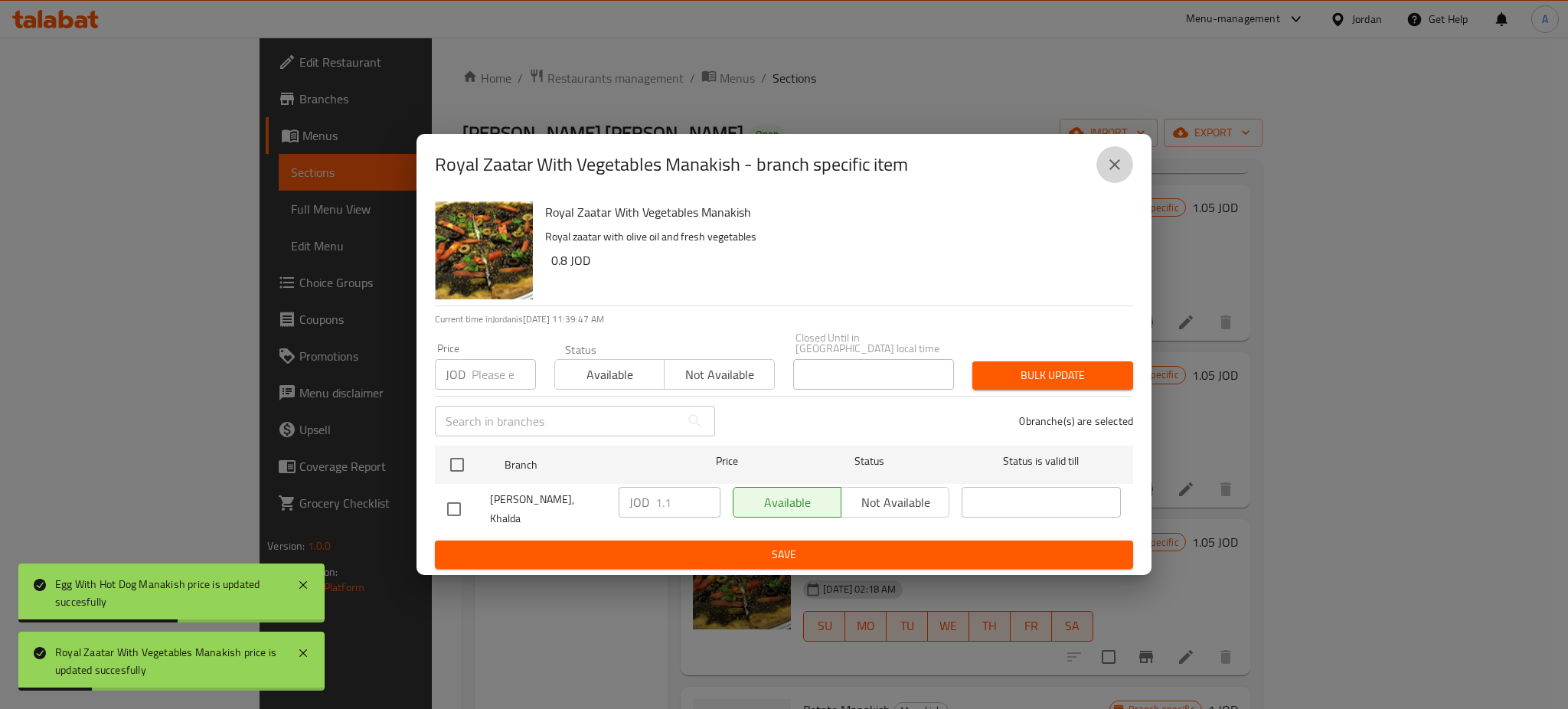
click at [1112, 170] on icon "close" at bounding box center [1114, 164] width 10 height 10
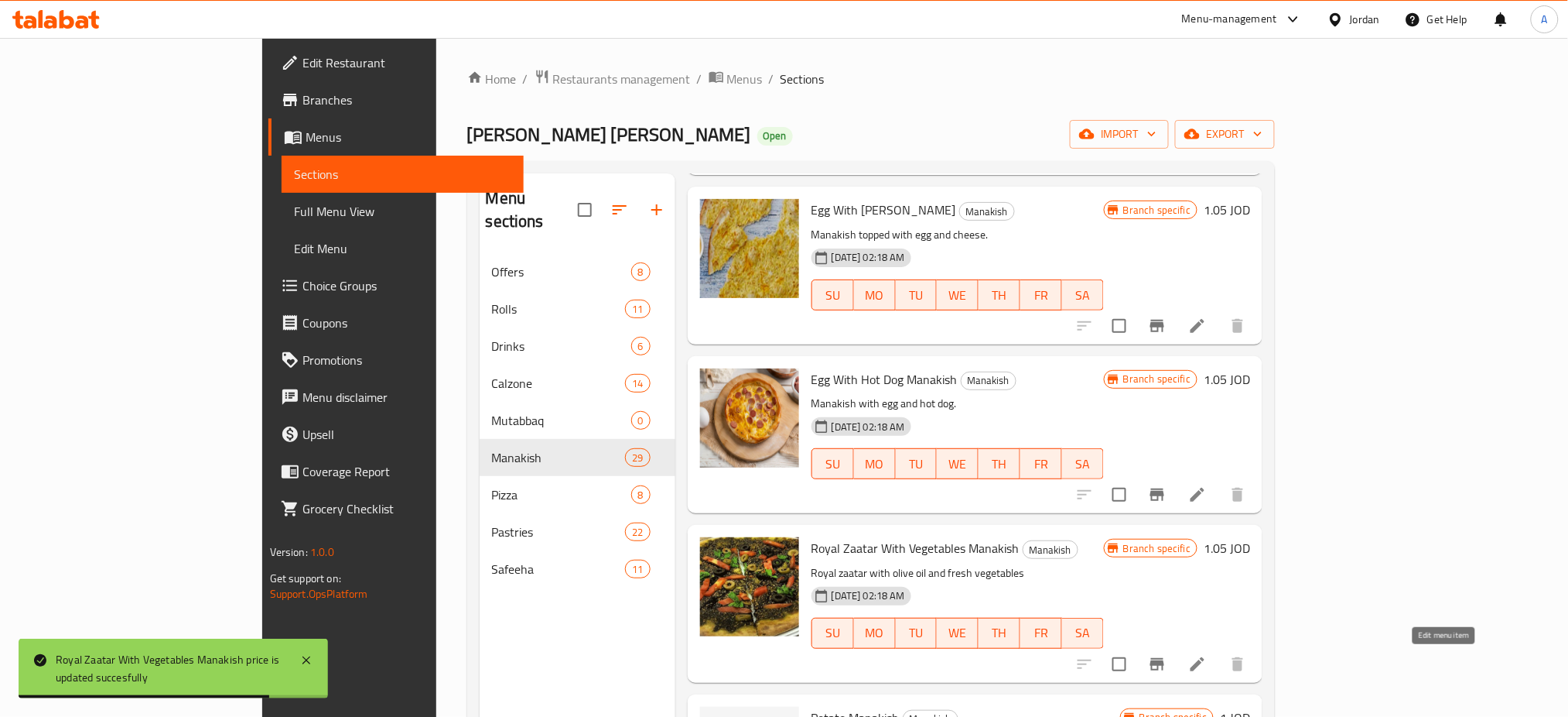
click at [1207, 668] on icon at bounding box center [1197, 663] width 18 height 18
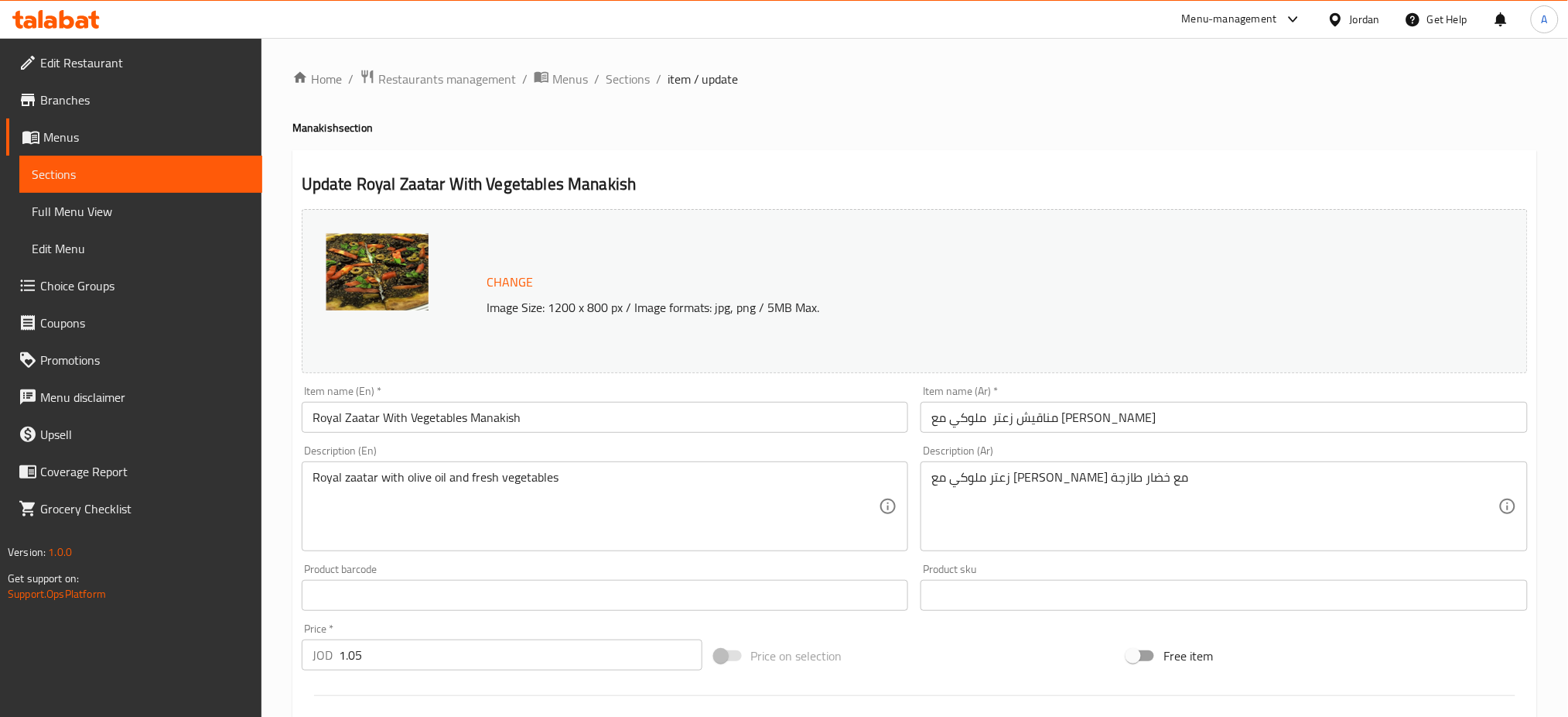
click at [631, 92] on div "Home / Restaurants management / Menus / Sections / item / update Manakish secti…" at bounding box center [914, 577] width 1244 height 1016
click at [631, 81] on span "Sections" at bounding box center [627, 78] width 44 height 18
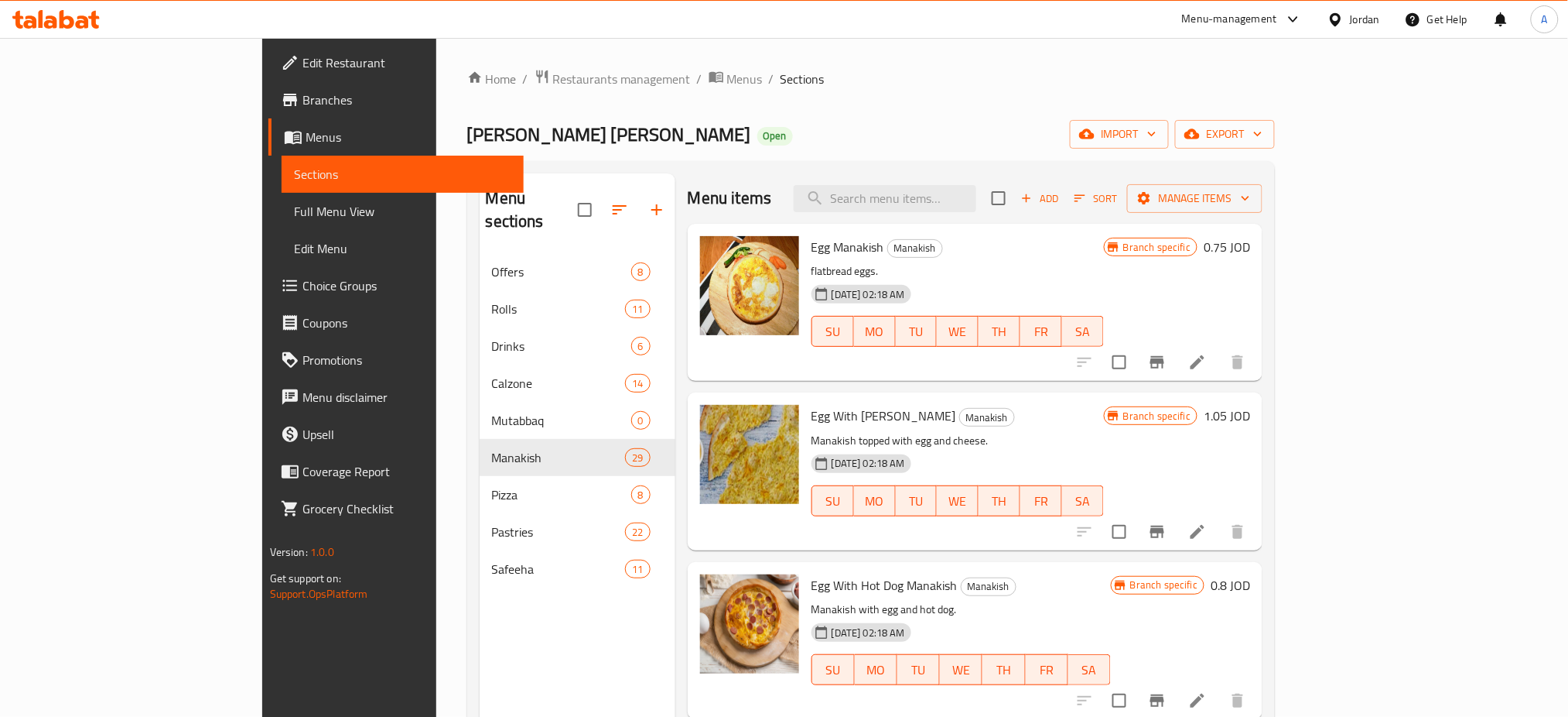
click at [1207, 355] on icon at bounding box center [1197, 362] width 18 height 18
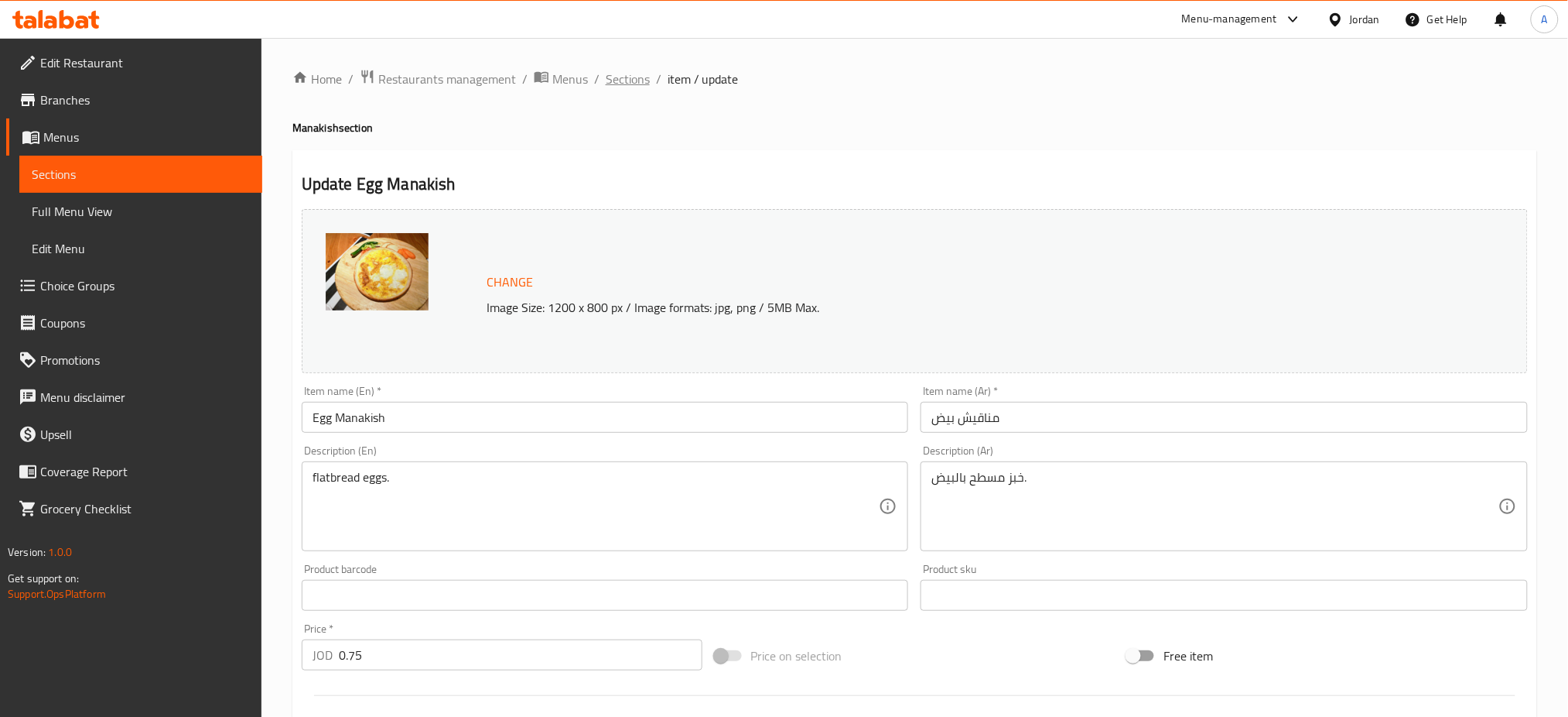
click at [636, 80] on span "Sections" at bounding box center [627, 78] width 44 height 18
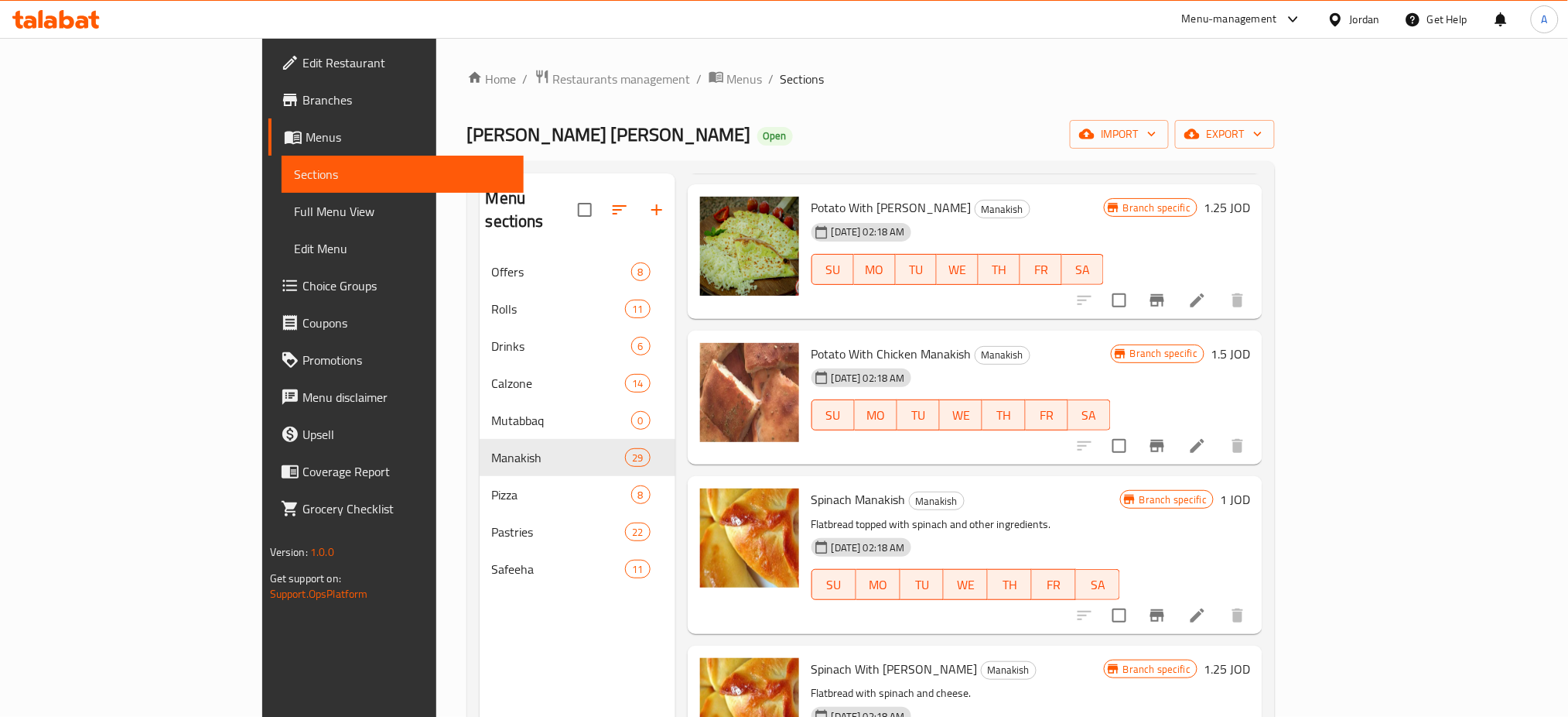
scroll to position [1032, 0]
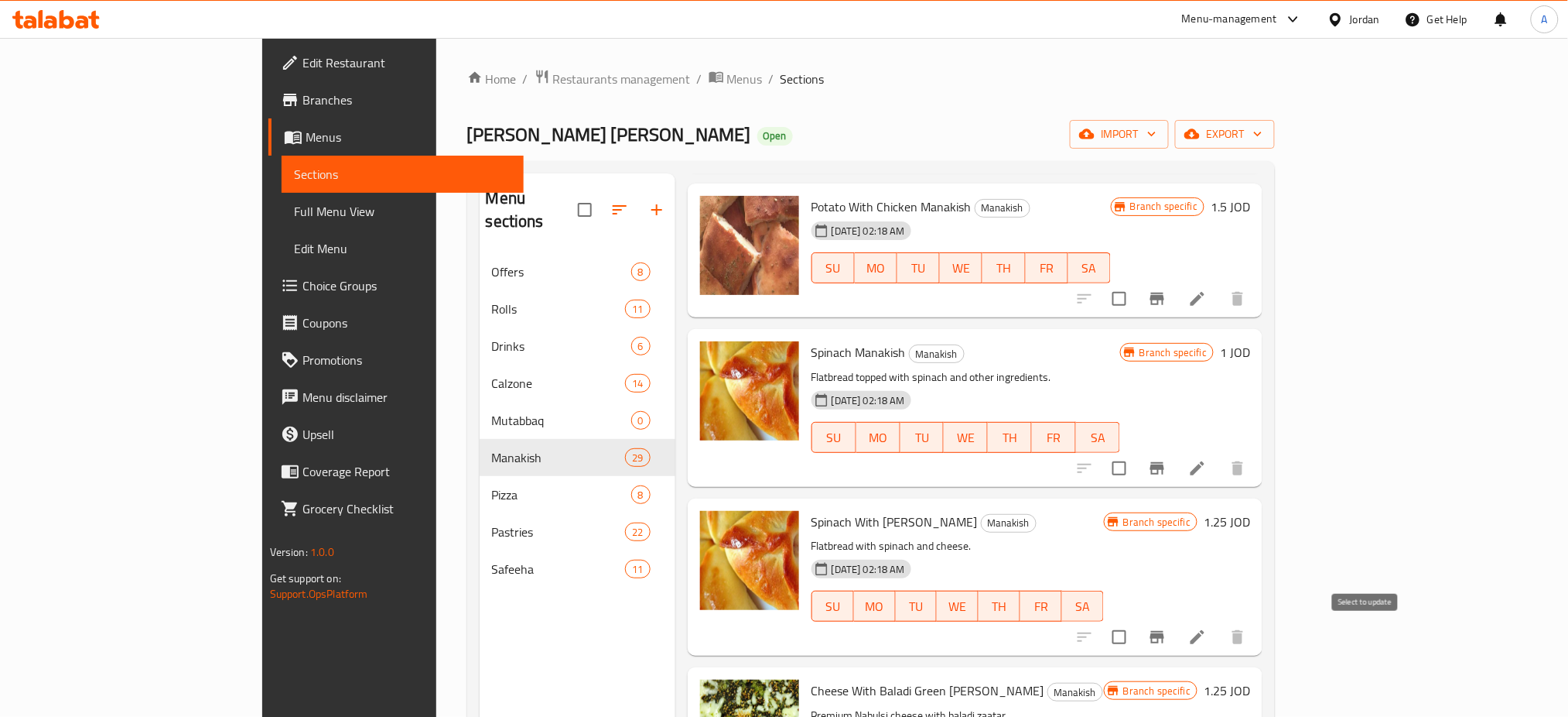
click at [1136, 635] on input "checkbox" at bounding box center [1118, 636] width 32 height 32
click at [1136, 638] on input "checkbox" at bounding box center [1118, 636] width 32 height 32
checkbox input "false"
click at [1164, 639] on icon "Branch-specific-item" at bounding box center [1158, 637] width 14 height 12
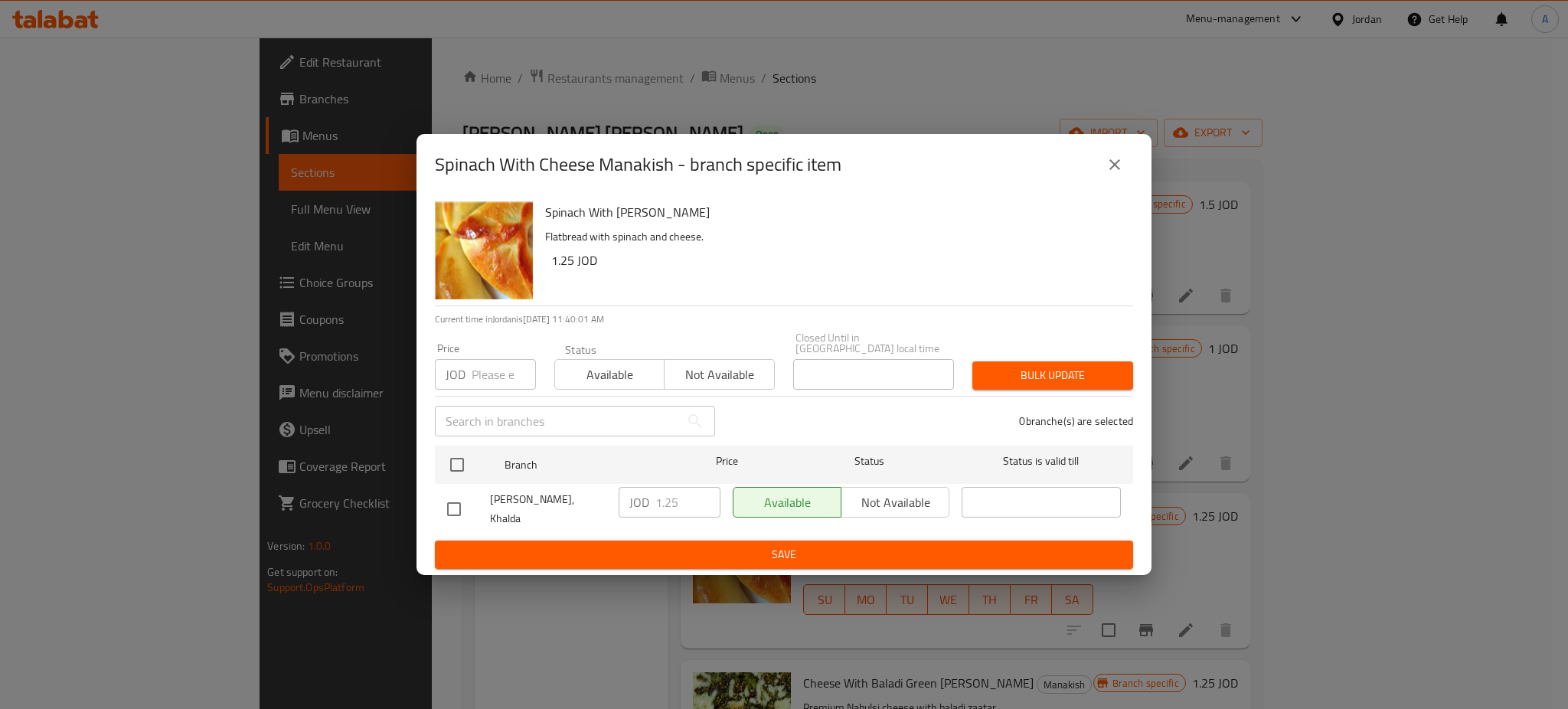
click at [1108, 173] on icon "close" at bounding box center [1114, 164] width 18 height 18
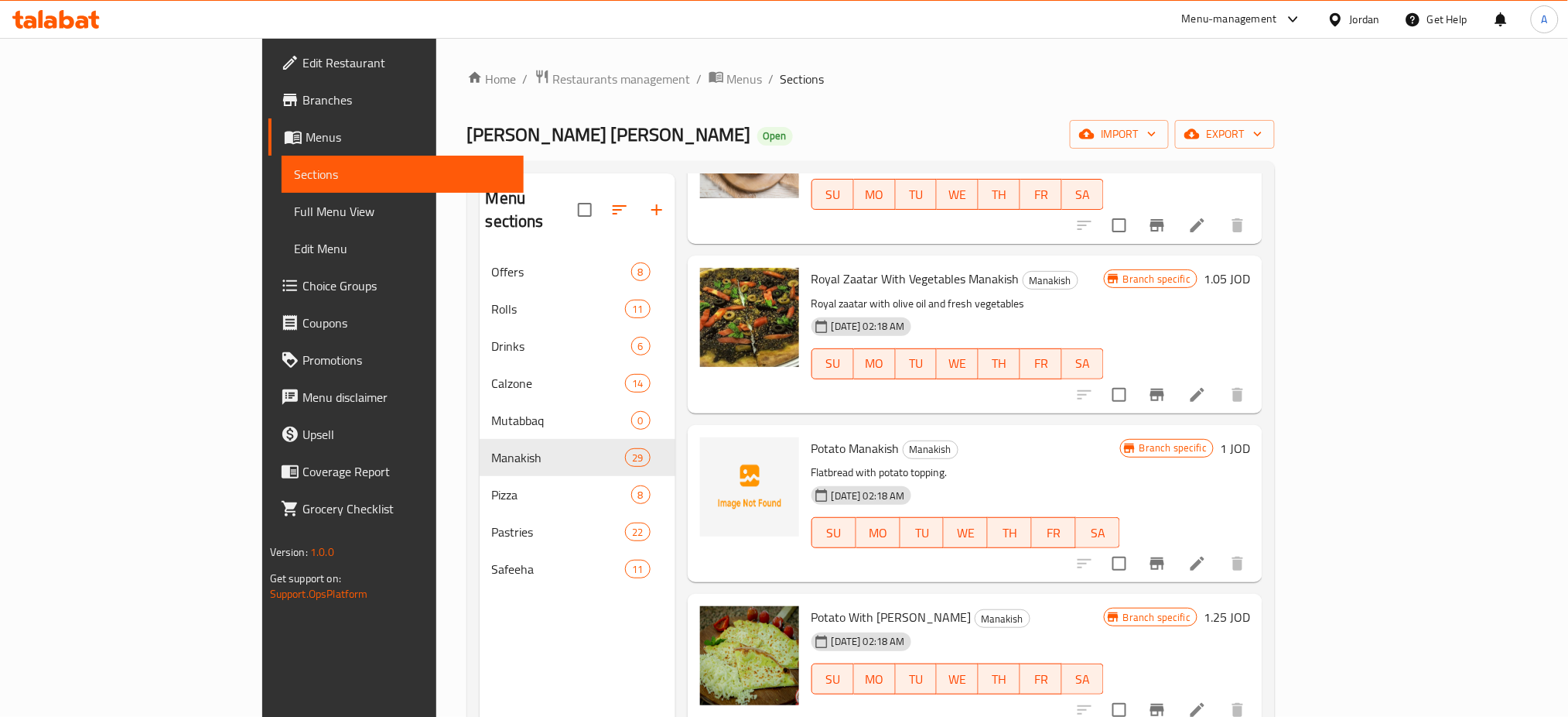
scroll to position [515, 0]
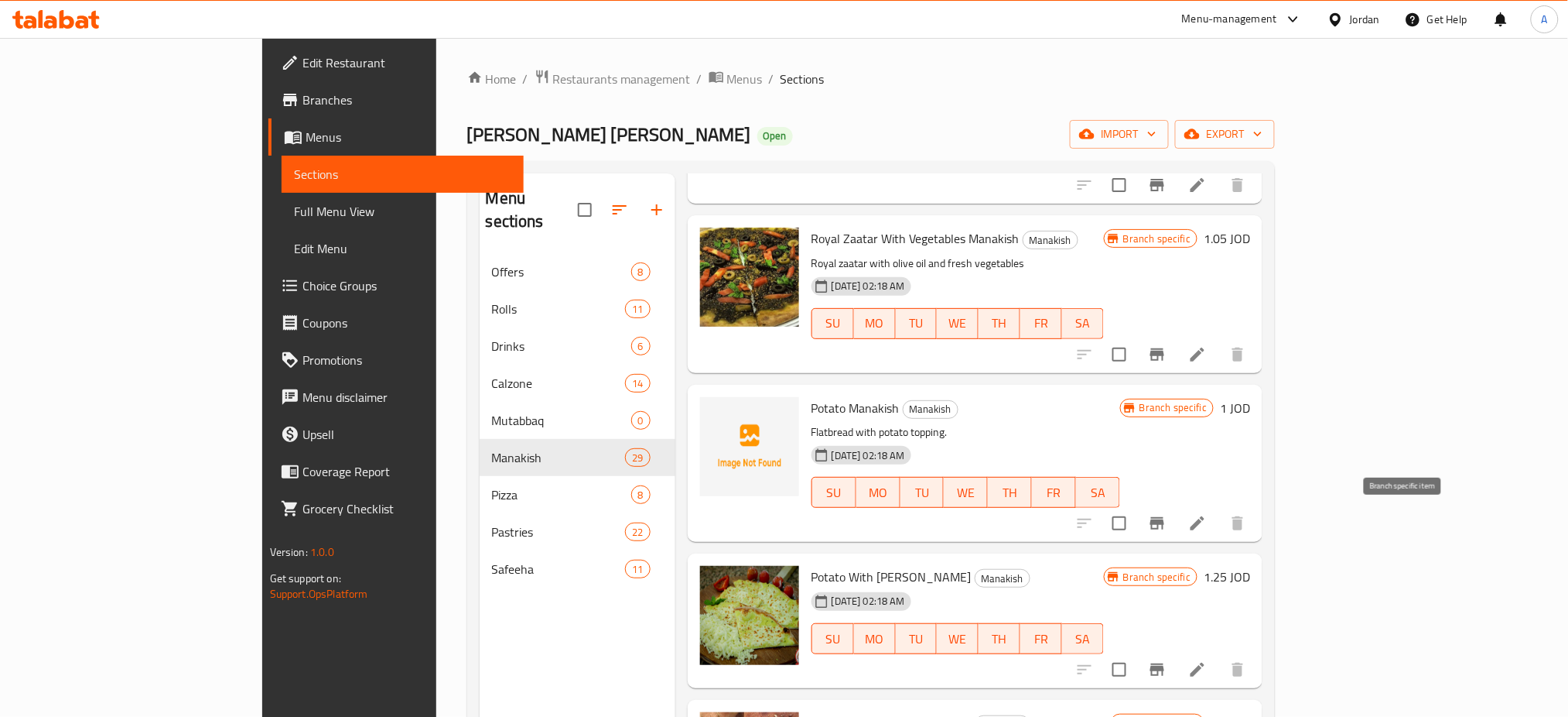
click at [1164, 527] on icon "Branch-specific-item" at bounding box center [1158, 523] width 14 height 12
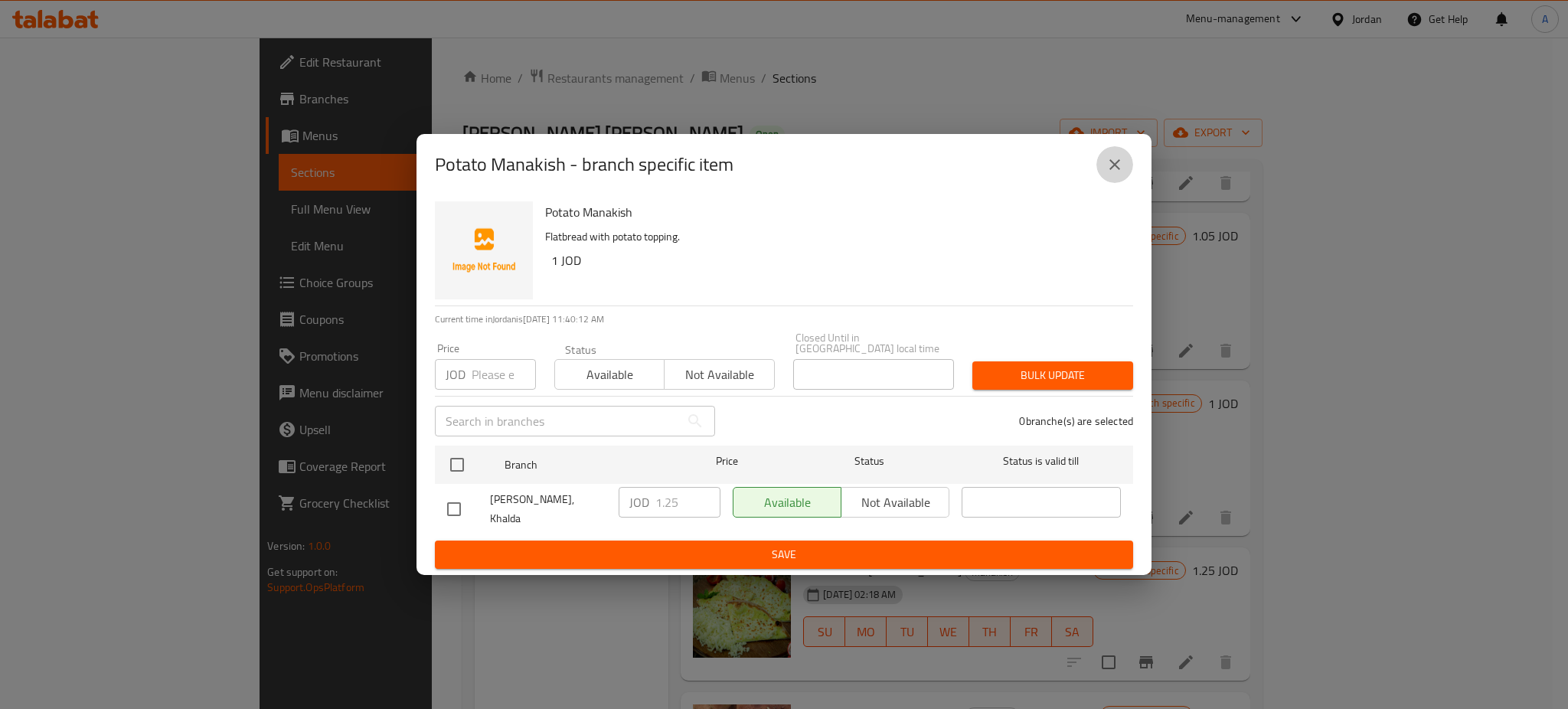
click at [1119, 170] on icon "close" at bounding box center [1114, 164] width 18 height 18
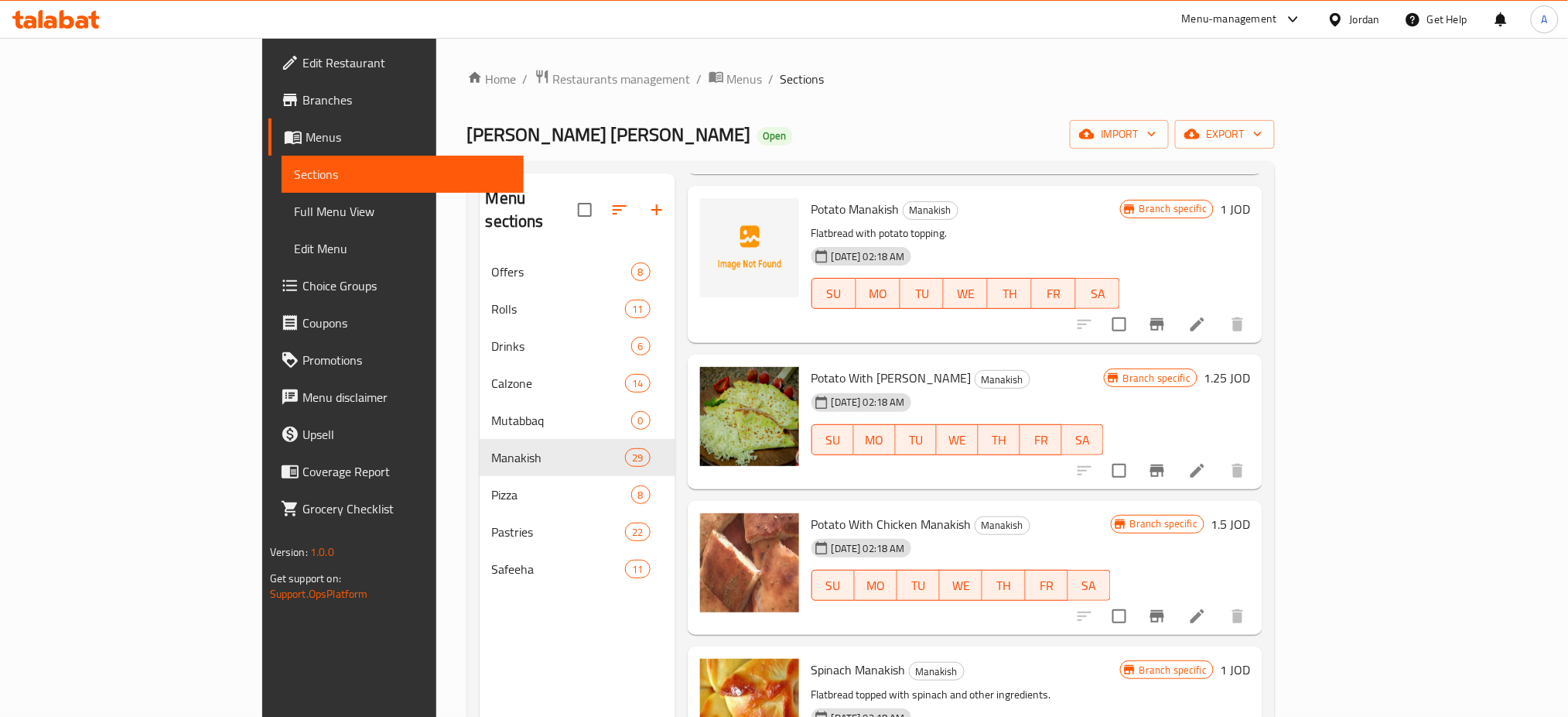
scroll to position [722, 0]
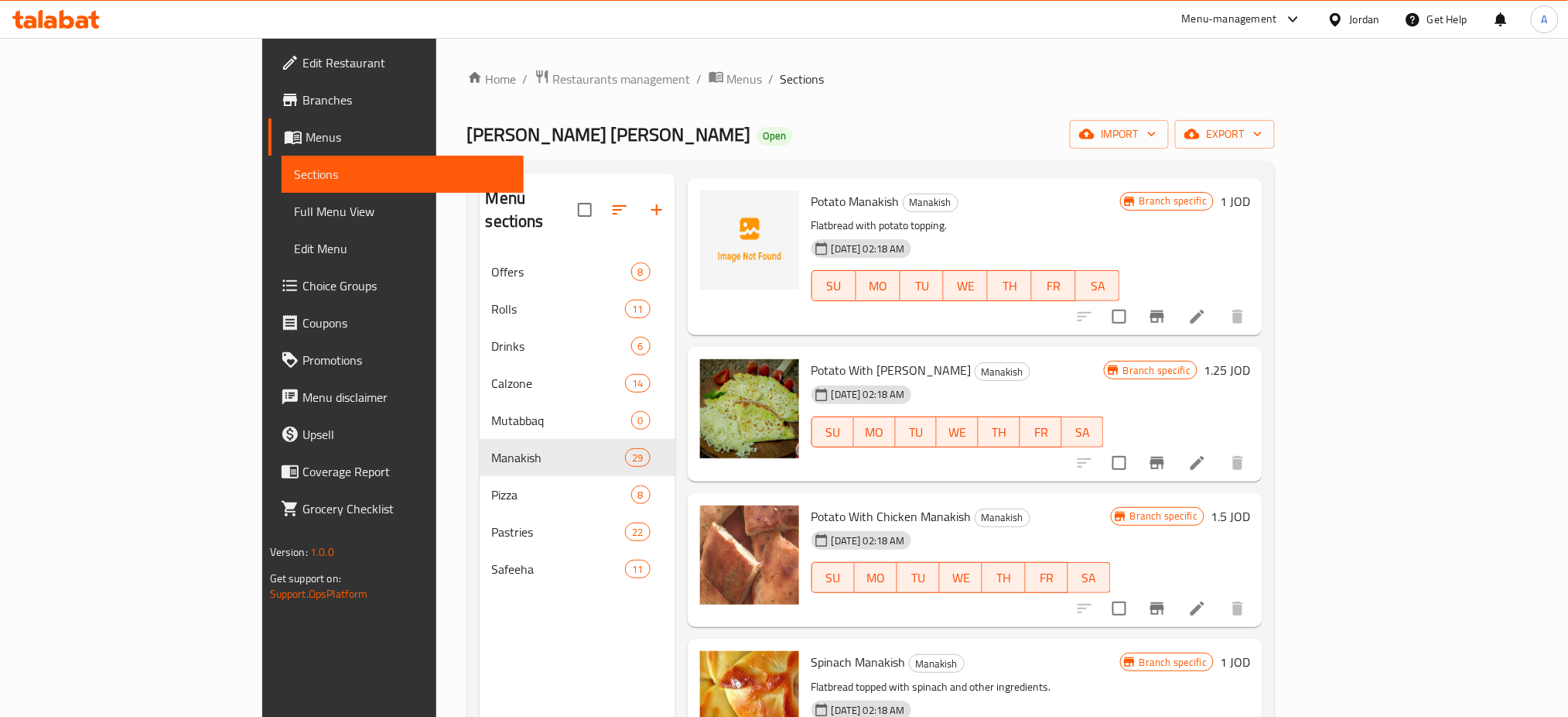
click at [1176, 466] on button "Branch-specific-item" at bounding box center [1157, 463] width 37 height 37
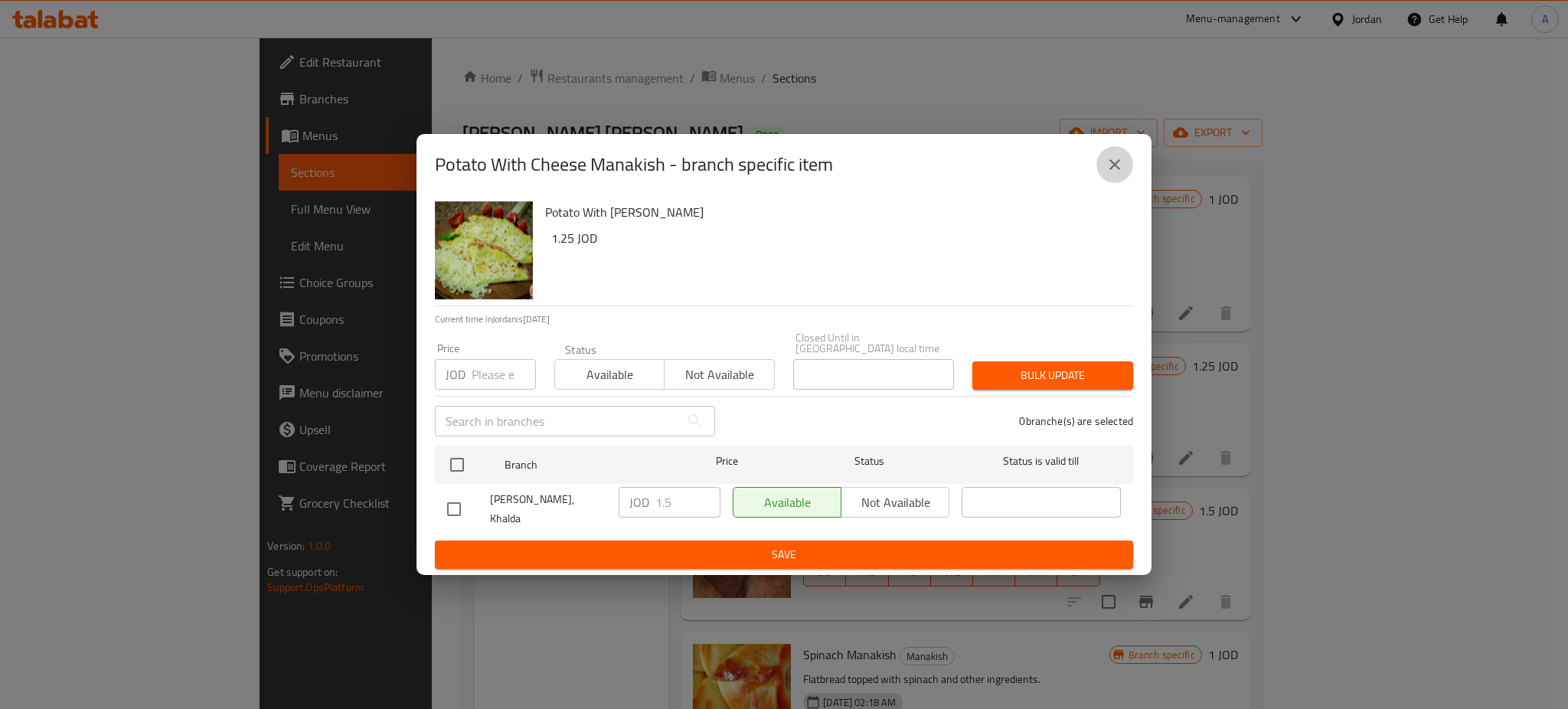
click at [1118, 170] on icon "close" at bounding box center [1114, 164] width 18 height 18
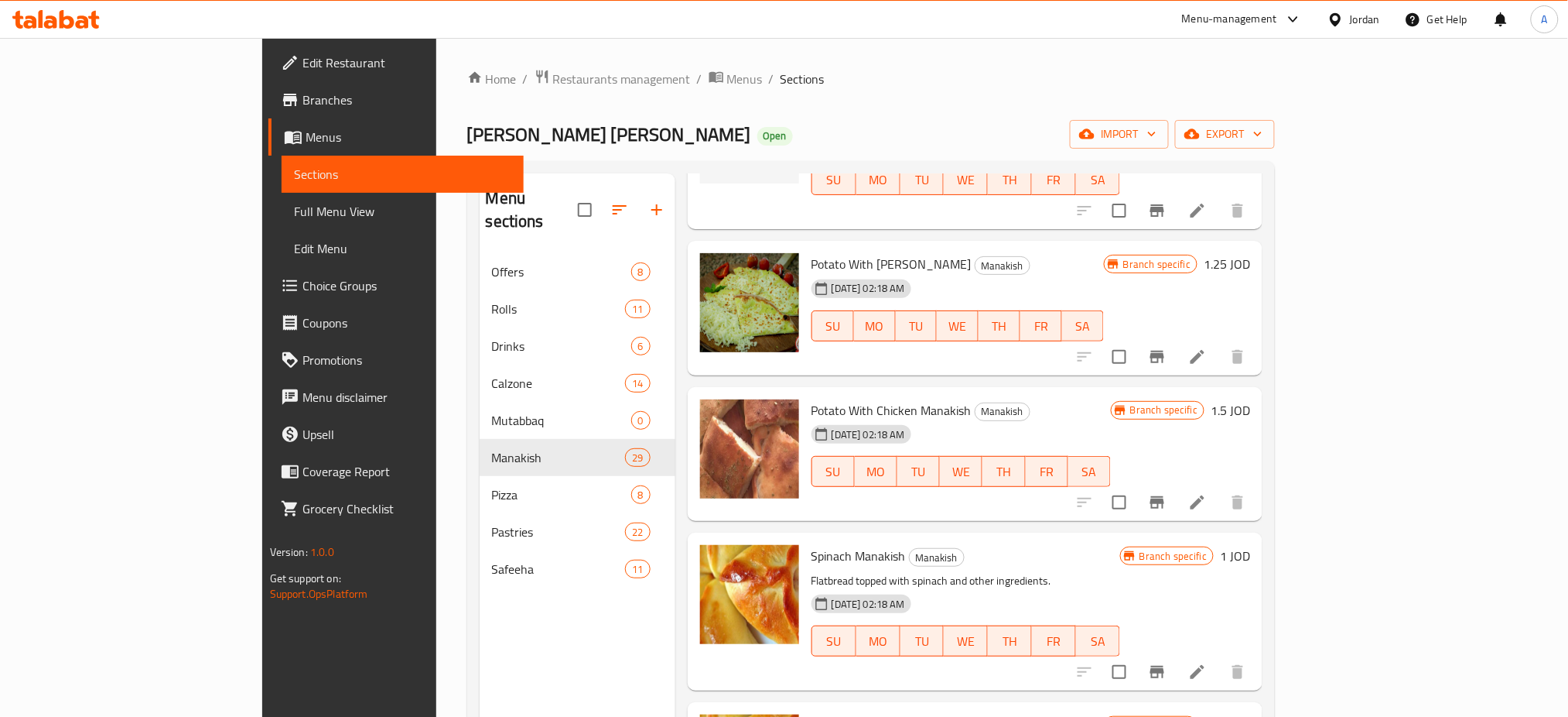
scroll to position [1032, 0]
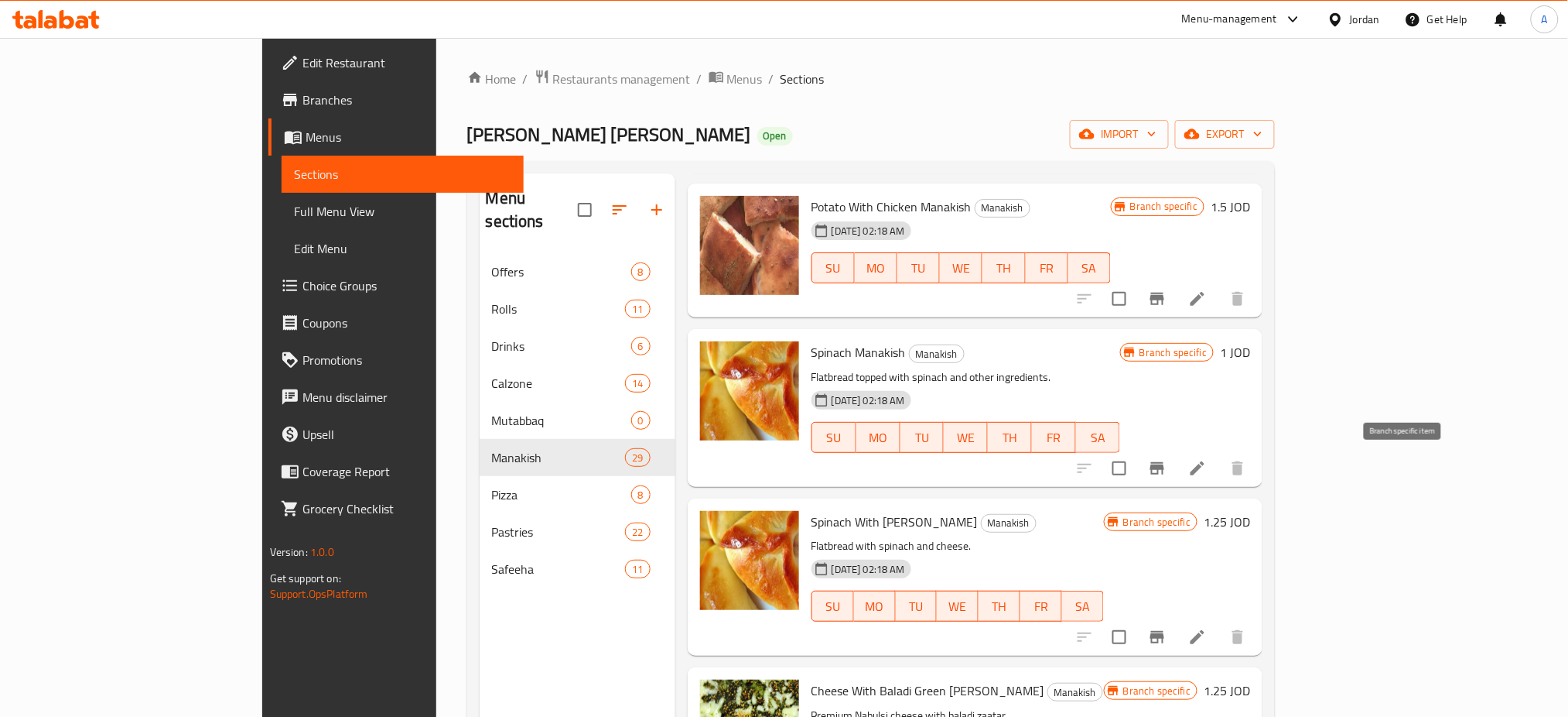
click at [1176, 466] on button "Branch-specific-item" at bounding box center [1157, 468] width 37 height 37
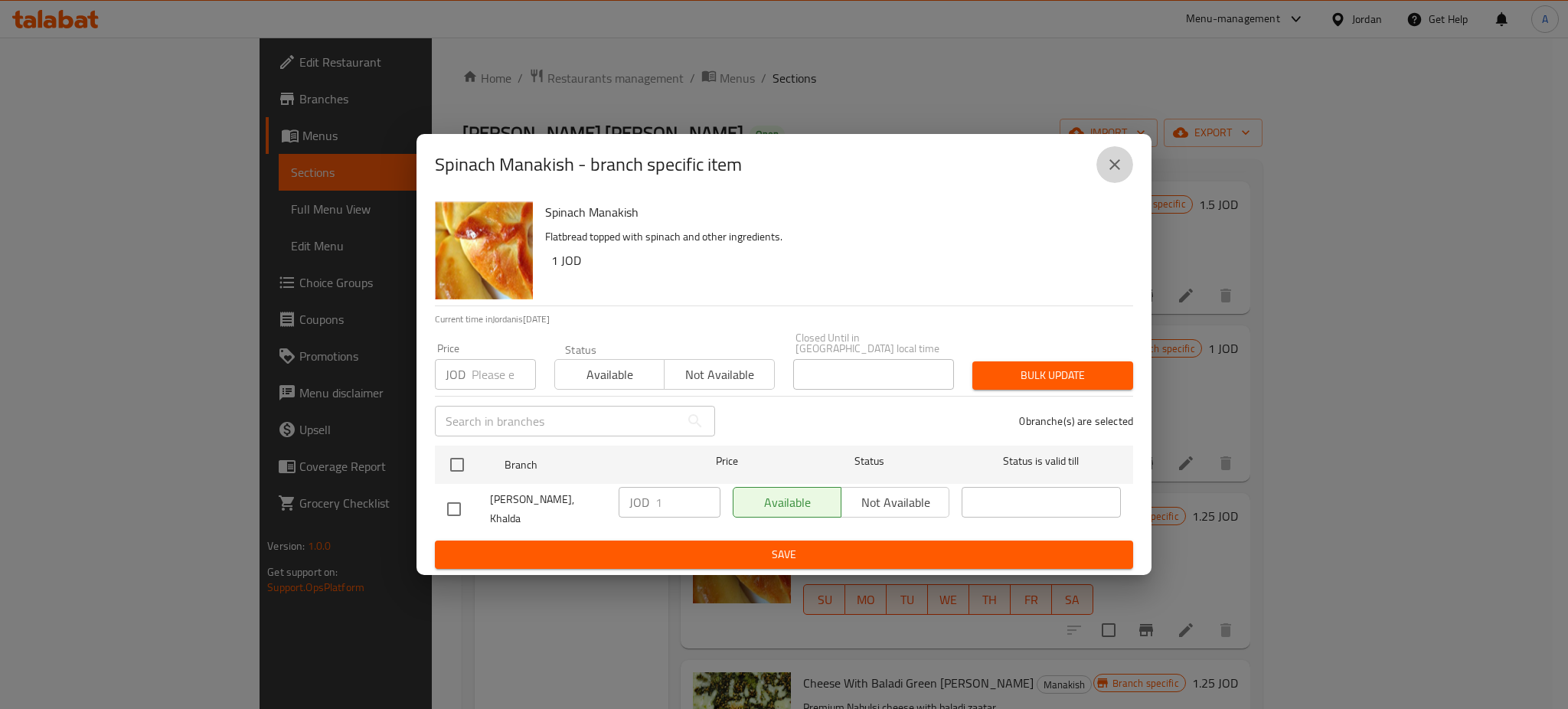
click at [1119, 163] on icon "close" at bounding box center [1114, 164] width 18 height 18
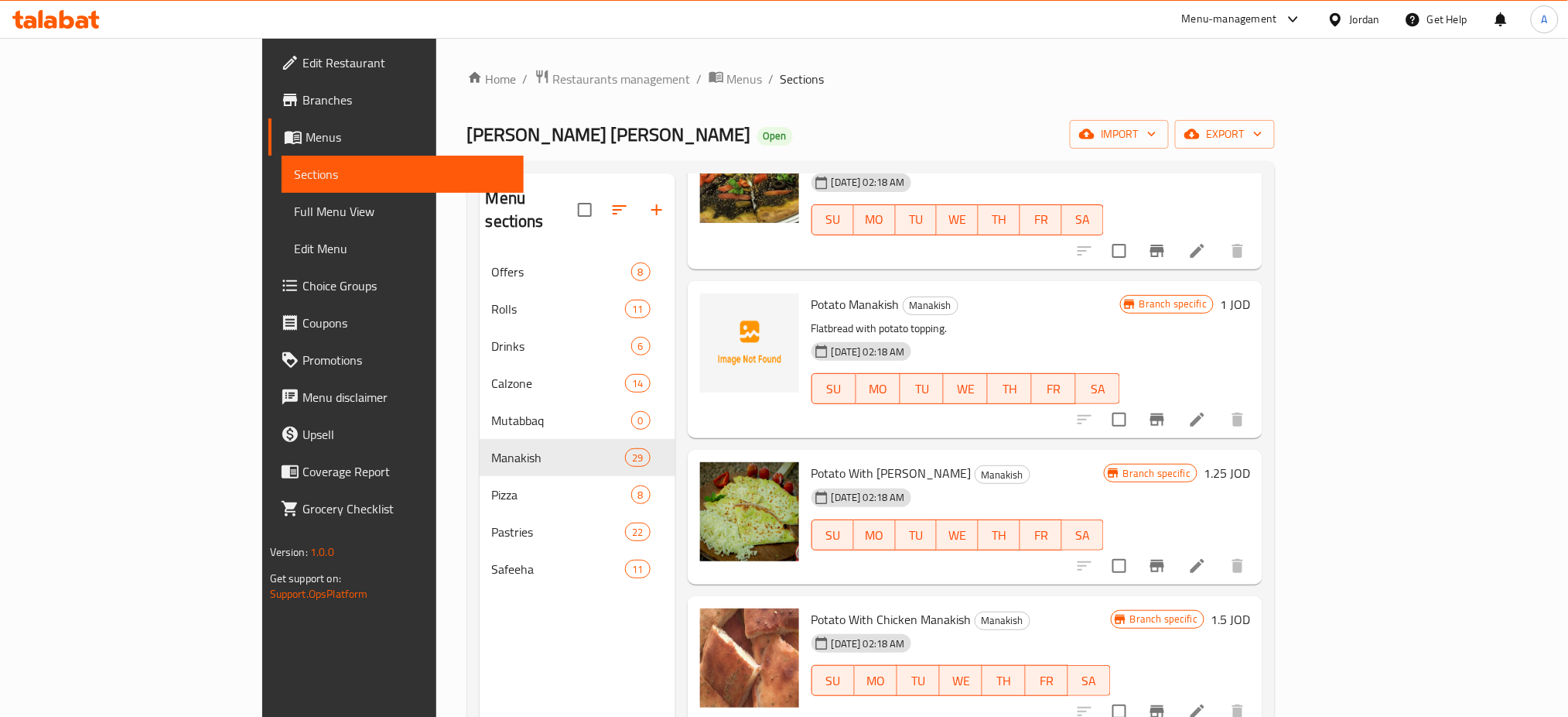
scroll to position [0, 0]
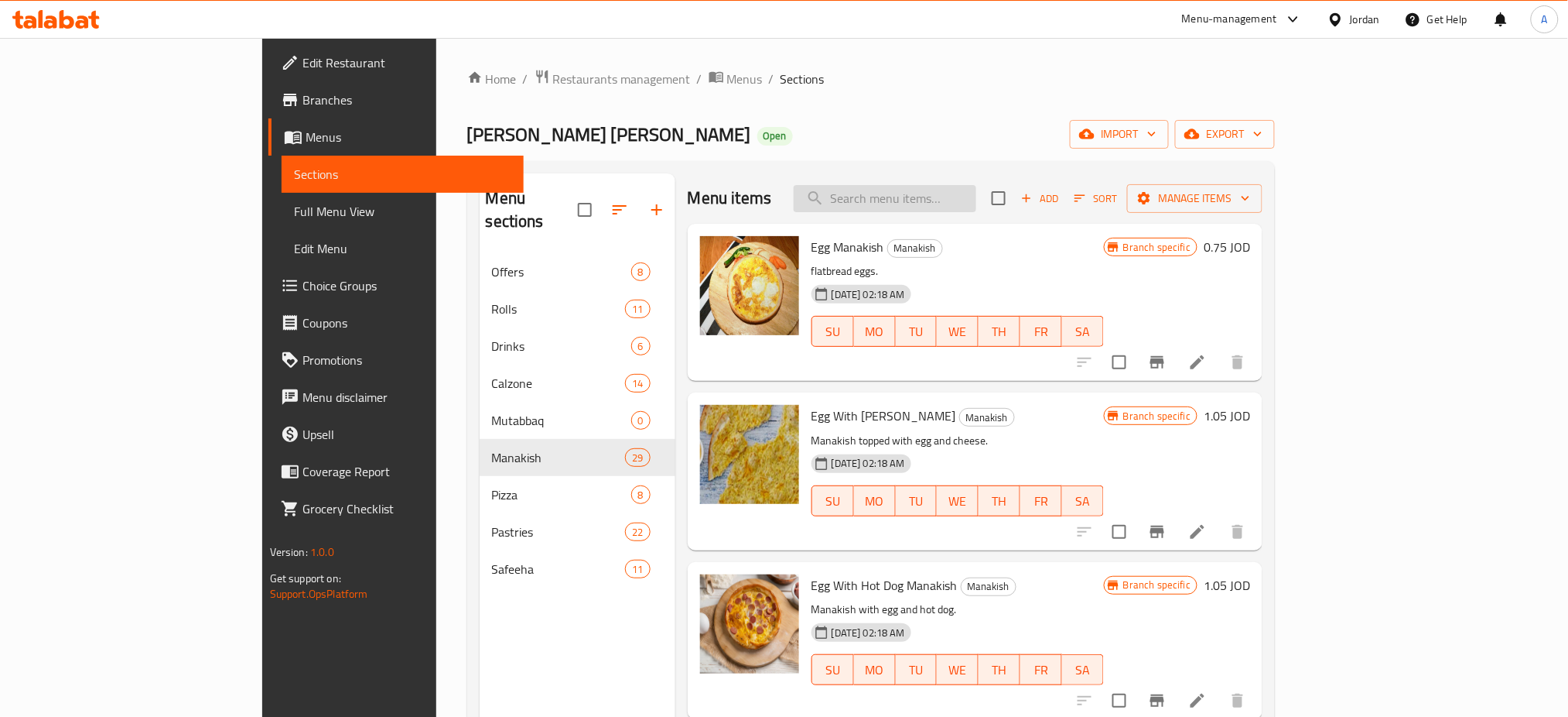
click at [954, 199] on input "search" at bounding box center [885, 198] width 183 height 27
paste input "Potato With Chicken Manakish"
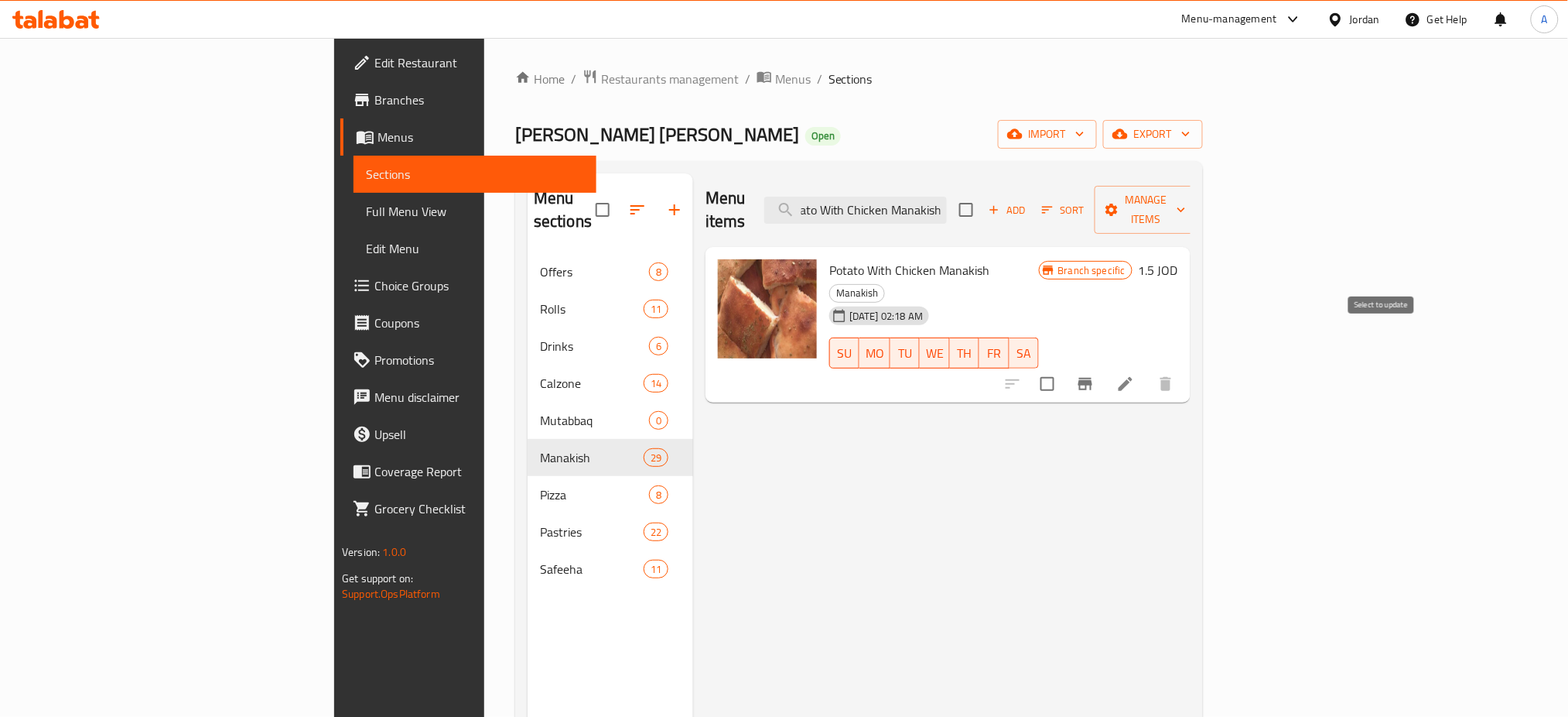
type input "Potato With Chicken Manakish"
click at [1104, 365] on button "Branch-specific-item" at bounding box center [1085, 384] width 37 height 37
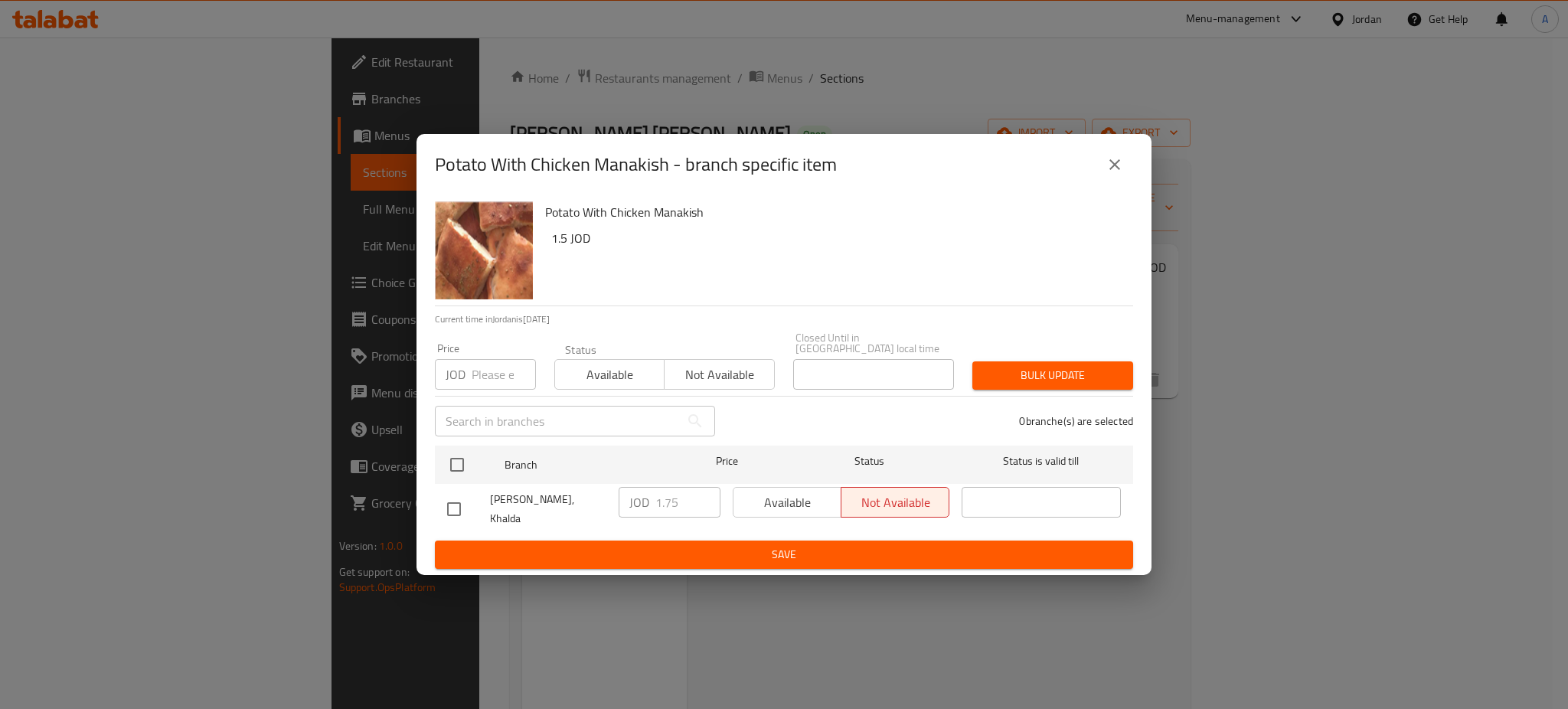
click at [1111, 164] on icon "close" at bounding box center [1114, 164] width 18 height 18
